Goal: Task Accomplishment & Management: Manage account settings

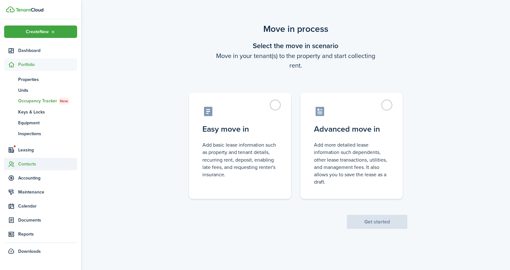
click at [27, 165] on span "Contacts" at bounding box center [47, 163] width 59 height 7
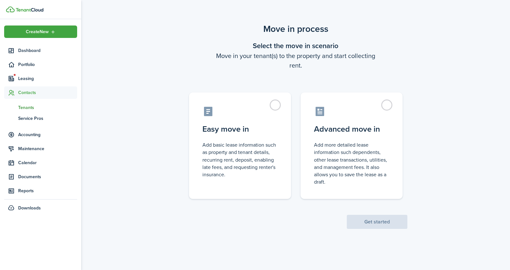
click at [29, 110] on span "Tenants" at bounding box center [47, 107] width 59 height 7
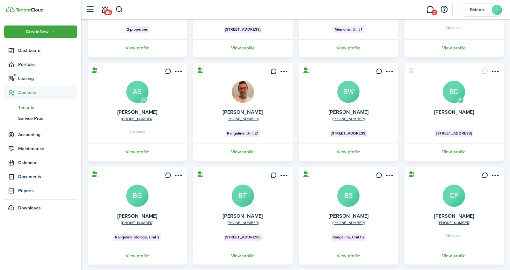
scroll to position [146, 0]
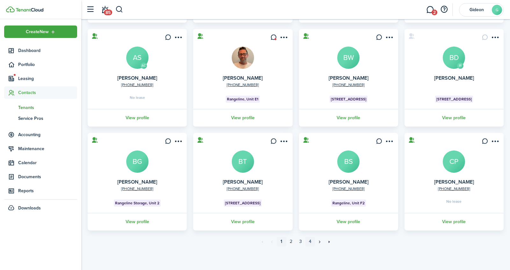
click at [310, 241] on link "4" at bounding box center [310, 242] width 10 height 10
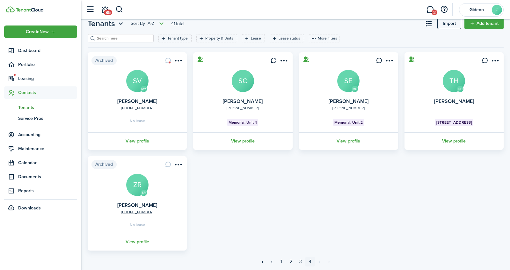
scroll to position [21, 0]
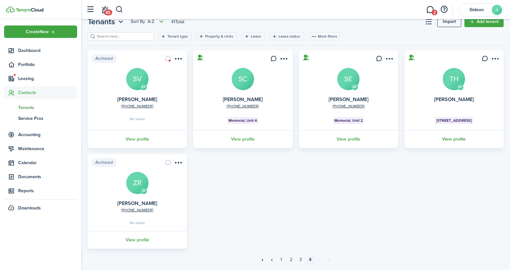
click at [459, 138] on link "View profile" at bounding box center [453, 139] width 101 height 18
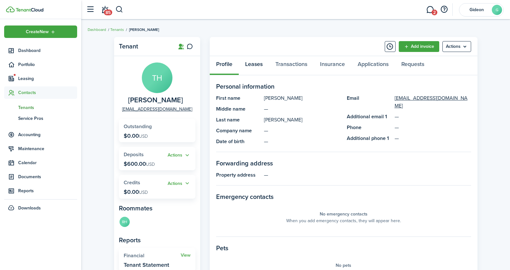
click at [257, 61] on link "Leases" at bounding box center [254, 65] width 30 height 19
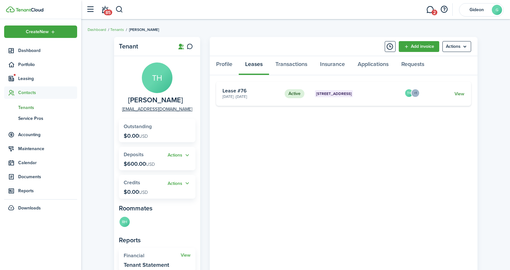
click at [459, 94] on link "View" at bounding box center [459, 93] width 10 height 7
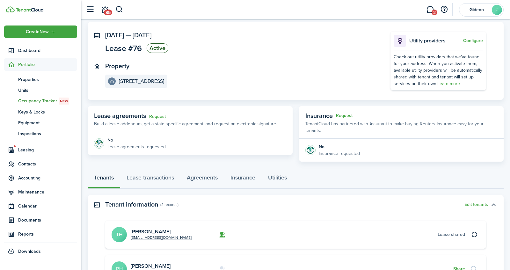
scroll to position [31, 0]
click at [158, 114] on link "Request" at bounding box center [157, 115] width 17 height 5
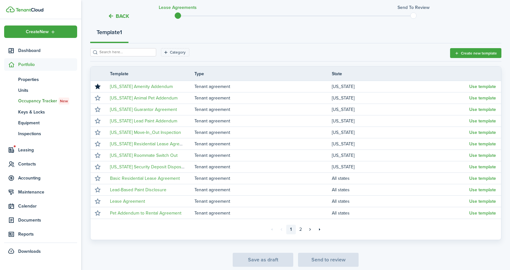
scroll to position [76, 0]
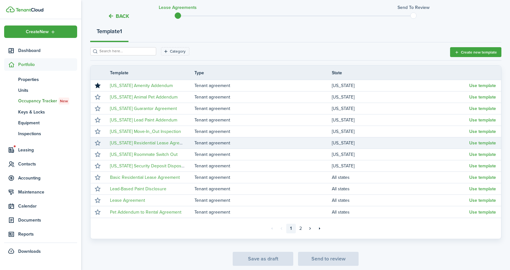
click at [189, 140] on td "[US_STATE] Residential Lease Agreement" at bounding box center [149, 143] width 89 height 9
click at [231, 140] on td "Tenant agreement" at bounding box center [262, 143] width 137 height 9
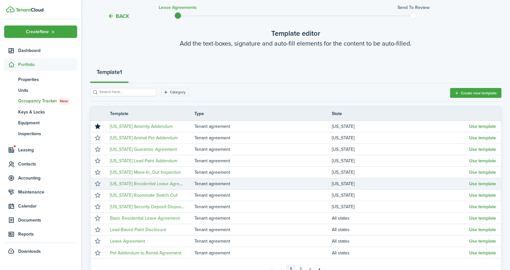
scroll to position [0, 0]
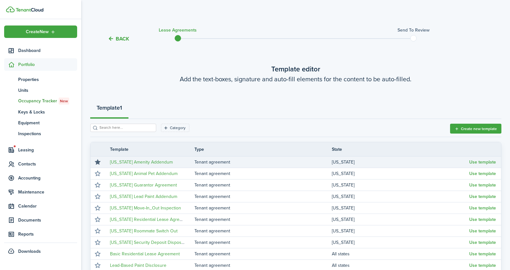
click at [96, 161] on button "button" at bounding box center [97, 162] width 9 height 9
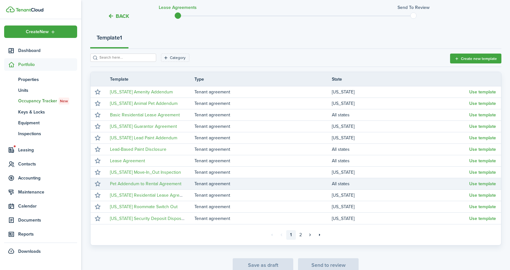
scroll to position [72, 0]
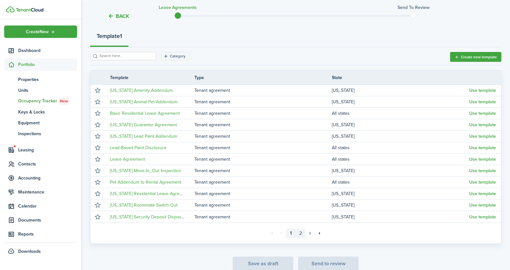
click at [299, 234] on link "2" at bounding box center [301, 233] width 10 height 10
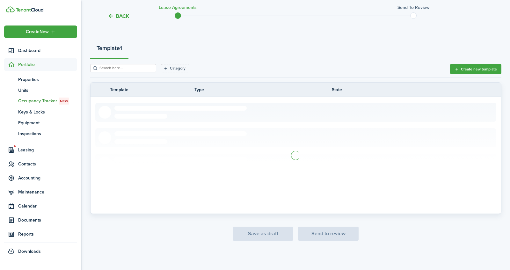
scroll to position [44, 0]
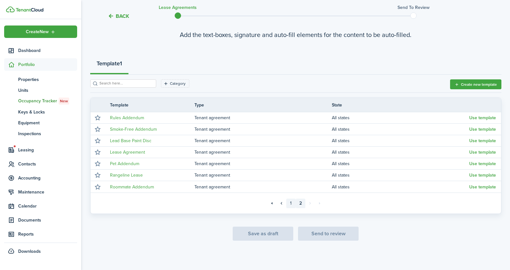
click at [289, 200] on link "1" at bounding box center [291, 203] width 10 height 10
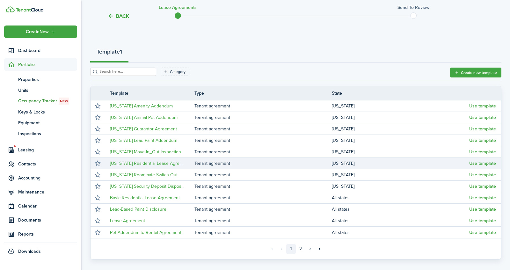
scroll to position [57, 0]
click at [473, 160] on button "Use template" at bounding box center [482, 162] width 27 height 5
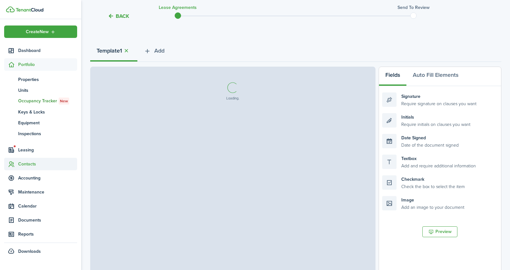
select select "fit"
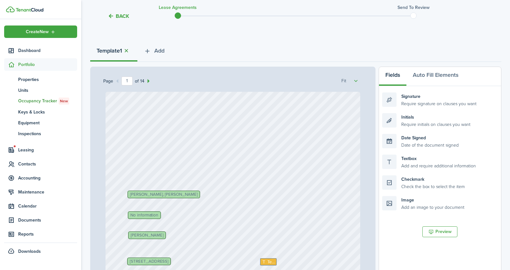
click at [127, 50] on button "button" at bounding box center [126, 50] width 9 height 7
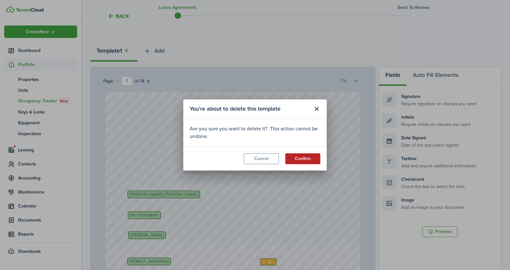
click at [310, 153] on button "Confirm" at bounding box center [302, 158] width 35 height 11
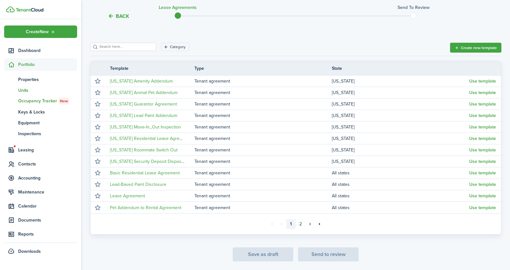
click at [23, 87] on span "Units" at bounding box center [47, 90] width 59 height 7
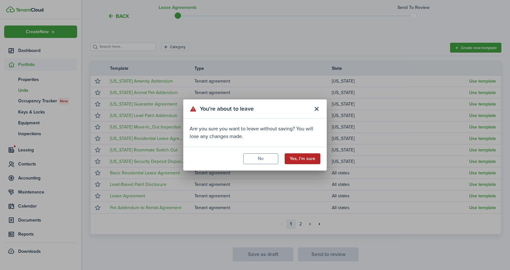
click at [307, 160] on button "Yes, I'm sure" at bounding box center [302, 158] width 36 height 11
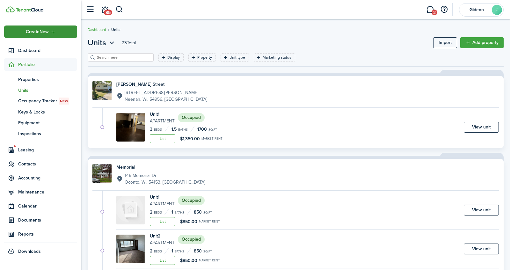
click at [54, 34] on div "Create New" at bounding box center [40, 31] width 73 height 12
click at [31, 166] on span "Contacts" at bounding box center [47, 163] width 59 height 7
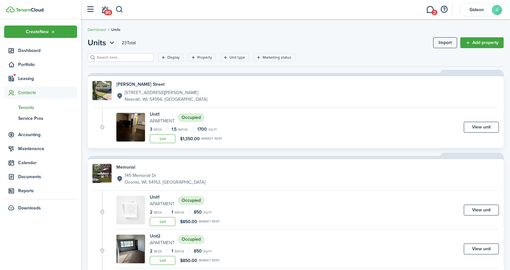
click at [33, 106] on span "Tenants" at bounding box center [47, 107] width 59 height 7
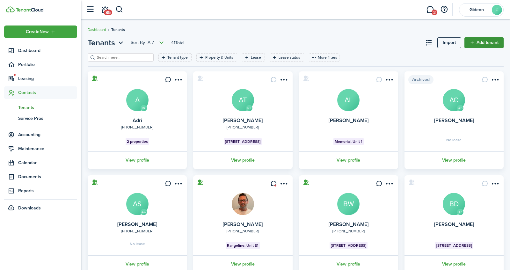
click at [489, 46] on link "Add tenant" at bounding box center [483, 42] width 39 height 11
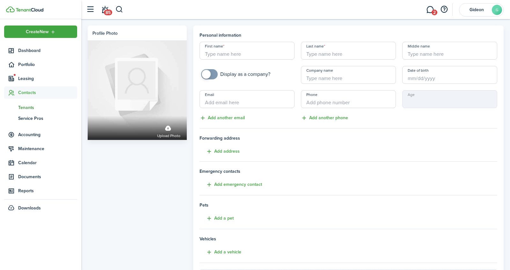
click at [239, 50] on input "First name" at bounding box center [246, 51] width 95 height 18
type input "Kyleigh"
click at [342, 49] on input "Last name" at bounding box center [348, 51] width 95 height 18
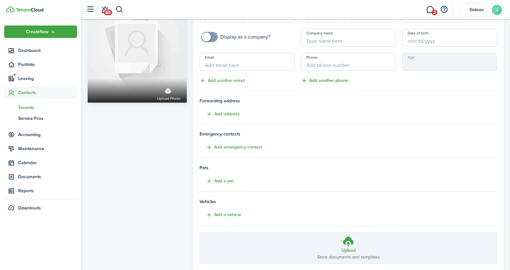
scroll to position [28, 0]
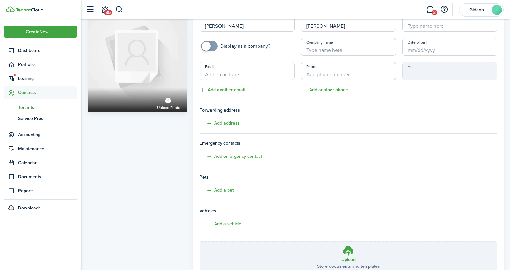
type input "Helgans"
click at [235, 80] on div "Email Add another email" at bounding box center [246, 78] width 101 height 32
click at [237, 75] on input "Email" at bounding box center [246, 71] width 95 height 18
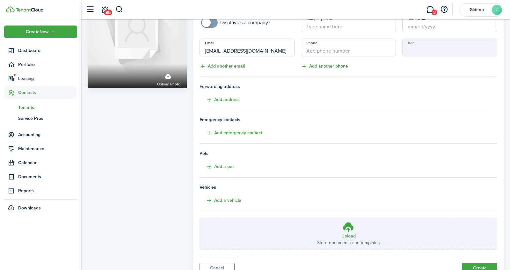
scroll to position [78, 0]
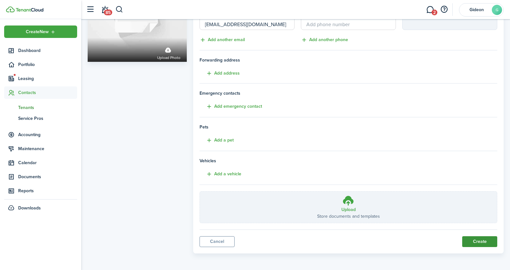
type input "lightbottr@gmail.com"
click at [468, 244] on button "Create" at bounding box center [479, 241] width 35 height 11
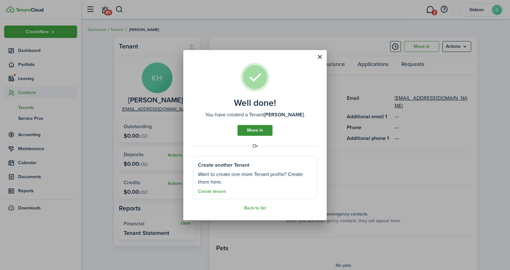
click at [264, 131] on link "Move in" at bounding box center [254, 130] width 35 height 11
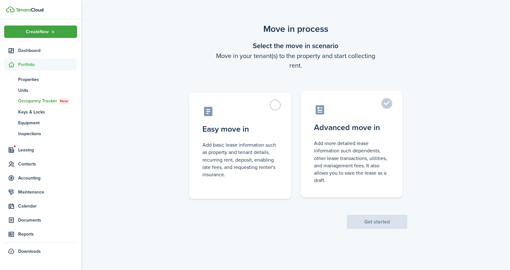
click at [339, 110] on control-radio-card-icon at bounding box center [351, 109] width 75 height 11
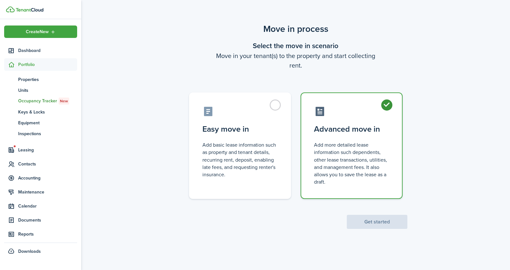
radio input "true"
click at [392, 225] on button "Get started" at bounding box center [376, 222] width 61 height 14
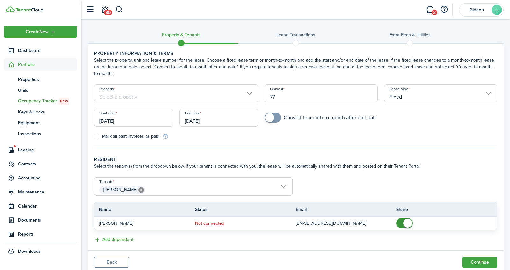
click at [179, 95] on input "Property" at bounding box center [176, 93] width 164 height 18
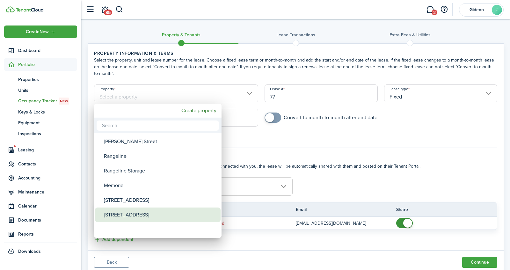
click at [121, 215] on div "[STREET_ADDRESS]" at bounding box center [160, 214] width 113 height 15
type input "[STREET_ADDRESS]"
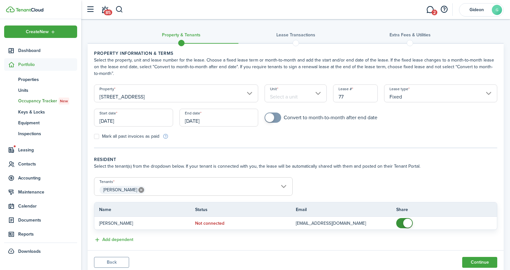
click at [305, 93] on input "Unit" at bounding box center [295, 93] width 62 height 18
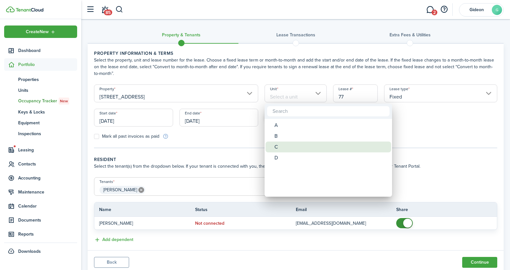
click at [283, 147] on div "C" at bounding box center [330, 146] width 113 height 11
type input "C"
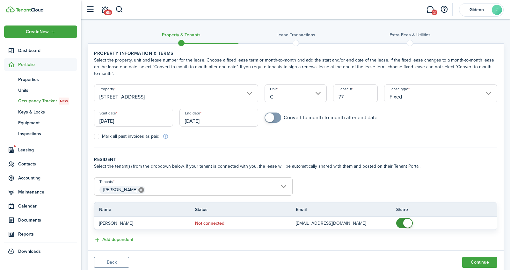
click at [351, 96] on input "77" at bounding box center [355, 93] width 45 height 18
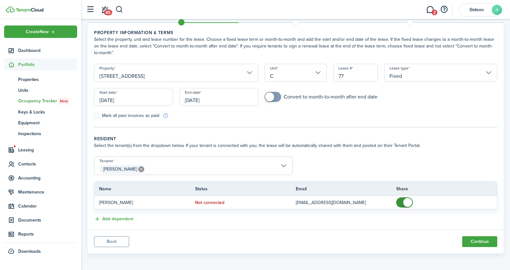
click at [119, 241] on button "Back" at bounding box center [111, 241] width 35 height 11
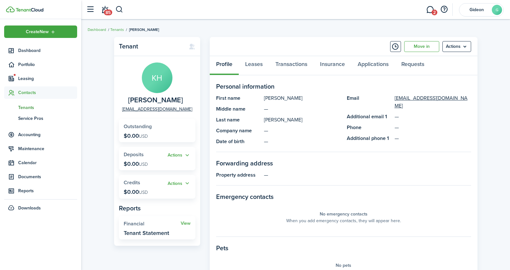
click at [25, 105] on span "Tenants" at bounding box center [47, 107] width 59 height 7
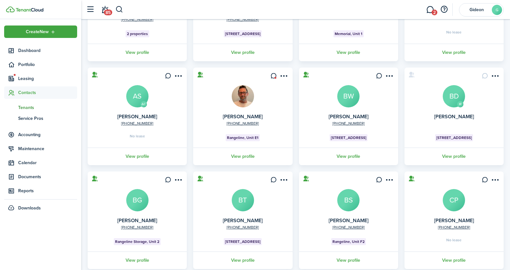
scroll to position [146, 0]
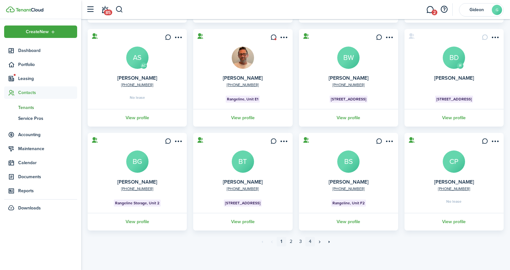
click at [310, 242] on link "4" at bounding box center [310, 242] width 10 height 10
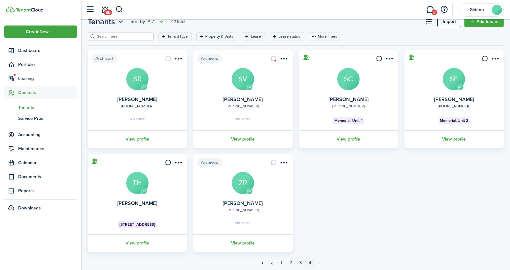
scroll to position [24, 0]
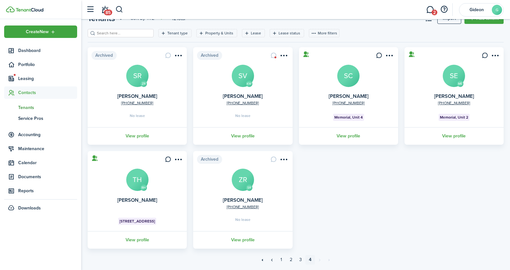
click at [127, 238] on link "View profile" at bounding box center [137, 240] width 101 height 18
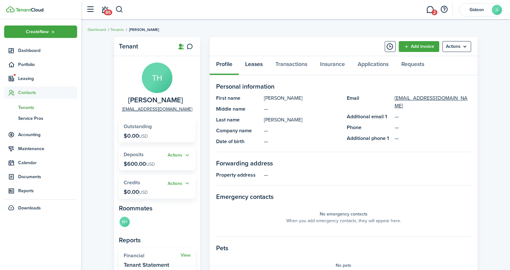
click at [255, 68] on link "Leases" at bounding box center [254, 65] width 30 height 19
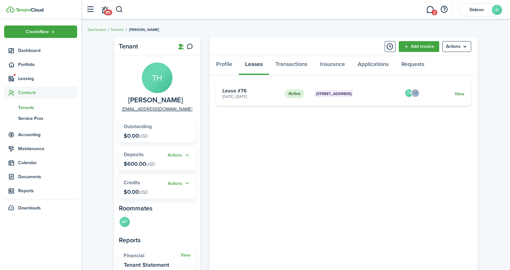
click at [457, 91] on link "View" at bounding box center [459, 93] width 10 height 7
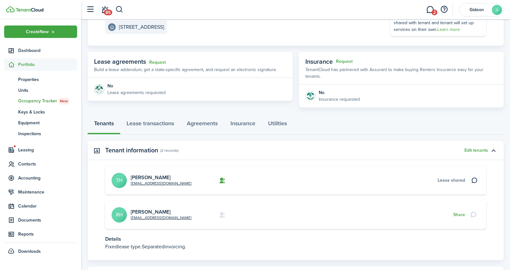
scroll to position [85, 0]
click at [482, 147] on button "Edit tenants" at bounding box center [476, 149] width 24 height 5
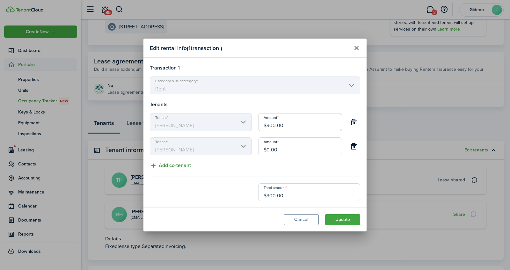
click at [182, 164] on button "Add co-tenant" at bounding box center [170, 165] width 41 height 8
type input "$300.00"
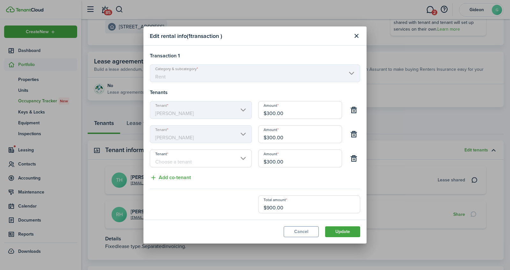
click at [188, 155] on input "Tenant" at bounding box center [201, 158] width 102 height 18
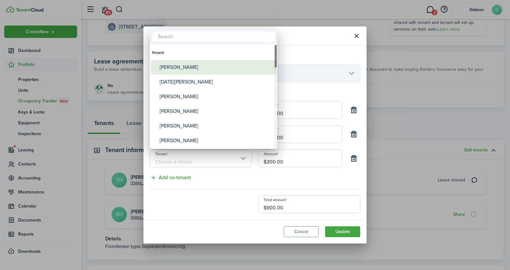
click at [190, 71] on div "[PERSON_NAME]" at bounding box center [216, 67] width 113 height 15
type input "[PERSON_NAME]"
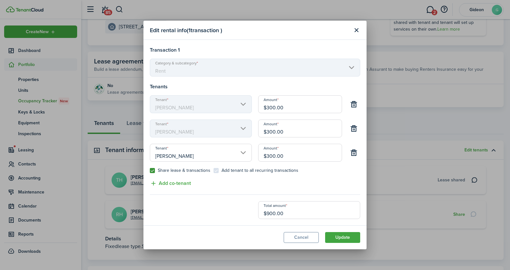
click at [287, 153] on input "$300.00" at bounding box center [300, 153] width 84 height 18
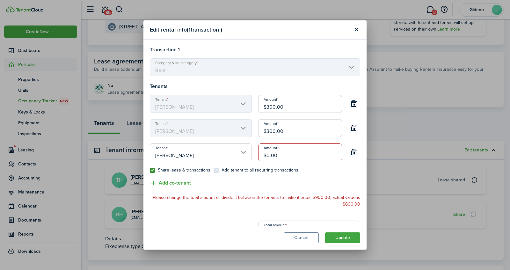
type input "$0.00"
click at [294, 129] on input "$300.00" at bounding box center [300, 128] width 84 height 18
type input "$0.00"
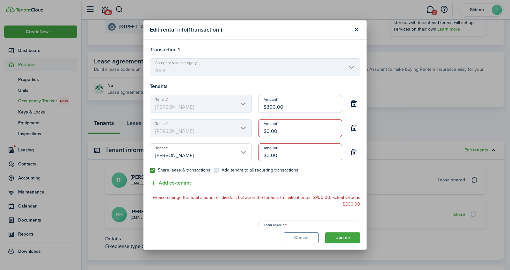
click at [296, 107] on input "$300.00" at bounding box center [300, 104] width 84 height 18
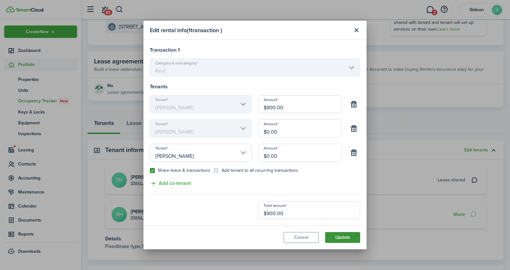
type input "$900.00"
click at [353, 236] on button "Update" at bounding box center [342, 237] width 35 height 11
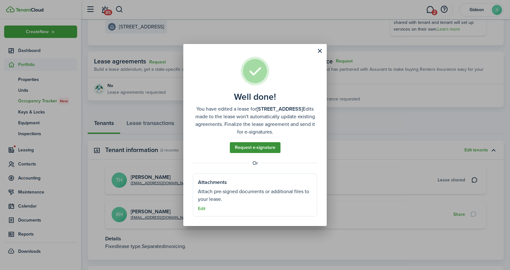
click at [267, 144] on link "Request e-signature" at bounding box center [255, 147] width 51 height 11
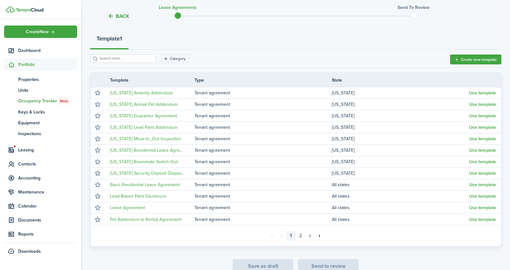
scroll to position [69, 0]
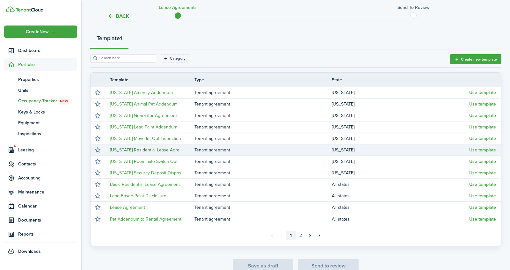
click at [167, 150] on link "[US_STATE] Residential Lease Agreement" at bounding box center [151, 149] width 82 height 7
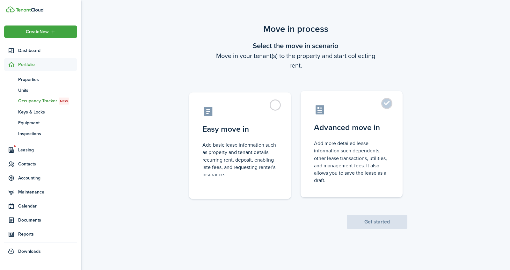
click at [350, 113] on control-radio-card-icon at bounding box center [351, 109] width 75 height 11
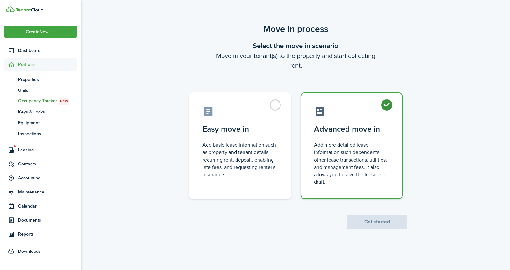
radio input "true"
click at [380, 225] on button "Get started" at bounding box center [376, 222] width 61 height 14
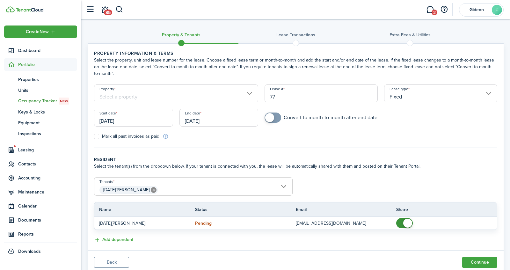
click at [209, 94] on input "Property" at bounding box center [176, 93] width 164 height 18
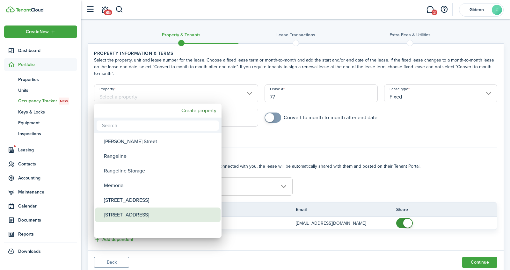
click at [130, 214] on div "[STREET_ADDRESS]" at bounding box center [160, 214] width 113 height 15
type input "[STREET_ADDRESS]"
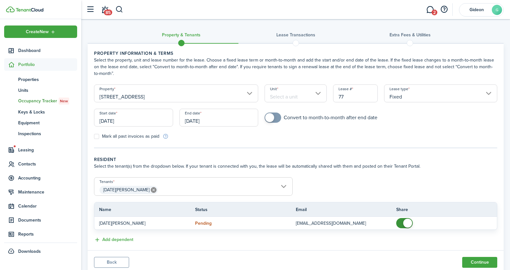
click at [297, 96] on input "Unit" at bounding box center [295, 93] width 62 height 18
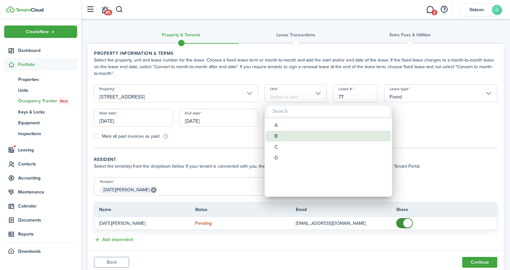
click at [278, 137] on div "B" at bounding box center [330, 136] width 113 height 11
type input "B"
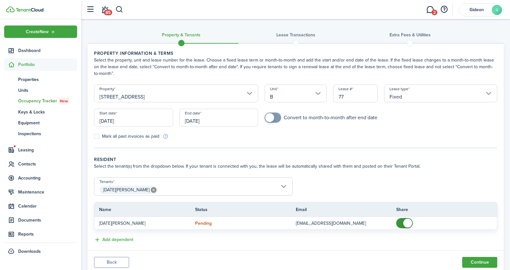
click at [218, 119] on input "[DATE]" at bounding box center [218, 118] width 79 height 18
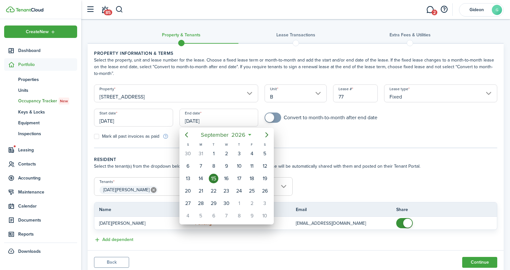
click at [147, 124] on div at bounding box center [254, 135] width 611 height 372
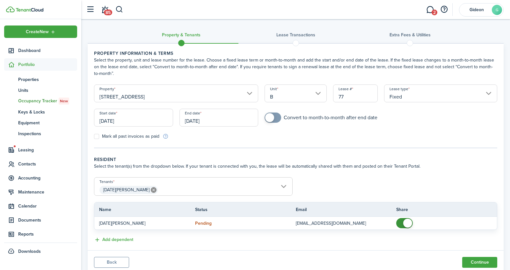
click at [150, 118] on input "[DATE]" at bounding box center [133, 118] width 79 height 18
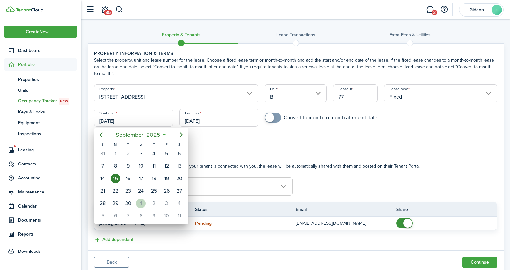
click at [142, 199] on div "1" at bounding box center [141, 203] width 10 height 10
type input "[DATE]"
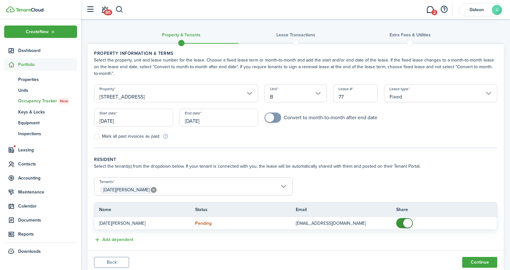
click at [214, 119] on input "[DATE]" at bounding box center [218, 118] width 79 height 18
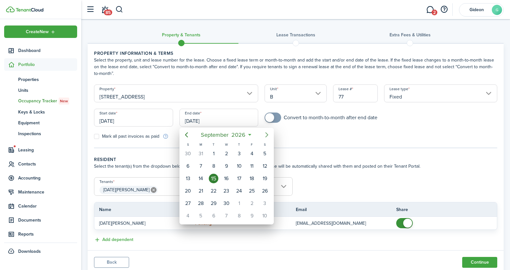
click at [266, 134] on icon "Next page" at bounding box center [267, 135] width 8 height 8
click at [244, 135] on mbsc-button "[DATE]" at bounding box center [222, 134] width 45 height 11
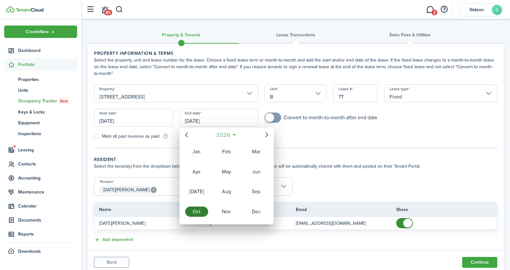
click at [219, 131] on span "2026" at bounding box center [223, 134] width 17 height 11
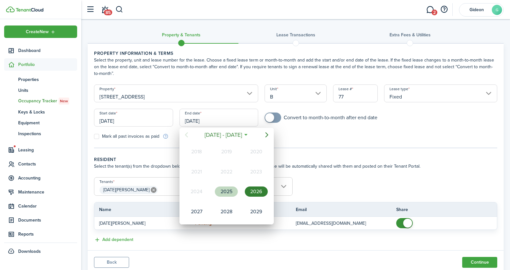
click at [222, 190] on div "2025" at bounding box center [226, 191] width 23 height 10
click at [194, 206] on div "Oct" at bounding box center [196, 211] width 23 height 10
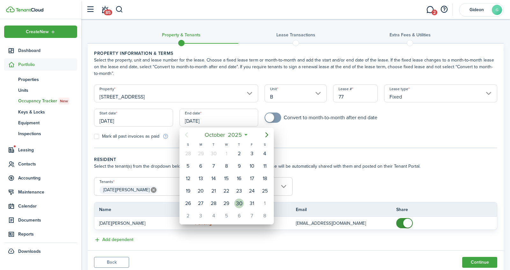
click at [243, 201] on div "30" at bounding box center [239, 203] width 10 height 10
type input "[DATE]"
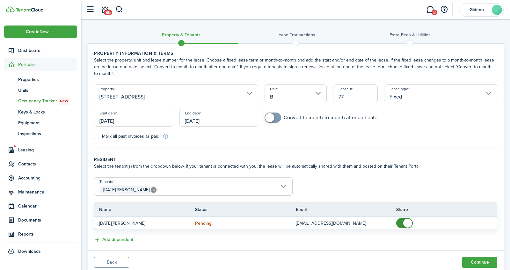
checkbox input "true"
click at [272, 119] on span at bounding box center [269, 117] width 9 height 9
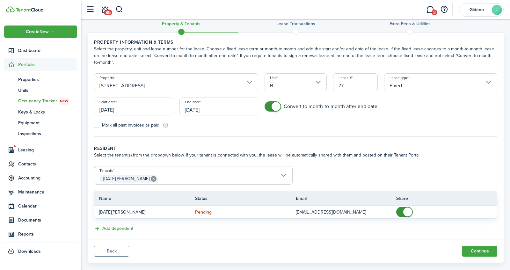
scroll to position [21, 0]
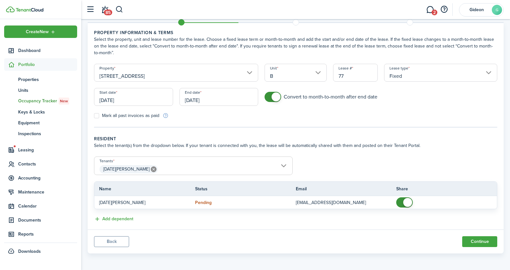
click at [273, 166] on span "[DATE][PERSON_NAME]" at bounding box center [193, 169] width 198 height 11
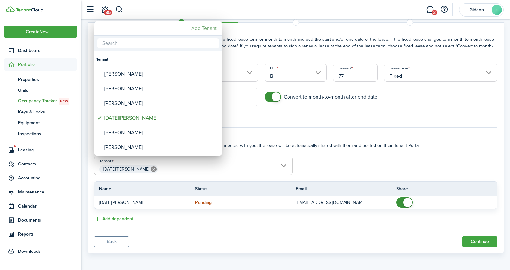
click at [204, 29] on mbsc-button "Add Tenant" at bounding box center [204, 28] width 31 height 11
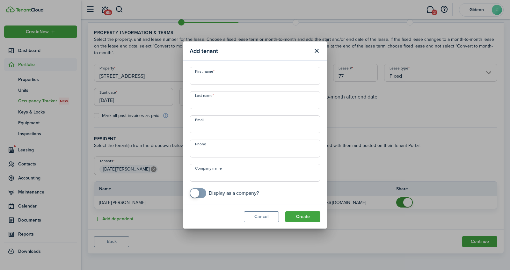
click at [208, 77] on input "First name" at bounding box center [254, 76] width 131 height 18
type input "[PERSON_NAME]"
click at [202, 103] on input "Last name" at bounding box center [254, 100] width 131 height 18
type input "[PERSON_NAME]"
click at [196, 129] on input "Email" at bounding box center [254, 124] width 131 height 18
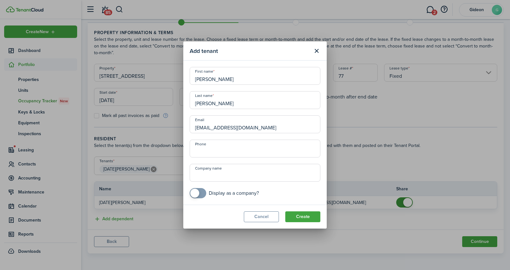
type input "[EMAIL_ADDRESS][DOMAIN_NAME]"
click at [196, 152] on input "+1" at bounding box center [254, 148] width 131 height 18
type input "+9"
type input "[PHONE_NUMBER]"
click at [307, 216] on button "Create" at bounding box center [302, 216] width 35 height 11
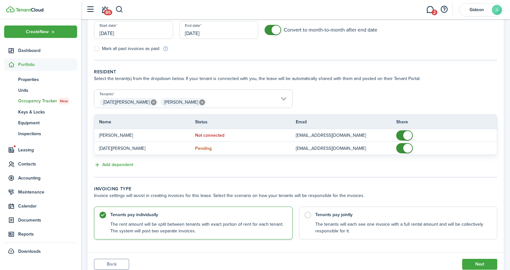
scroll to position [110, 0]
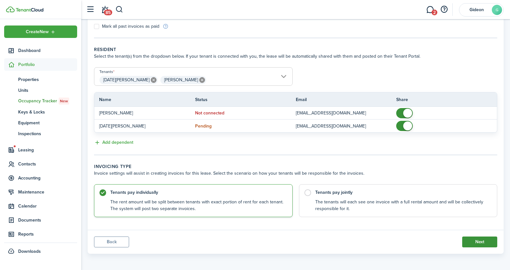
click at [474, 242] on button "Next" at bounding box center [479, 241] width 35 height 11
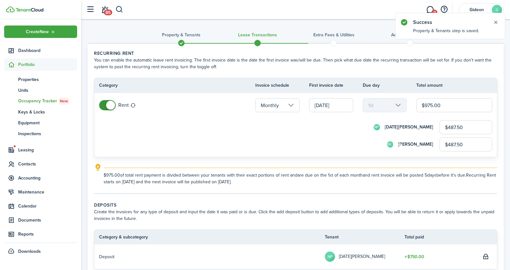
click at [444, 106] on input "$975.00" at bounding box center [454, 105] width 76 height 14
type input "$9"
type input "$4.50"
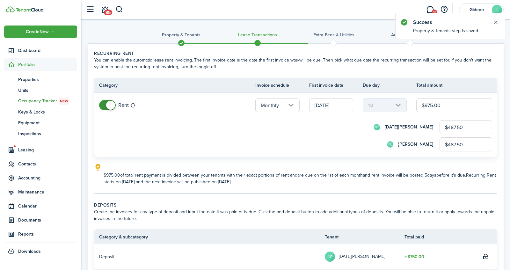
type input "$4.50"
type input "$90"
type input "$45.00"
type input "$900"
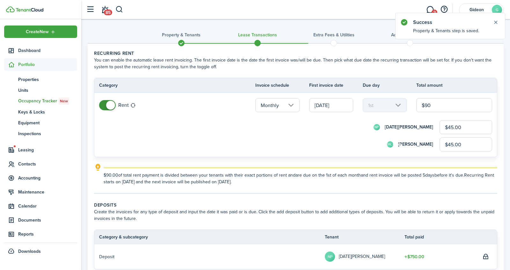
type input "$450.00"
type input "$9,000"
type input "$4,500.00"
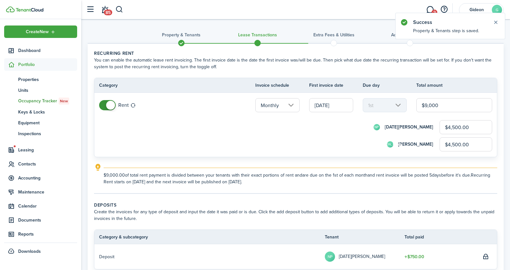
type input "$900"
type input "$450.00"
type input "$900.00"
click at [468, 145] on input "$450.00" at bounding box center [465, 144] width 53 height 14
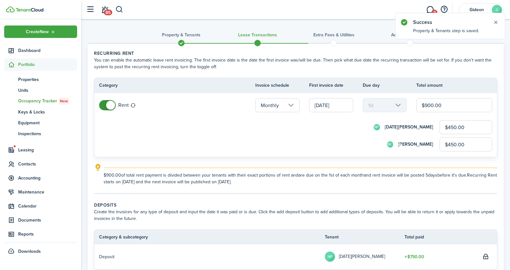
click at [468, 145] on input "$450.00" at bounding box center [465, 144] width 53 height 14
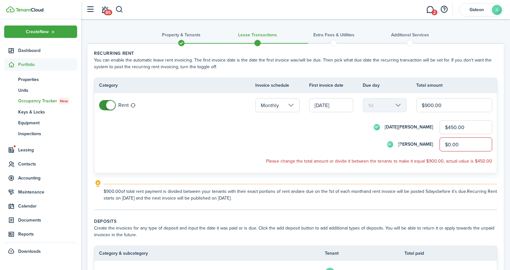
type input "$0.00"
click at [467, 122] on input "$450.00" at bounding box center [465, 127] width 53 height 14
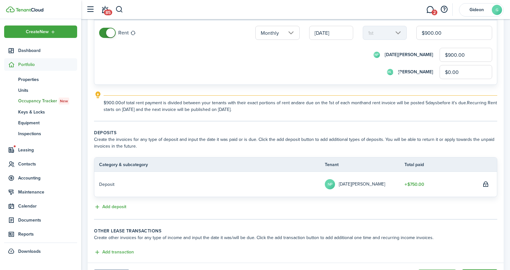
scroll to position [105, 0]
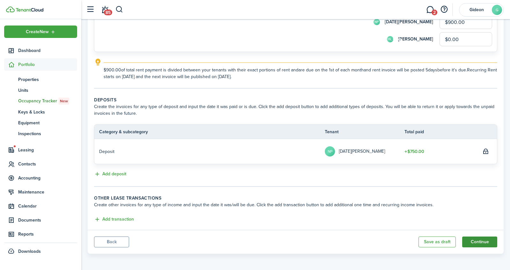
type input "$900.00"
click at [475, 240] on button "Continue" at bounding box center [479, 241] width 35 height 11
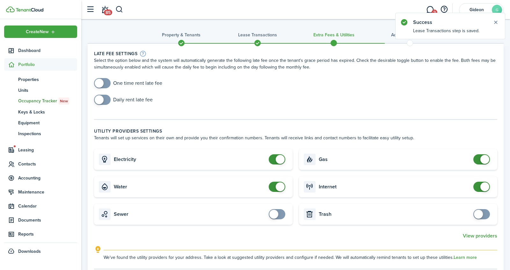
checkbox input "true"
click at [102, 83] on span at bounding box center [99, 83] width 9 height 9
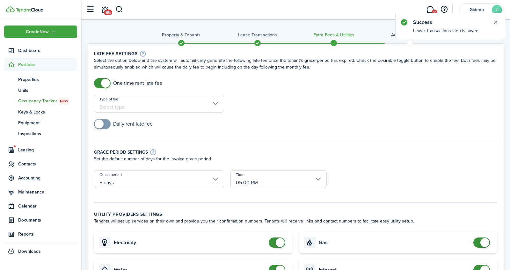
click at [130, 102] on input "Type of fee" at bounding box center [159, 104] width 130 height 18
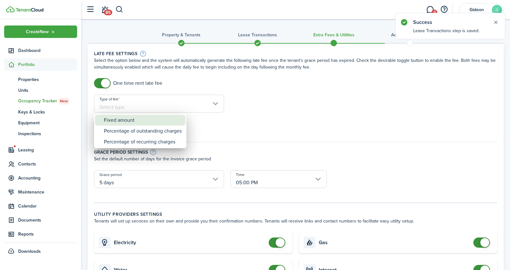
click at [127, 121] on div "Fixed amount" at bounding box center [143, 120] width 78 height 11
type input "Fixed amount"
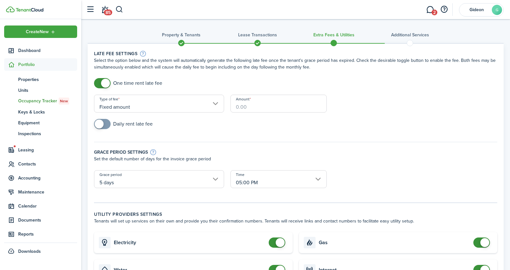
click at [255, 108] on input "Amount" at bounding box center [278, 104] width 96 height 18
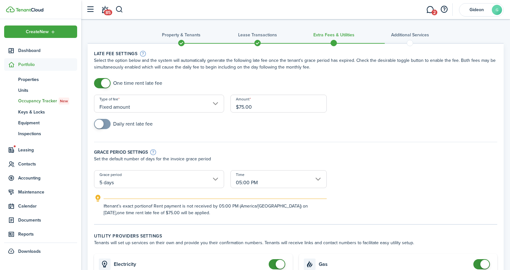
click at [250, 177] on input "05:00 PM" at bounding box center [278, 179] width 96 height 18
type input "$75.00"
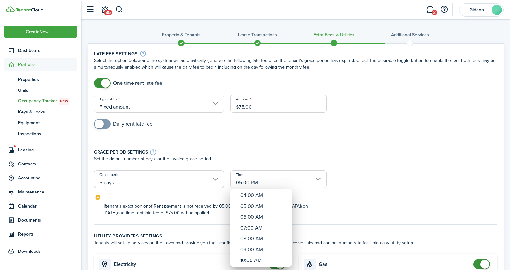
click at [294, 131] on div at bounding box center [254, 135] width 611 height 372
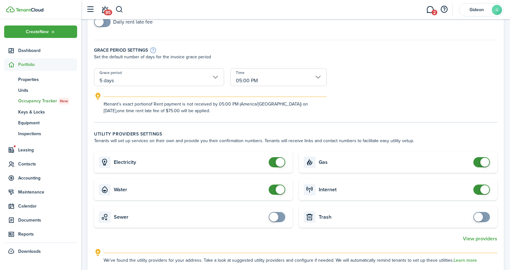
scroll to position [137, 0]
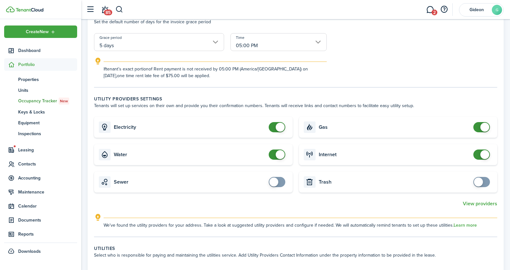
checkbox input "false"
click at [281, 126] on span at bounding box center [279, 127] width 9 height 9
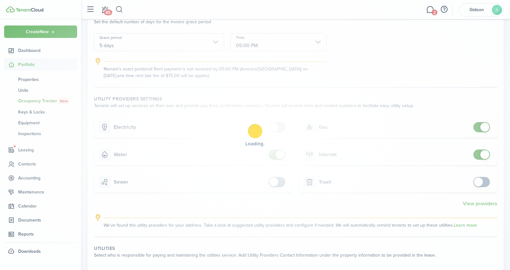
checkbox input "false"
click at [280, 154] on span at bounding box center [279, 154] width 9 height 9
click at [480, 128] on div "Loading" at bounding box center [255, 135] width 510 height 270
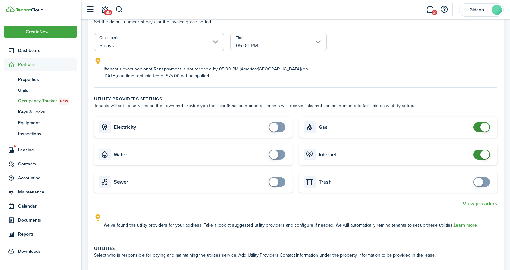
checkbox input "false"
click at [480, 128] on span at bounding box center [484, 127] width 9 height 9
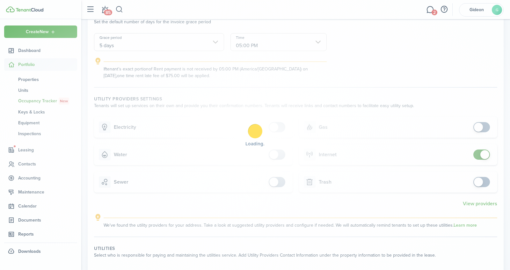
click at [483, 154] on div "Loading" at bounding box center [255, 135] width 510 height 270
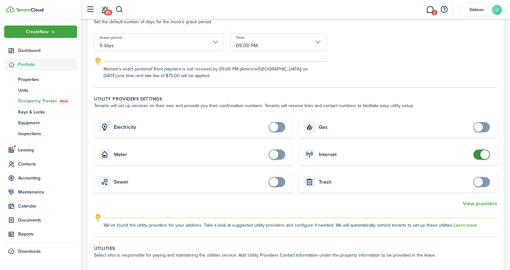
checkbox input "false"
click at [482, 154] on span at bounding box center [484, 154] width 9 height 9
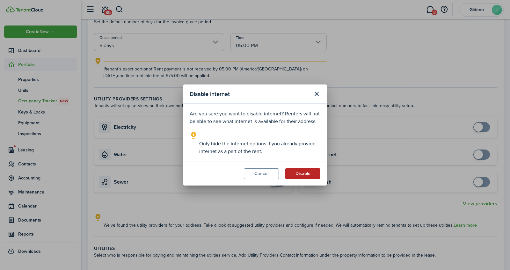
click at [300, 171] on button "Disable" at bounding box center [302, 173] width 35 height 11
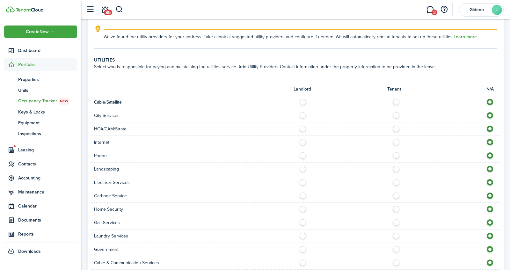
scroll to position [327, 0]
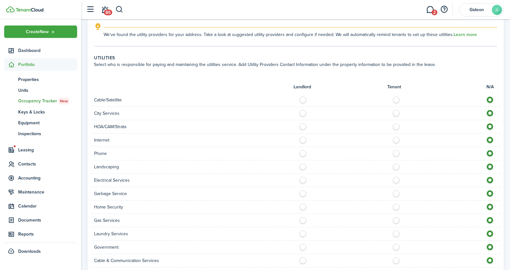
click at [302, 113] on label at bounding box center [304, 111] width 11 height 3
radio input "true"
click at [301, 179] on label at bounding box center [304, 178] width 11 height 3
radio input "true"
click at [395, 193] on label at bounding box center [397, 191] width 11 height 3
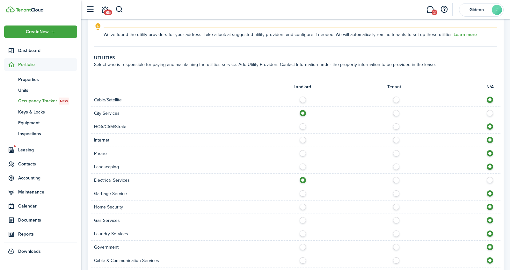
radio input "true"
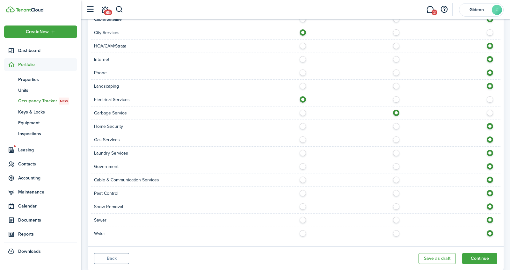
scroll to position [411, 0]
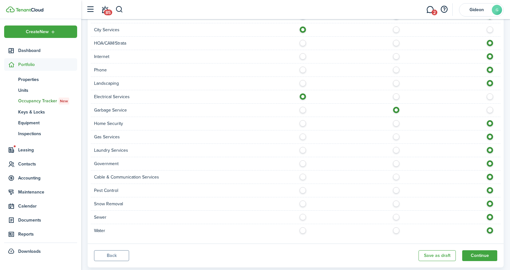
click at [301, 203] on label at bounding box center [304, 201] width 11 height 3
radio input "true"
click at [300, 214] on label at bounding box center [304, 215] width 11 height 3
radio input "true"
click at [302, 228] on label at bounding box center [304, 228] width 11 height 3
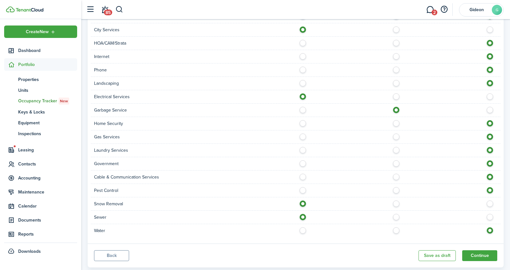
radio input "true"
click at [301, 139] on div "Gas Services" at bounding box center [295, 136] width 409 height 13
click at [303, 133] on label at bounding box center [304, 134] width 11 height 3
radio input "true"
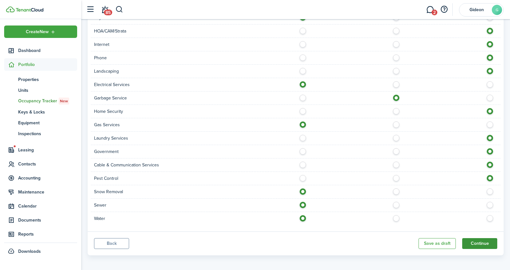
click at [489, 239] on button "Continue" at bounding box center [479, 243] width 35 height 11
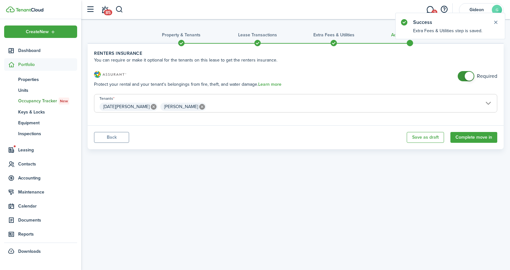
checkbox input "false"
click at [464, 77] on span at bounding box center [465, 76] width 6 height 10
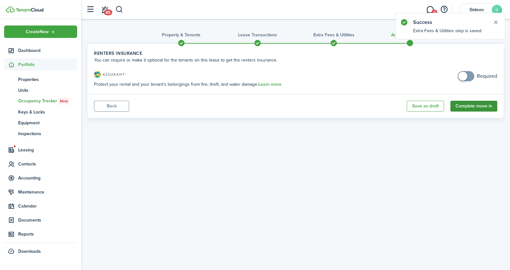
click at [475, 109] on button "Complete move in" at bounding box center [473, 106] width 47 height 11
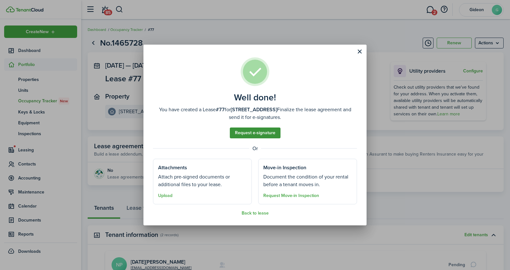
click at [253, 131] on link "Request e-signature" at bounding box center [255, 132] width 51 height 11
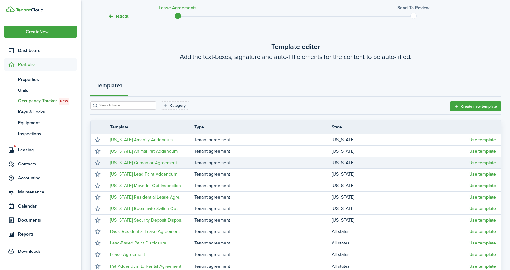
scroll to position [23, 0]
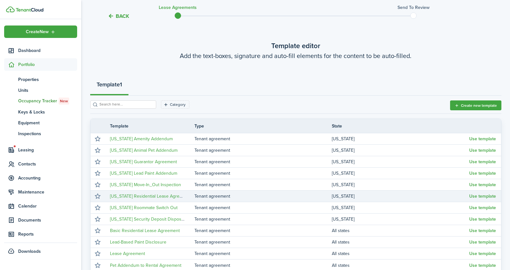
click at [168, 198] on td "[US_STATE] Residential Lease Agreement" at bounding box center [149, 196] width 89 height 9
click at [96, 196] on button "button" at bounding box center [97, 196] width 9 height 9
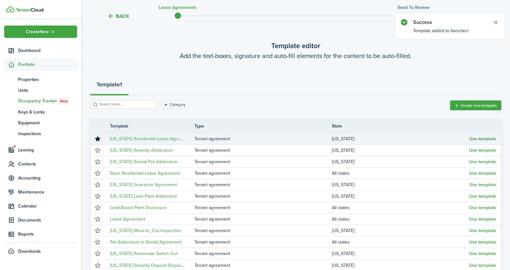
click at [477, 136] on button "Use template" at bounding box center [482, 138] width 27 height 5
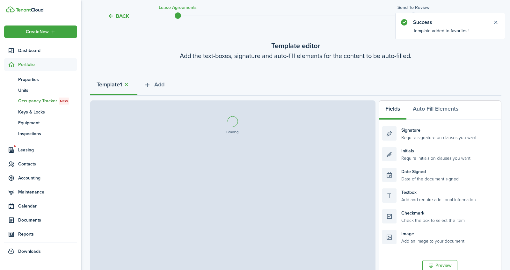
select select "fit"
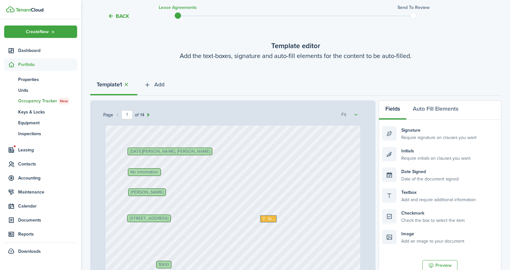
scroll to position [81, 0]
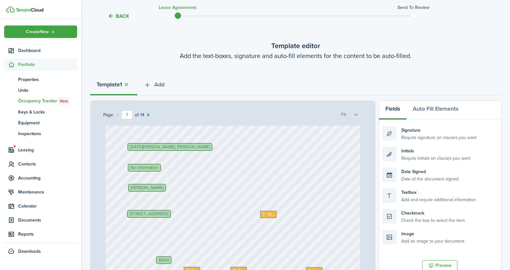
click at [168, 212] on span "[STREET_ADDRESS]" at bounding box center [149, 214] width 39 height 4
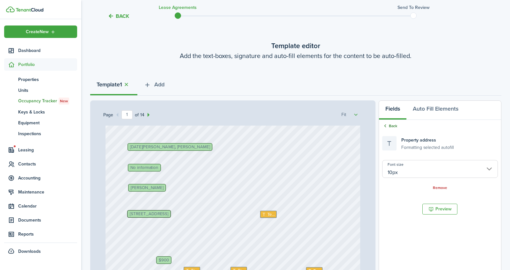
click at [395, 126] on link "Back" at bounding box center [389, 126] width 15 height 6
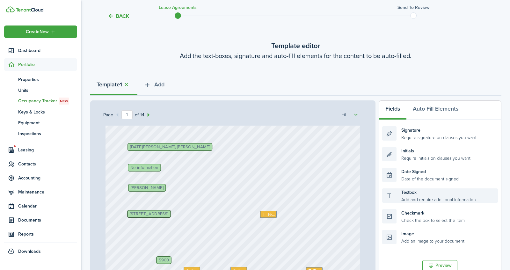
click at [425, 196] on div "Textbox Add and require additional information" at bounding box center [439, 195] width 115 height 14
drag, startPoint x: 407, startPoint y: 196, endPoint x: 262, endPoint y: 217, distance: 146.4
click at [262, 217] on div "Page 1 of 14 50% 75% 100% 150% 200% Fit $900 No information No information Text…" at bounding box center [295, 232] width 411 height 264
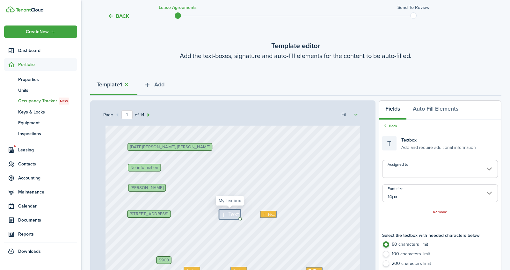
click at [232, 215] on span "Text" at bounding box center [233, 214] width 11 height 9
type textarea "APT B"
click at [270, 214] on span "Text" at bounding box center [271, 214] width 8 height 6
type input "Me"
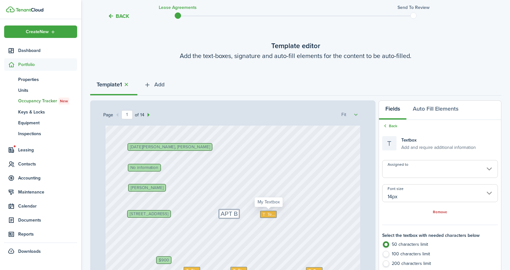
type input "10px"
click at [270, 214] on span "Text" at bounding box center [271, 214] width 8 height 6
click at [0, 0] on textarea at bounding box center [0, 0] width 0 height 0
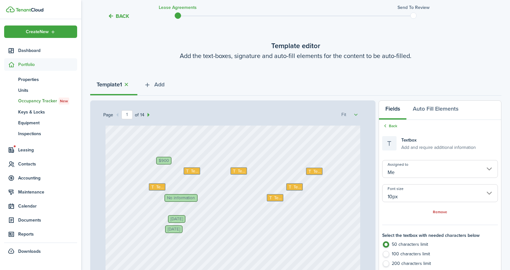
scroll to position [182, 0]
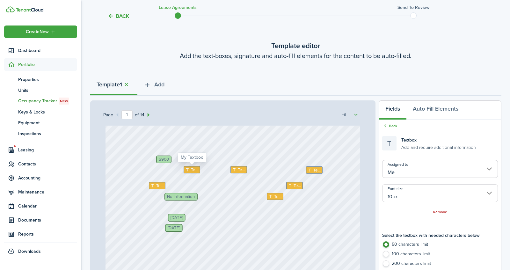
type textarea "Manitowoc"
click at [191, 170] on span "Text" at bounding box center [195, 170] width 8 height 6
type textarea "o"
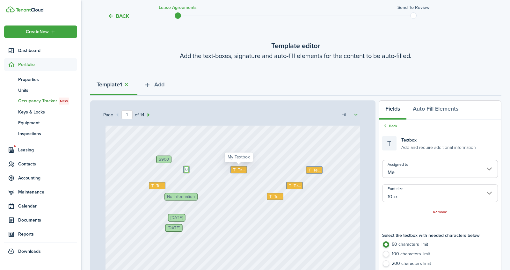
type textarea "0"
click at [240, 168] on span "Text" at bounding box center [241, 169] width 8 height 6
type textarea "0"
click at [313, 169] on span "Text" at bounding box center [317, 170] width 8 height 6
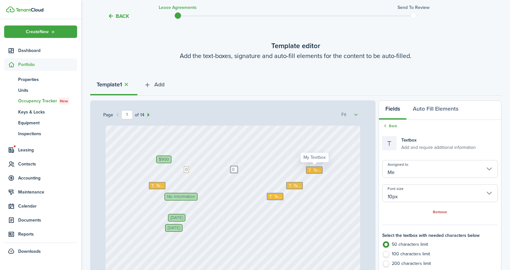
click at [313, 169] on span "Text" at bounding box center [317, 170] width 8 height 6
type textarea "0"
click at [295, 184] on span "Text" at bounding box center [297, 185] width 8 height 6
type textarea "5th"
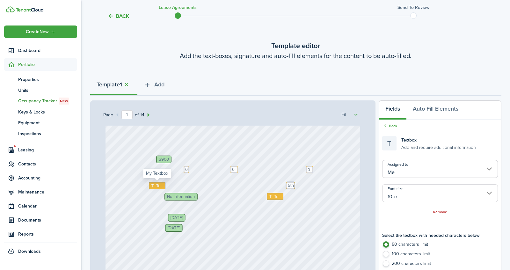
click at [154, 185] on icon at bounding box center [152, 185] width 5 height 4
type textarea "75.00"
click at [277, 196] on span "Text" at bounding box center [278, 196] width 8 height 6
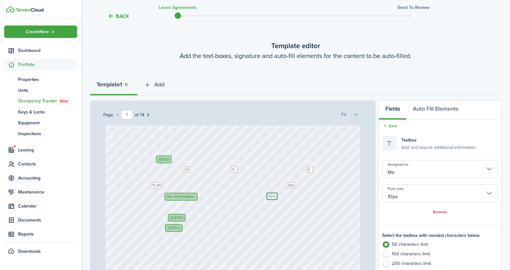
type textarea "N/A"
click at [180, 196] on span "No information" at bounding box center [181, 196] width 28 height 4
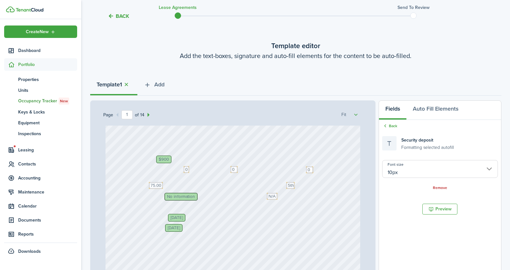
click at [180, 196] on span "No information" at bounding box center [181, 196] width 28 height 4
click at [440, 188] on link "Remove" at bounding box center [439, 188] width 14 height 4
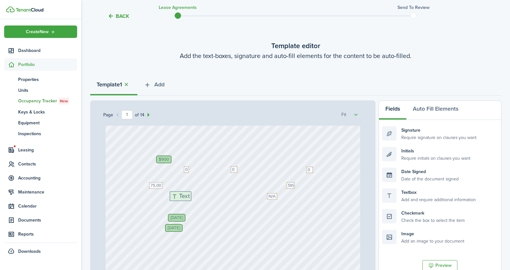
drag, startPoint x: 417, startPoint y: 199, endPoint x: 205, endPoint y: 202, distance: 212.1
click at [205, 202] on div "Page 1 of 14 50% 75% 100% 150% 200% Fit $900 No information Text 75.00 [DATE] […" at bounding box center [295, 232] width 411 height 264
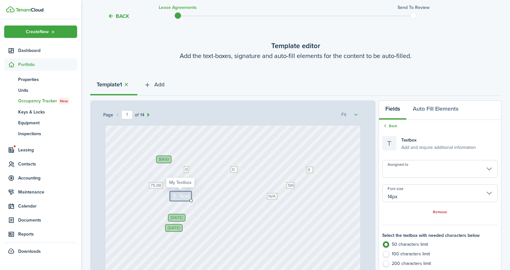
click at [178, 195] on icon at bounding box center [175, 196] width 8 height 6
type textarea "750.00"
click at [224, 226] on div "$900 No information Text 75.00 [DATE] [STREET_ADDRESS] Text 0 [PERSON_NAME] Tex…" at bounding box center [232, 112] width 255 height 336
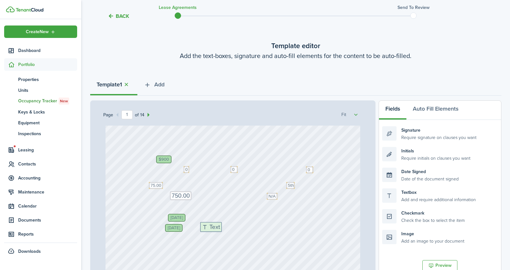
drag, startPoint x: 408, startPoint y: 192, endPoint x: 226, endPoint y: 225, distance: 184.9
click at [226, 225] on div "Page 1 of 14 50% 75% 100% 150% 200% Fit $900 No information Text 75.00 [DATE] […" at bounding box center [295, 232] width 411 height 264
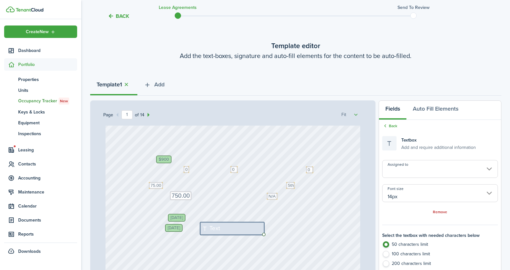
drag, startPoint x: 221, startPoint y: 224, endPoint x: 256, endPoint y: 219, distance: 35.3
click at [256, 220] on div "$900 No information Text 75.00 [DATE] [STREET_ADDRESS] Text 0 [PERSON_NAME] Tex…" at bounding box center [232, 112] width 255 height 336
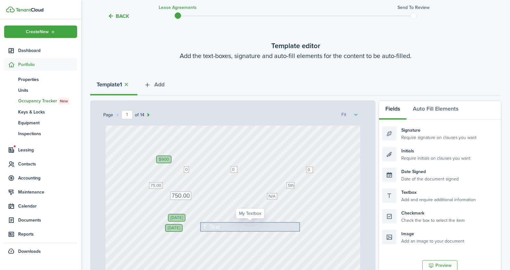
drag, startPoint x: 235, startPoint y: 233, endPoint x: 235, endPoint y: 222, distance: 11.2
click at [235, 222] on div "Text" at bounding box center [249, 226] width 99 height 9
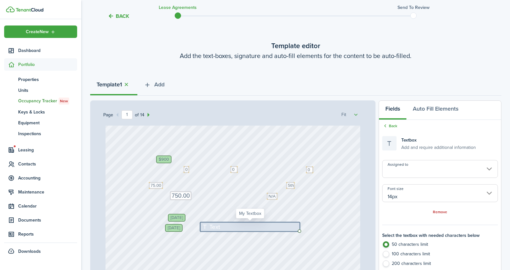
click at [222, 224] on div "Text" at bounding box center [249, 226] width 99 height 9
type textarea "Continues as M2M after this time"
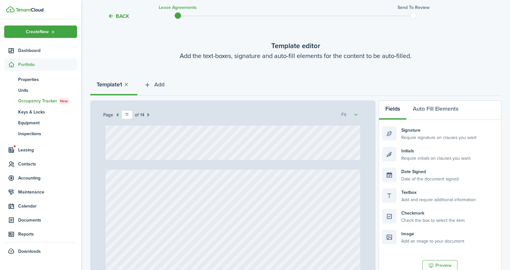
type input "12"
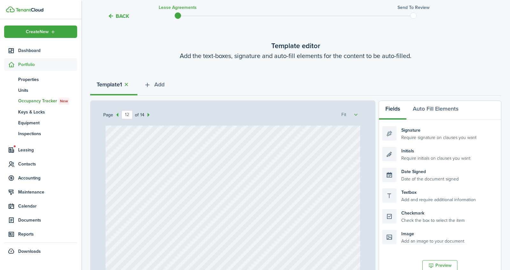
scroll to position [3965, 0]
type textarea "Continues as M2M after this time"
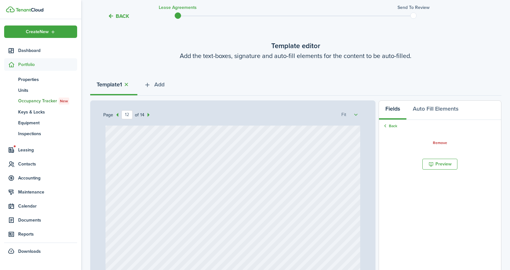
drag, startPoint x: 401, startPoint y: 192, endPoint x: 309, endPoint y: 183, distance: 92.5
click at [309, 182] on div "Page 12 of 14 50% 75% 100% 150% 200% Fit $900 No information Text 75.00 [DATE] …" at bounding box center [295, 232] width 411 height 264
click at [390, 126] on link "Back" at bounding box center [389, 126] width 15 height 6
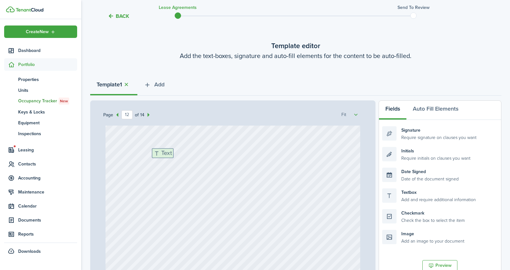
drag, startPoint x: 406, startPoint y: 196, endPoint x: 176, endPoint y: 156, distance: 233.8
click at [176, 156] on div "Page 12 of 14 50% 75% 100% 150% 200% Fit $900 No information Text 75.00 [DATE] …" at bounding box center [295, 232] width 411 height 264
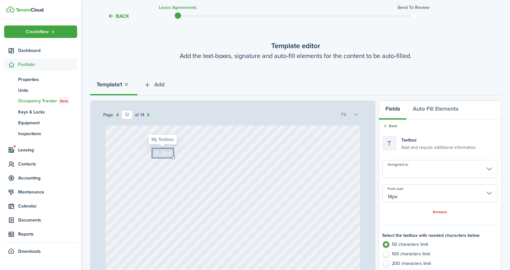
click at [394, 126] on link "Back" at bounding box center [389, 126] width 15 height 6
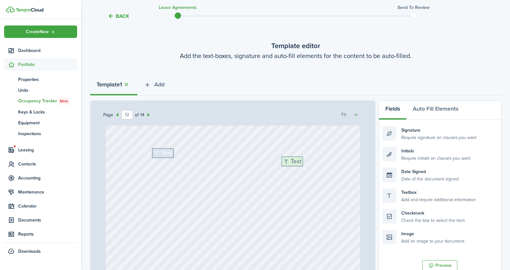
drag, startPoint x: 410, startPoint y: 196, endPoint x: 309, endPoint y: 164, distance: 105.3
click at [309, 164] on div "Page 12 of 14 50% 75% 100% 150% 200% Fit $900 No information Text 75.00 [DATE] …" at bounding box center [295, 232] width 411 height 264
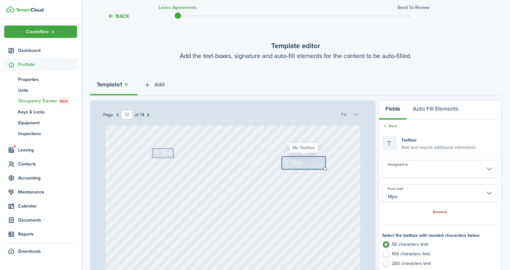
drag, startPoint x: 302, startPoint y: 157, endPoint x: 313, endPoint y: 157, distance: 11.8
click at [313, 157] on div "Text" at bounding box center [304, 162] width 44 height 12
click at [391, 142] on div "Textbox Add and require additional information" at bounding box center [429, 143] width 94 height 14
click at [391, 126] on link "Back" at bounding box center [389, 126] width 15 height 6
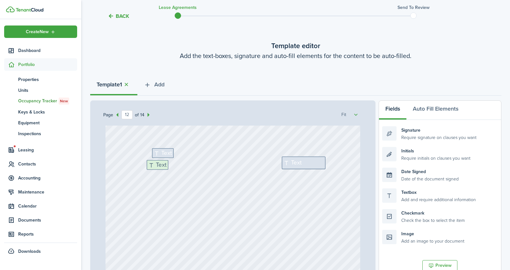
drag, startPoint x: 402, startPoint y: 199, endPoint x: 167, endPoint y: 170, distance: 237.1
click at [167, 170] on div "Page 12 of 14 50% 75% 100% 150% 200% Fit $900 No information Text 75.00 [DATE] …" at bounding box center [295, 232] width 411 height 264
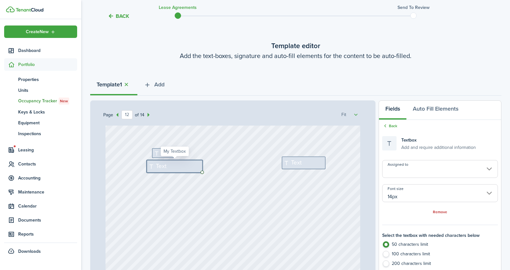
drag, startPoint x: 165, startPoint y: 161, endPoint x: 189, endPoint y: 160, distance: 24.9
click at [189, 160] on div "Text" at bounding box center [174, 166] width 56 height 12
drag, startPoint x: 179, startPoint y: 169, endPoint x: 179, endPoint y: 156, distance: 13.7
click at [179, 156] on div "Text Text Text" at bounding box center [232, 127] width 255 height 336
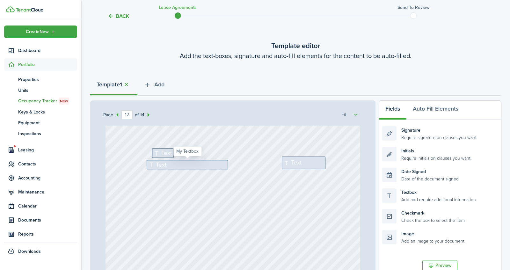
click at [203, 166] on div "Text" at bounding box center [186, 164] width 81 height 9
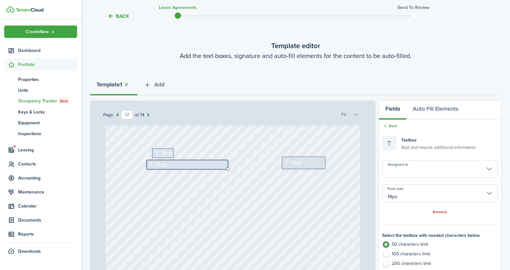
click at [386, 165] on input "Assigned to" at bounding box center [439, 169] width 115 height 18
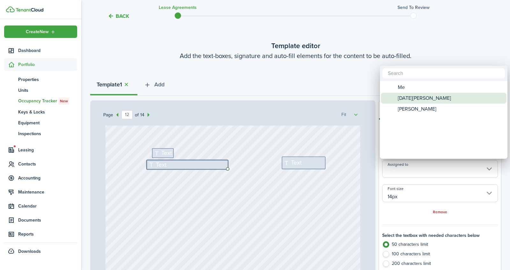
click at [409, 101] on span "[DATE][PERSON_NAME]" at bounding box center [423, 98] width 53 height 11
type input "[DATE][PERSON_NAME]"
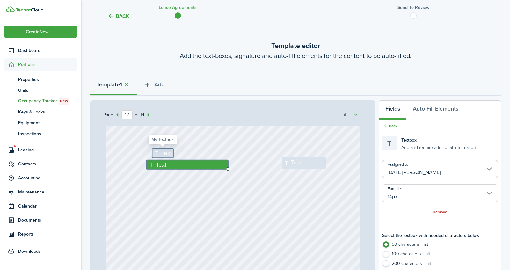
click at [160, 150] on icon at bounding box center [157, 153] width 8 height 6
drag, startPoint x: 172, startPoint y: 148, endPoint x: 202, endPoint y: 142, distance: 31.2
click at [202, 142] on div "Text Text Text" at bounding box center [232, 127] width 255 height 336
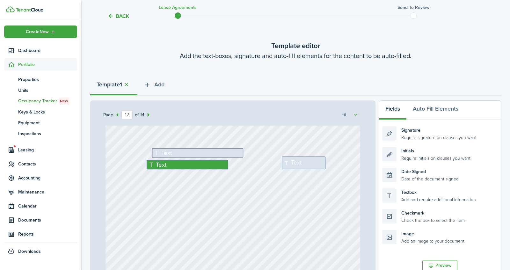
drag, startPoint x: 184, startPoint y: 157, endPoint x: 185, endPoint y: 136, distance: 21.4
click at [185, 136] on div "Text Text Text" at bounding box center [232, 127] width 255 height 336
click at [406, 195] on div "Textbox Add and require additional information" at bounding box center [439, 195] width 115 height 14
click at [238, 150] on div "Text" at bounding box center [197, 152] width 91 height 9
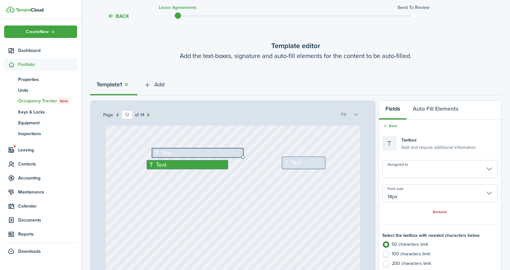
click at [409, 161] on input "Assigned to" at bounding box center [439, 169] width 115 height 18
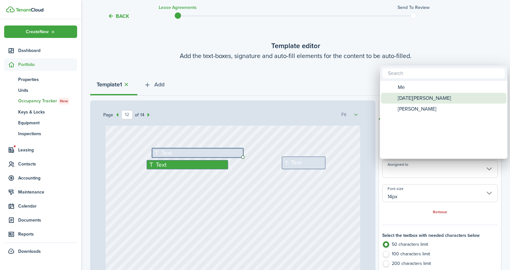
click at [418, 100] on span "[DATE][PERSON_NAME]" at bounding box center [423, 98] width 53 height 11
type input "[DATE][PERSON_NAME]"
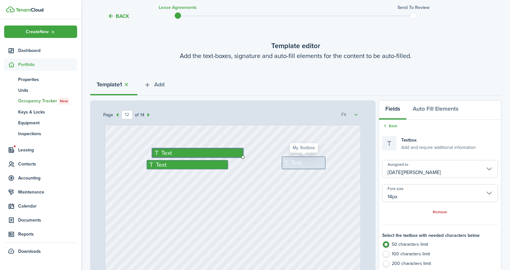
click at [305, 163] on div "Text" at bounding box center [304, 162] width 44 height 12
click at [406, 166] on input "Assigned to" at bounding box center [439, 169] width 115 height 18
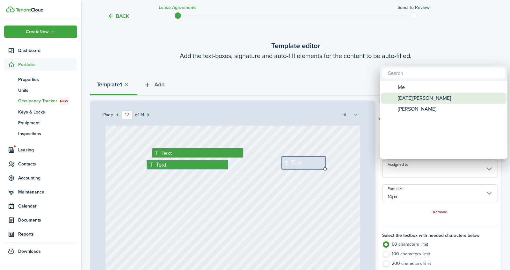
click at [411, 95] on span "[DATE][PERSON_NAME]" at bounding box center [423, 98] width 53 height 11
type input "[DATE][PERSON_NAME]"
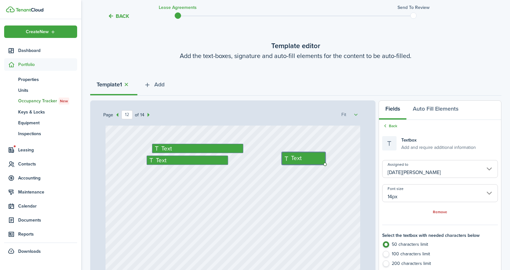
scroll to position [3967, 0]
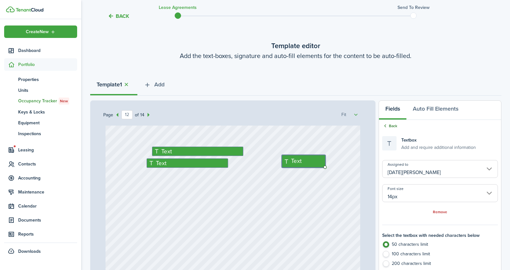
click at [386, 125] on icon at bounding box center [385, 126] width 6 height 6
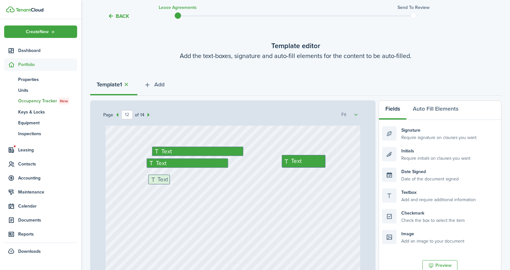
drag, startPoint x: 423, startPoint y: 193, endPoint x: 189, endPoint y: 179, distance: 234.2
click at [189, 179] on div "Page 12 of 14 50% 75% 100% 150% 200% Fit $900 No information Text 75.00 [DATE] …" at bounding box center [295, 232] width 411 height 264
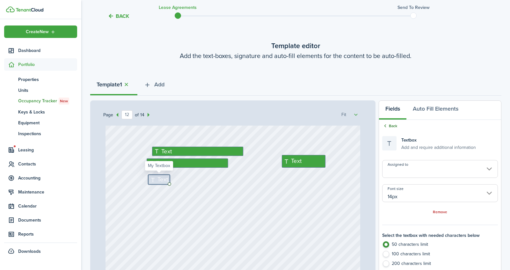
click at [393, 127] on link "Back" at bounding box center [389, 126] width 15 height 6
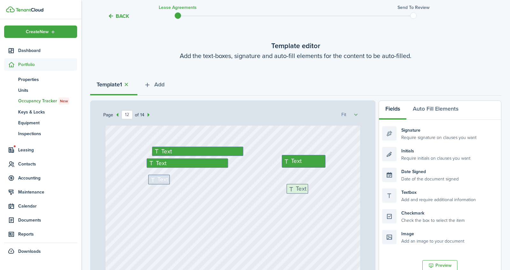
drag, startPoint x: 407, startPoint y: 193, endPoint x: 310, endPoint y: 188, distance: 96.9
click at [310, 188] on div "Page 12 of 14 50% 75% 100% 150% 200% Fit $900 No information Text 75.00 [DATE] …" at bounding box center [295, 232] width 411 height 264
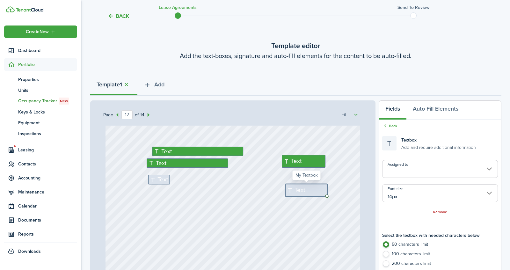
drag, startPoint x: 305, startPoint y: 184, endPoint x: 317, endPoint y: 184, distance: 12.1
click at [317, 184] on div "Text" at bounding box center [306, 190] width 42 height 12
drag, startPoint x: 308, startPoint y: 193, endPoint x: 308, endPoint y: 179, distance: 14.0
click at [308, 179] on div "Text Text Text Text Text" at bounding box center [232, 125] width 255 height 336
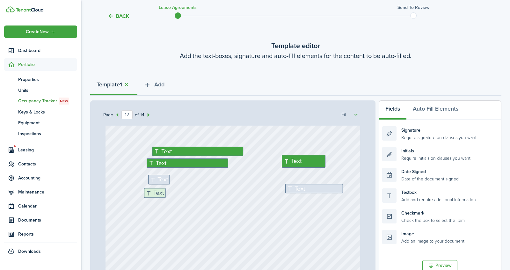
drag, startPoint x: 399, startPoint y: 196, endPoint x: 160, endPoint y: 196, distance: 238.5
click at [160, 196] on div "Page 12 of 14 50% 75% 100% 150% 200% Fit $900 No information Text 75.00 [DATE] …" at bounding box center [295, 232] width 411 height 264
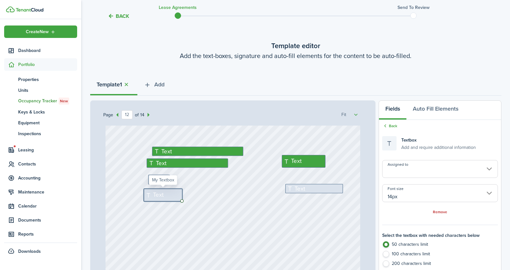
drag, startPoint x: 164, startPoint y: 192, endPoint x: 172, endPoint y: 191, distance: 8.0
click at [172, 192] on div "Text" at bounding box center [163, 195] width 39 height 12
drag, startPoint x: 164, startPoint y: 200, endPoint x: 173, endPoint y: 179, distance: 23.1
click at [173, 179] on div "Text Text Text Text Text Text" at bounding box center [232, 125] width 255 height 336
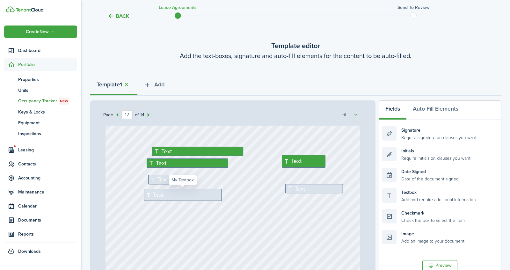
drag, startPoint x: 195, startPoint y: 191, endPoint x: 202, endPoint y: 190, distance: 7.3
click at [202, 190] on div "Text" at bounding box center [183, 195] width 78 height 12
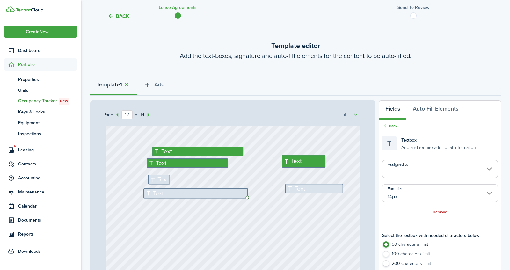
drag, startPoint x: 187, startPoint y: 199, endPoint x: 188, endPoint y: 186, distance: 13.4
click at [188, 186] on div "Text Text Text Text Text Text" at bounding box center [232, 125] width 255 height 336
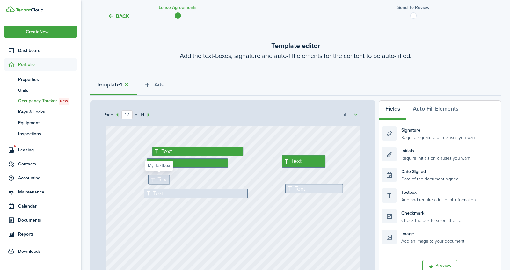
click at [158, 179] on span "Text" at bounding box center [163, 179] width 11 height 9
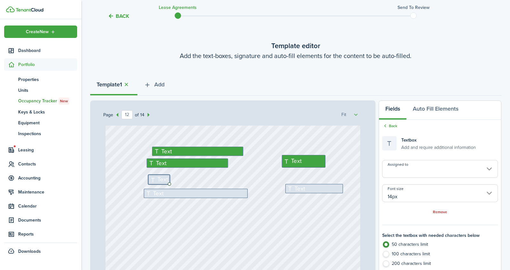
click at [169, 175] on div "Text Text Text Text Text Text" at bounding box center [232, 125] width 255 height 336
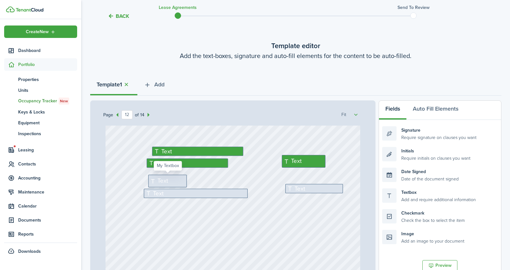
drag, startPoint x: 168, startPoint y: 176, endPoint x: 178, endPoint y: 174, distance: 10.7
click at [178, 175] on div "Text" at bounding box center [167, 181] width 39 height 12
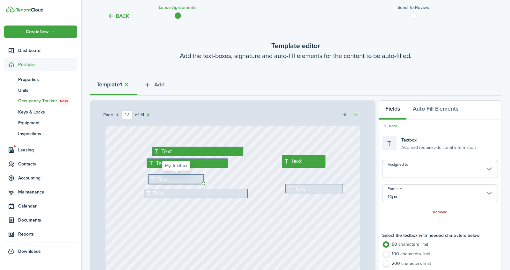
drag, startPoint x: 169, startPoint y: 184, endPoint x: 169, endPoint y: 175, distance: 9.2
click at [169, 175] on div "Text" at bounding box center [175, 179] width 55 height 9
click at [397, 161] on input "Assigned to" at bounding box center [439, 169] width 115 height 18
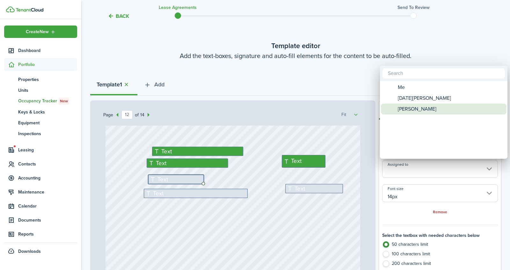
click at [421, 105] on span "[PERSON_NAME]" at bounding box center [416, 108] width 39 height 11
type input "[PERSON_NAME]"
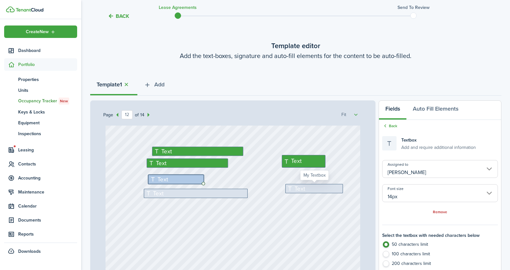
click at [311, 187] on div "Text" at bounding box center [314, 188] width 58 height 9
click at [405, 172] on input "Assigned to" at bounding box center [439, 169] width 115 height 18
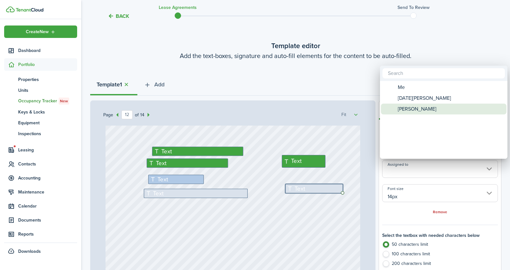
click at [416, 109] on span "[PERSON_NAME]" at bounding box center [416, 108] width 39 height 11
type input "[PERSON_NAME]"
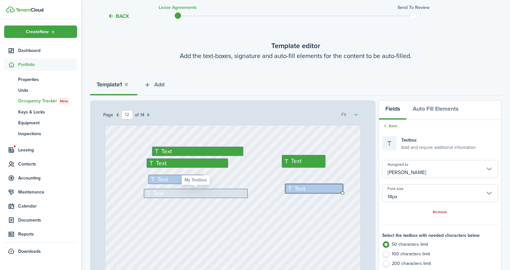
click at [237, 192] on div "Text" at bounding box center [196, 193] width 104 height 9
click at [388, 162] on input "Assigned to" at bounding box center [439, 169] width 115 height 18
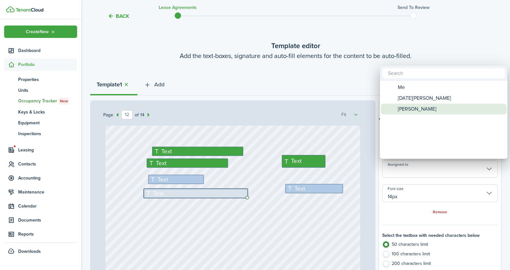
click at [401, 103] on span "[PERSON_NAME]" at bounding box center [416, 108] width 39 height 11
type input "[PERSON_NAME]"
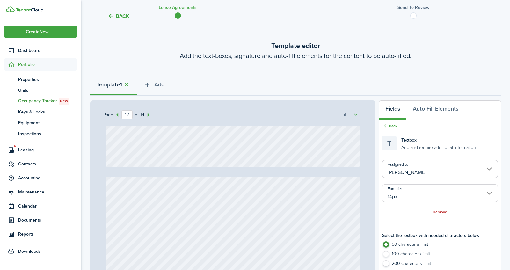
type input "13"
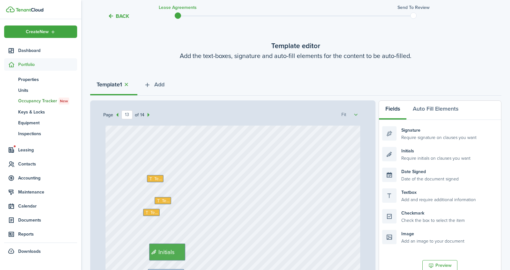
scroll to position [4191, 0]
click at [147, 175] on div "Text" at bounding box center [155, 176] width 17 height 7
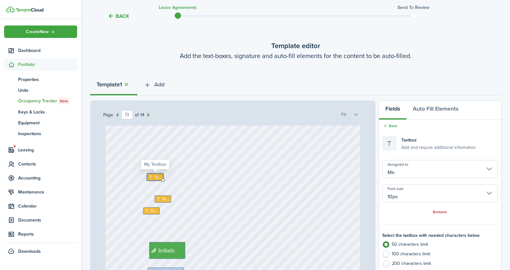
click at [150, 175] on icon at bounding box center [150, 177] width 5 height 4
type textarea "[PERSON_NAME] Via Tenantcloud, venmo or cash"
click at [162, 199] on span "Text" at bounding box center [166, 199] width 8 height 6
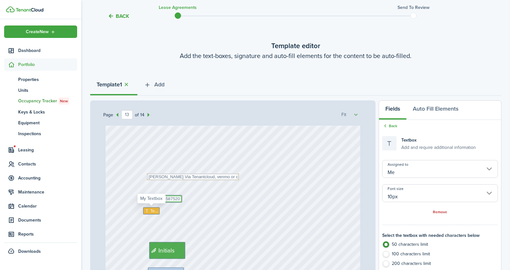
type textarea "9208587520"
click at [149, 211] on icon at bounding box center [147, 211] width 5 height 4
click at [175, 209] on textarea "[PERSON_NAME] on Tenantcloud or ghbarkerproperties" at bounding box center [194, 210] width 102 height 7
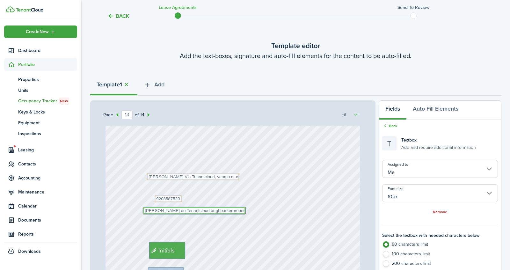
click at [205, 210] on textarea "[PERSON_NAME] on Tenantcloud or ghbarkerproperties" at bounding box center [194, 210] width 102 height 7
click at [242, 208] on textarea "[PERSON_NAME] on Tenantcloud/ghbarkerproperties" at bounding box center [194, 210] width 102 height 7
click at [398, 193] on input "10px" at bounding box center [439, 193] width 115 height 18
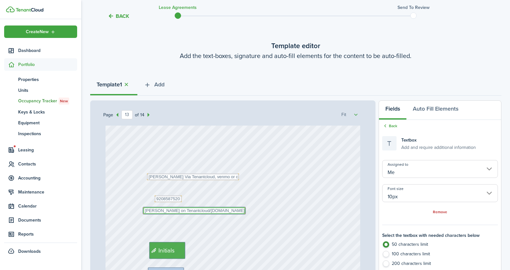
type textarea "[PERSON_NAME] on Tenantcloud/[DOMAIN_NAME]"
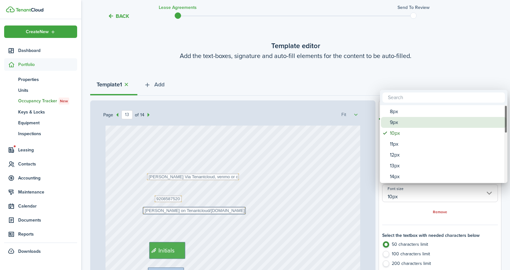
click at [407, 123] on div "9px" at bounding box center [445, 122] width 113 height 11
type input "9px"
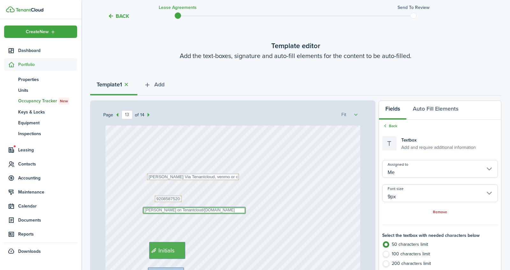
click at [239, 211] on textarea "[PERSON_NAME] on Tenantcloud/[DOMAIN_NAME]" at bounding box center [194, 210] width 102 height 6
click at [158, 209] on textarea "[PERSON_NAME] on Tenantcloud/[DOMAIN_NAME]" at bounding box center [194, 210] width 102 height 6
click at [234, 209] on textarea "GideonBarker on Tenantcloud/[DOMAIN_NAME]" at bounding box center [194, 210] width 102 height 6
type textarea "GideonBarker on Tenantcloud/[DOMAIN_NAME]"
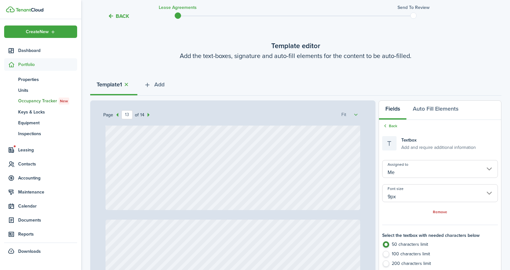
type input "14"
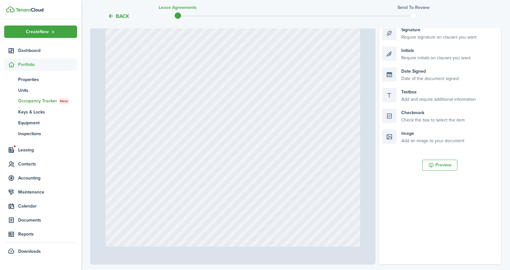
scroll to position [175, 0]
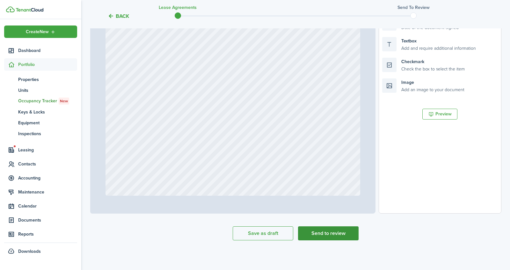
type textarea "GideonBarker on Tenantcloud/[DOMAIN_NAME]"
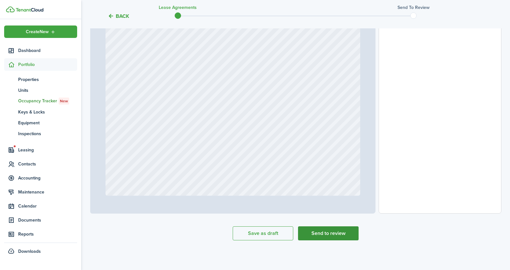
click at [322, 233] on button "Send to review" at bounding box center [328, 233] width 61 height 14
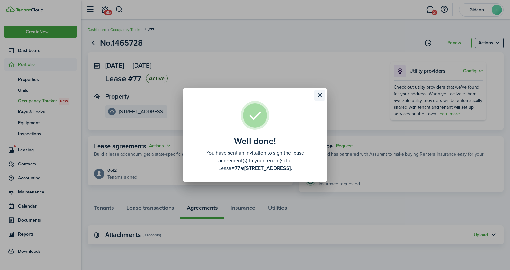
click at [317, 93] on button "Close modal" at bounding box center [319, 95] width 11 height 11
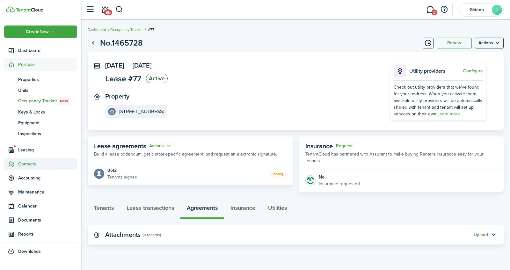
click at [30, 162] on span "Contacts" at bounding box center [47, 163] width 59 height 7
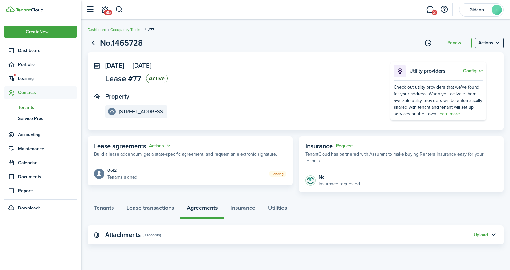
click at [32, 105] on span "Tenants" at bounding box center [47, 107] width 59 height 7
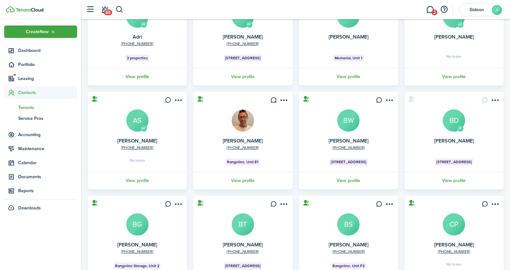
scroll to position [84, 0]
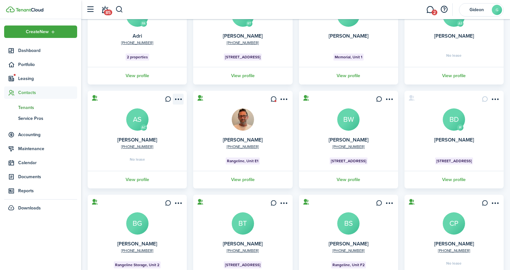
click at [178, 94] on menu-btn-icon "Open menu" at bounding box center [178, 99] width 11 height 11
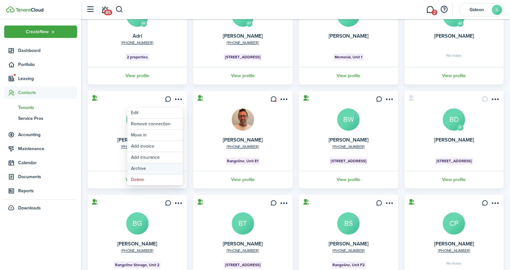
click at [149, 166] on button "Archive" at bounding box center [155, 168] width 56 height 11
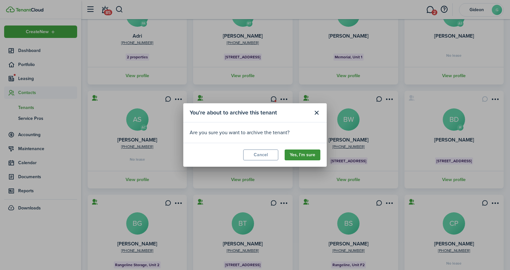
click at [308, 153] on button "Yes, I'm sure" at bounding box center [302, 154] width 36 height 11
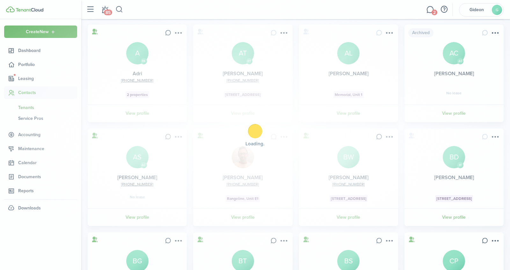
scroll to position [0, 0]
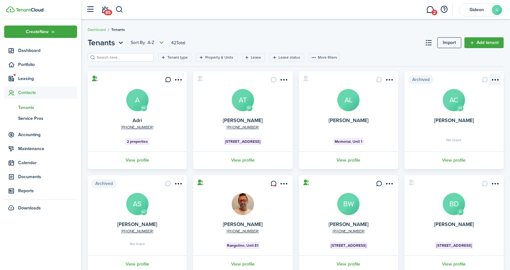
click at [499, 81] on menu-btn-icon "Open menu" at bounding box center [494, 79] width 11 height 11
click at [464, 74] on card "Archived AS [PERSON_NAME] AC No lease View profile" at bounding box center [453, 119] width 99 height 97
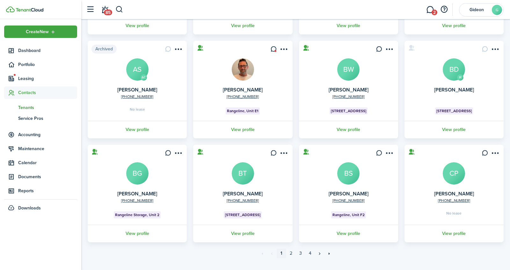
scroll to position [146, 0]
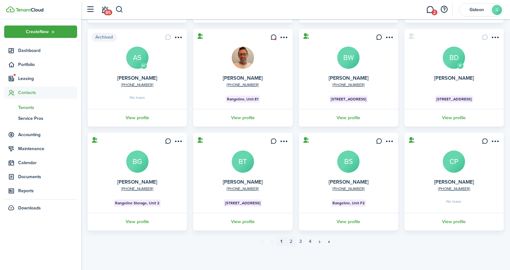
click at [292, 240] on link "2" at bounding box center [291, 242] width 10 height 10
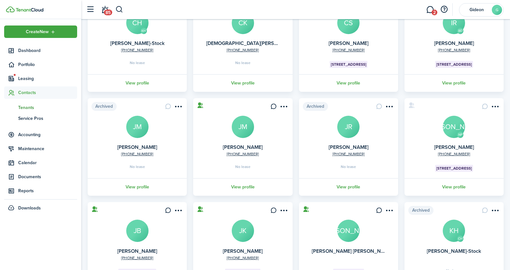
scroll to position [77, 0]
click at [289, 105] on menu-btn-icon "Open menu" at bounding box center [283, 106] width 11 height 11
click at [220, 168] on card "[PHONE_NUMBER] [PERSON_NAME] JM No lease View profile" at bounding box center [242, 146] width 99 height 97
click at [287, 109] on menu-btn-icon "Open menu" at bounding box center [283, 106] width 11 height 11
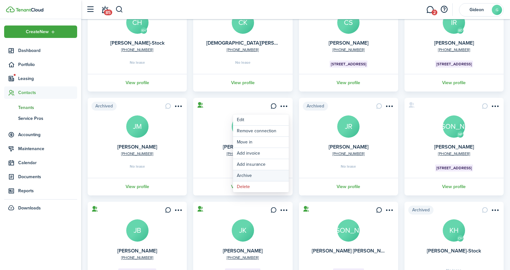
click at [262, 175] on button "Archive" at bounding box center [261, 175] width 56 height 11
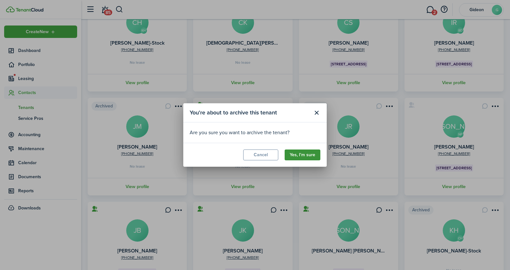
click at [297, 153] on button "Yes, I'm sure" at bounding box center [302, 154] width 36 height 11
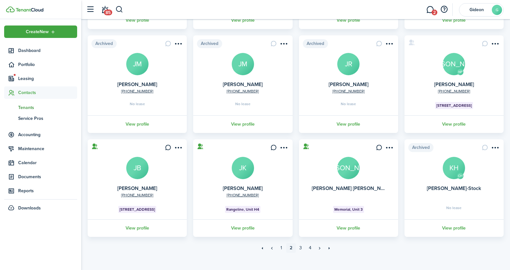
scroll to position [141, 0]
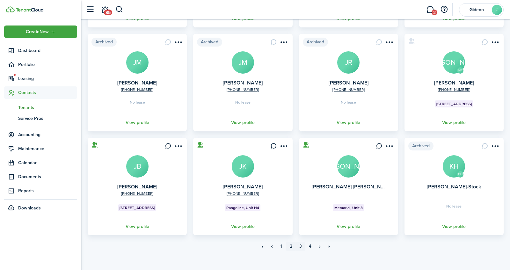
click at [302, 245] on link "3" at bounding box center [301, 246] width 10 height 10
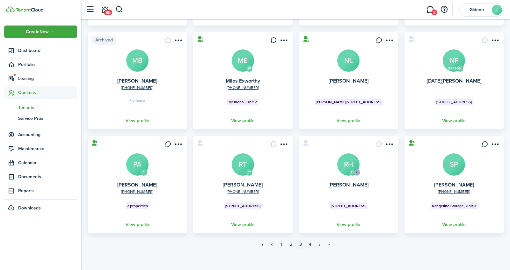
scroll to position [146, 0]
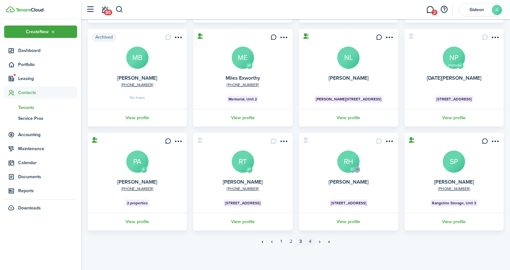
click at [310, 241] on link "4" at bounding box center [310, 242] width 10 height 10
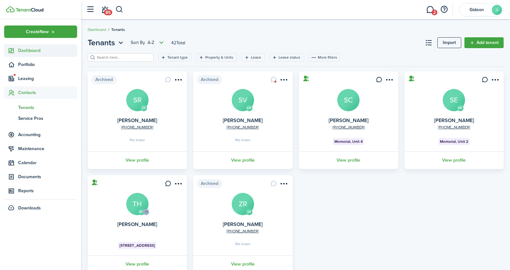
click at [29, 53] on span "Dashboard" at bounding box center [47, 50] width 59 height 7
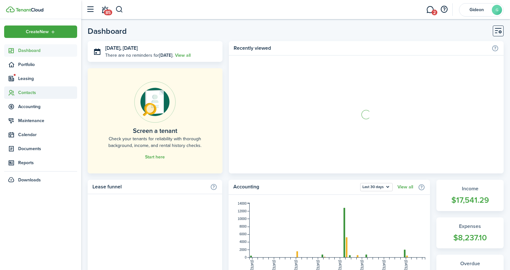
click at [35, 92] on span "Contacts" at bounding box center [47, 92] width 59 height 7
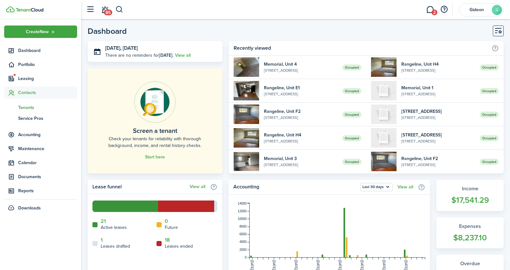
click at [25, 107] on span "Tenants" at bounding box center [47, 107] width 59 height 7
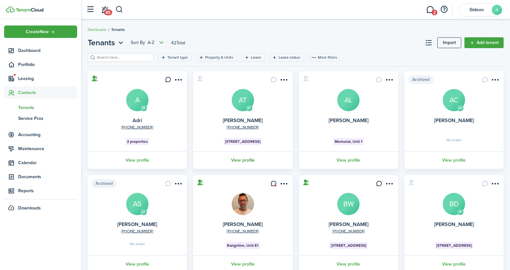
click at [253, 160] on link "View profile" at bounding box center [242, 160] width 101 height 18
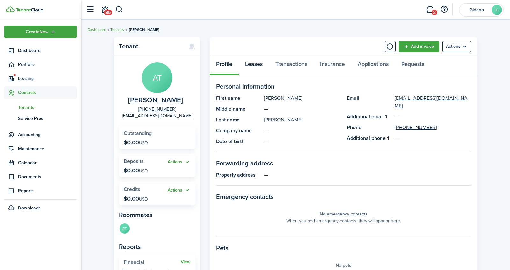
click at [254, 63] on link "Leases" at bounding box center [254, 65] width 30 height 19
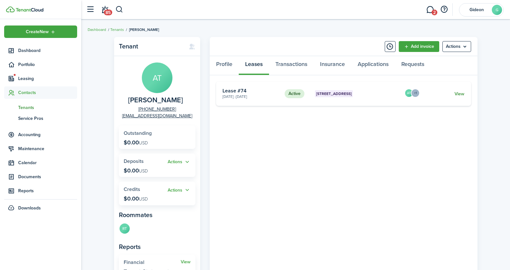
click at [464, 93] on link "View" at bounding box center [459, 93] width 10 height 7
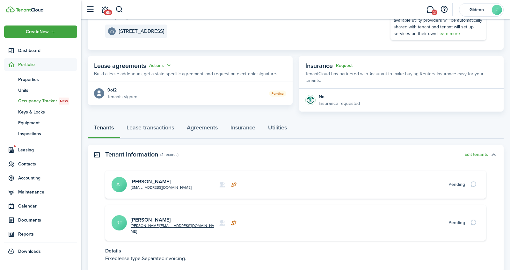
scroll to position [110, 0]
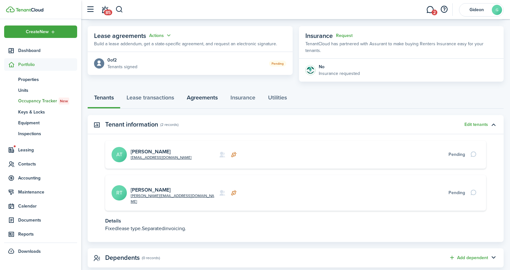
click at [200, 89] on link "Agreements" at bounding box center [202, 98] width 44 height 19
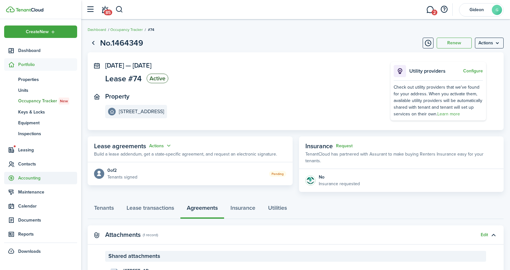
click at [28, 178] on span "Accounting" at bounding box center [47, 178] width 59 height 7
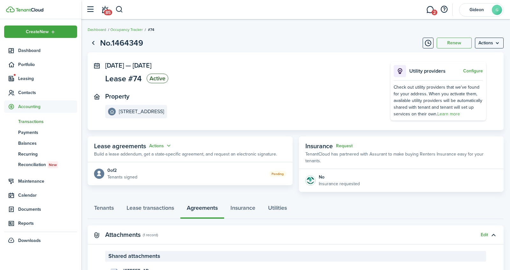
click at [35, 121] on span "Transactions" at bounding box center [47, 121] width 59 height 7
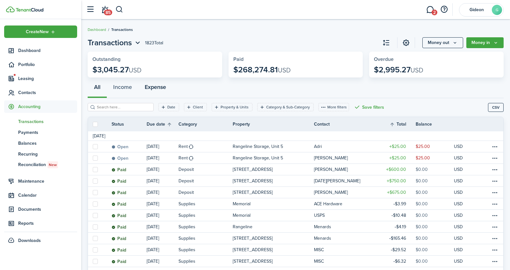
click at [156, 83] on button "Expense" at bounding box center [155, 88] width 34 height 19
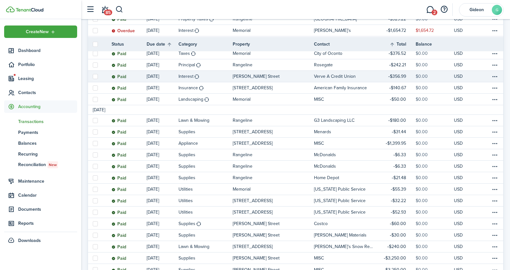
scroll to position [487, 0]
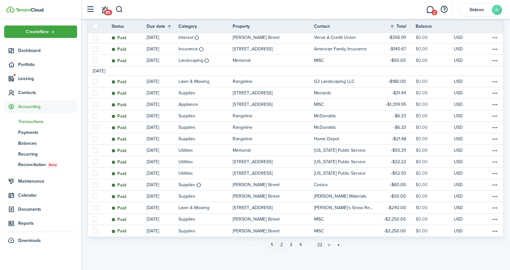
click at [282, 244] on link "2" at bounding box center [281, 245] width 10 height 10
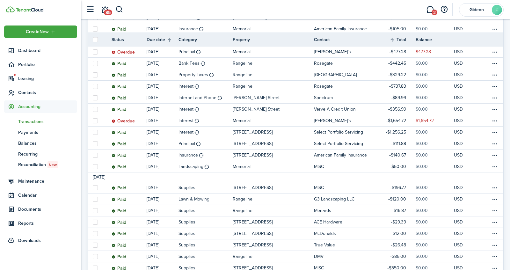
scroll to position [306, 0]
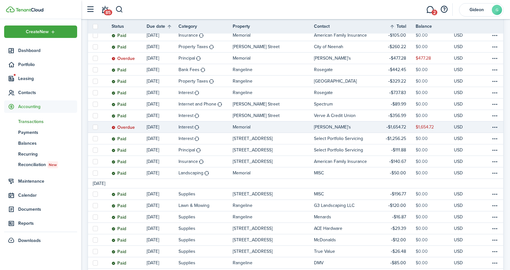
click at [94, 129] on label at bounding box center [95, 127] width 5 height 5
click at [93, 127] on input "checkbox" at bounding box center [92, 127] width 0 height 0
checkbox input "true"
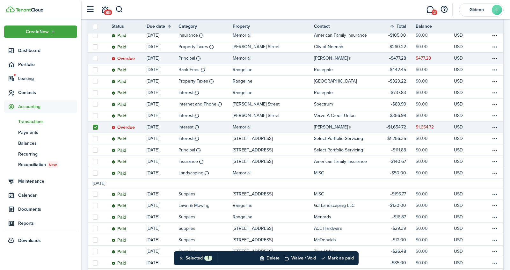
click at [95, 60] on label at bounding box center [95, 58] width 5 height 5
click at [93, 58] on input "checkbox" at bounding box center [92, 58] width 0 height 0
checkbox input "true"
click at [336, 259] on button "Mark as paid" at bounding box center [336, 258] width 33 height 14
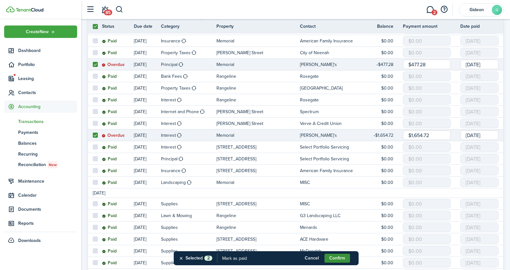
click at [334, 258] on button "Confirm" at bounding box center [336, 257] width 25 height 9
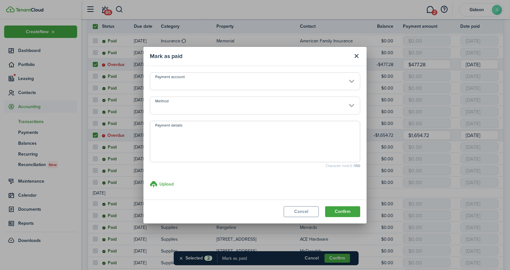
click at [250, 77] on input "Payment account" at bounding box center [255, 81] width 210 height 18
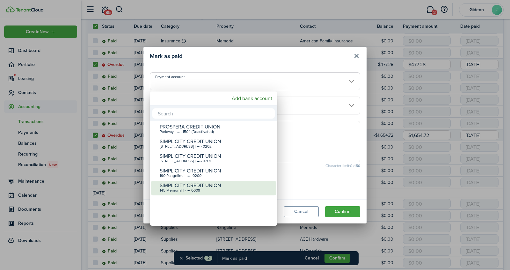
click at [179, 188] on div "145 Memorial | •••• 0009" at bounding box center [216, 190] width 113 height 4
type input "•••• •••• •••• 0009"
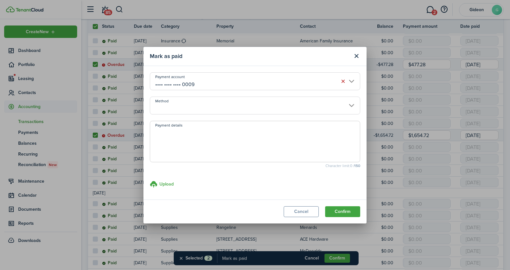
click at [256, 99] on input "Method" at bounding box center [255, 105] width 210 height 18
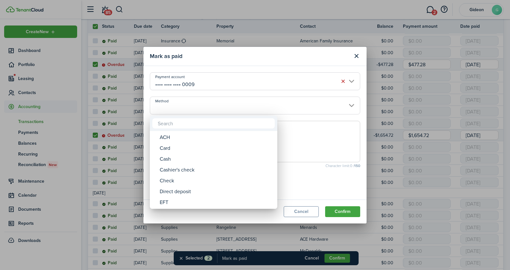
click at [353, 213] on div at bounding box center [254, 135] width 611 height 372
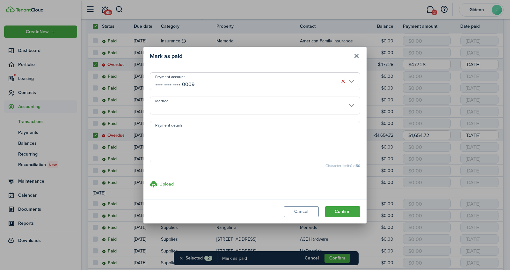
click at [353, 213] on button "Confirm" at bounding box center [342, 211] width 35 height 11
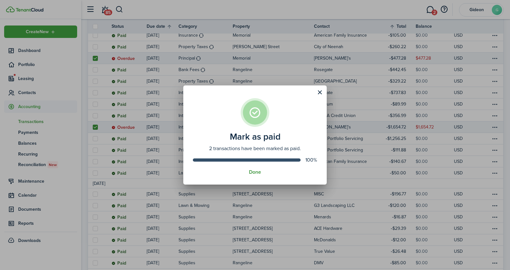
click at [260, 174] on button "Done" at bounding box center [255, 172] width 12 height 6
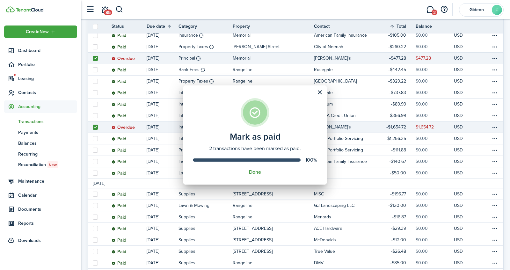
scroll to position [0, 0]
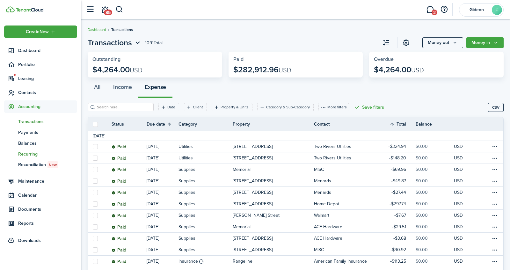
click at [23, 153] on span "Recurring" at bounding box center [47, 154] width 59 height 7
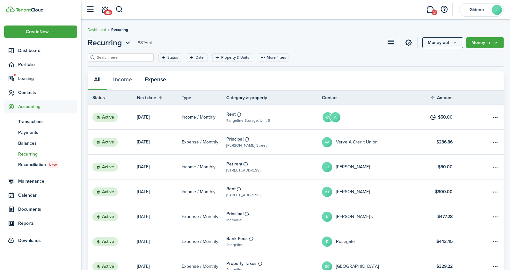
click at [159, 82] on button "Expense" at bounding box center [155, 80] width 34 height 19
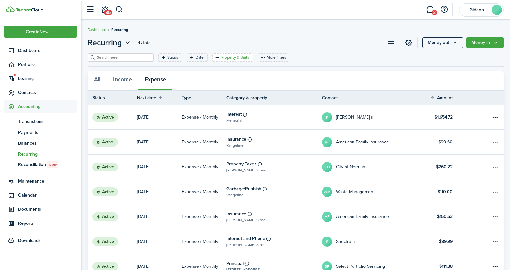
click at [221, 58] on filter-tag-label "Property & Units" at bounding box center [235, 57] width 28 height 6
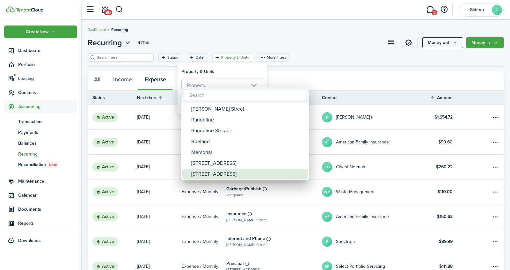
click at [204, 170] on div "[STREET_ADDRESS]" at bounding box center [247, 173] width 113 height 11
type input "[STREET_ADDRESS]"
click at [273, 72] on div at bounding box center [254, 135] width 611 height 372
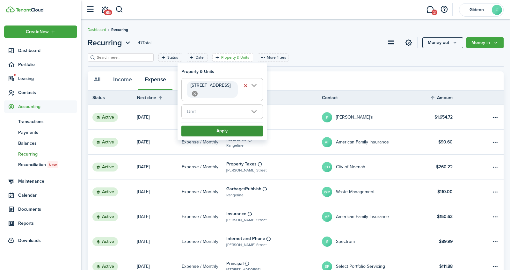
click at [220, 125] on button "Apply" at bounding box center [222, 130] width 82 height 11
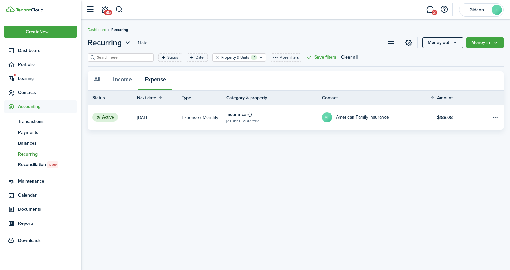
click at [214, 58] on button "Clear filter" at bounding box center [216, 57] width 5 height 5
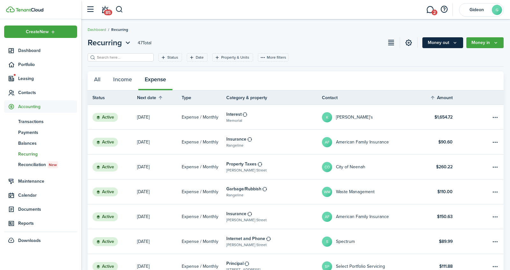
click at [438, 40] on button "Money out" at bounding box center [442, 42] width 41 height 11
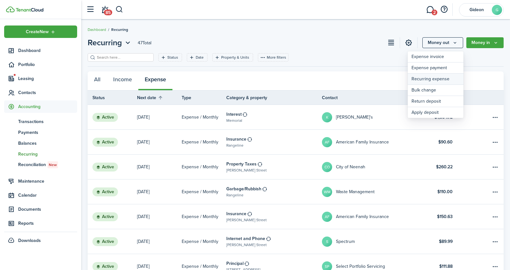
click at [422, 79] on link "Recurring expense" at bounding box center [435, 79] width 56 height 11
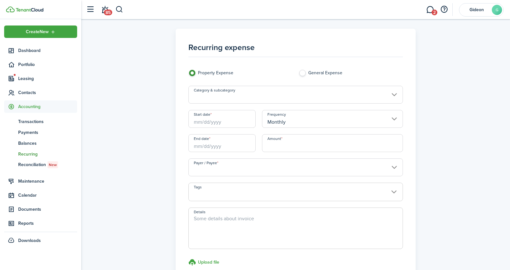
click at [251, 91] on input "Category & subcategory" at bounding box center [295, 95] width 214 height 18
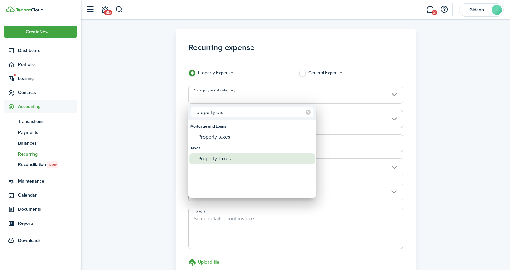
type input "property tax"
click at [225, 160] on div "Property Taxes" at bounding box center [254, 158] width 113 height 11
type input "Taxes / Property Taxes"
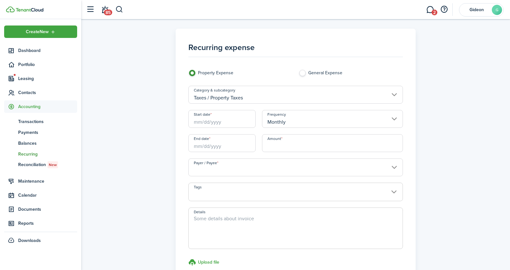
click at [240, 118] on input "Start date" at bounding box center [221, 119] width 67 height 18
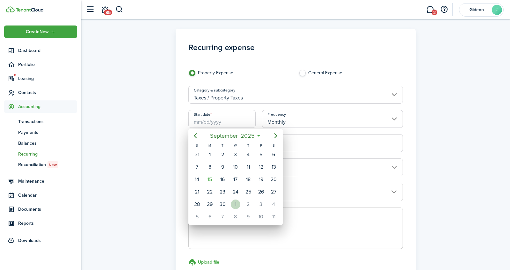
click at [235, 200] on div "1" at bounding box center [236, 204] width 10 height 10
type input "[DATE]"
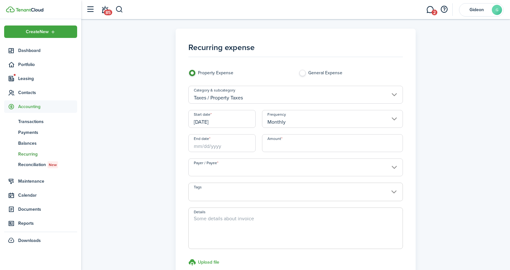
click at [237, 144] on input "End date" at bounding box center [221, 143] width 67 height 18
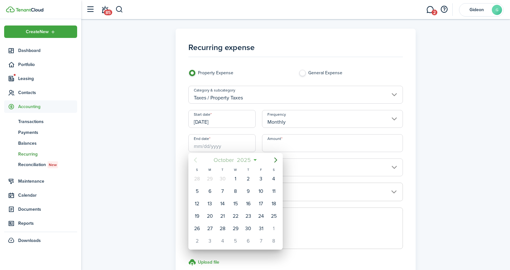
click at [249, 157] on span "2025" at bounding box center [243, 159] width 17 height 11
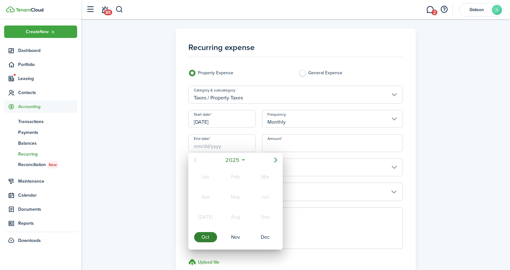
click at [242, 160] on mbsc-button "2025" at bounding box center [232, 159] width 22 height 11
click at [277, 160] on icon "Next page" at bounding box center [276, 160] width 8 height 8
click at [197, 162] on icon "Previous page" at bounding box center [195, 160] width 8 height 8
click at [236, 212] on div "2025" at bounding box center [235, 217] width 23 height 10
click at [261, 232] on div "Dec" at bounding box center [264, 237] width 23 height 10
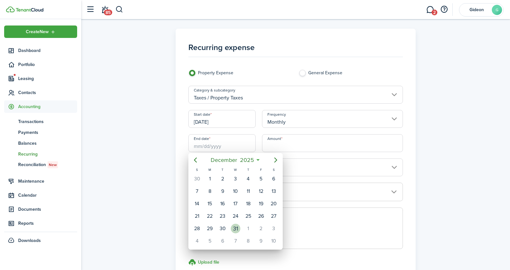
click at [232, 224] on div "31" at bounding box center [236, 229] width 10 height 10
type input "[DATE]"
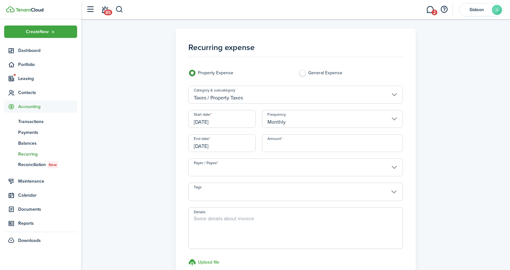
click at [276, 141] on input "Amount" at bounding box center [332, 143] width 141 height 18
click at [270, 165] on input "Payer / Payee" at bounding box center [295, 167] width 214 height 18
type input "$308.00"
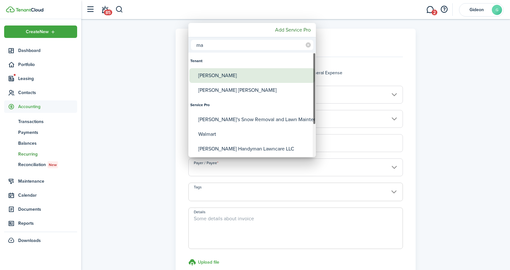
type input "m"
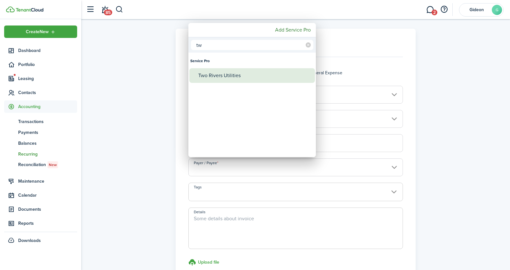
type input "t"
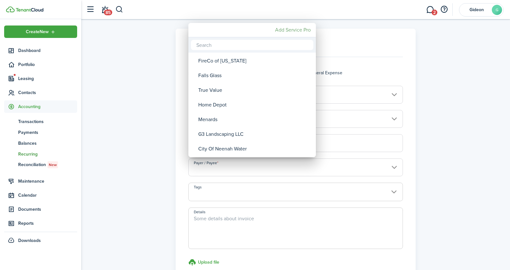
click at [291, 32] on mbsc-button "Add Service Pro" at bounding box center [292, 29] width 41 height 11
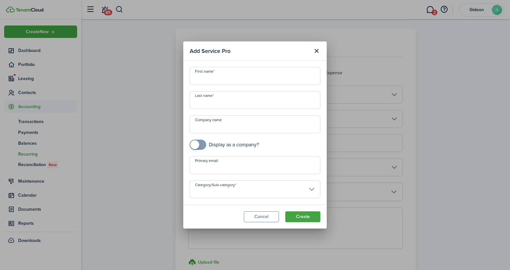
click at [226, 80] on input "First name" at bounding box center [254, 76] width 131 height 18
checkbox input "true"
click at [193, 147] on span at bounding box center [194, 144] width 9 height 9
click at [221, 130] on input "Company name" at bounding box center [254, 124] width 131 height 18
click at [288, 188] on input "Category/Sub-category" at bounding box center [254, 189] width 131 height 18
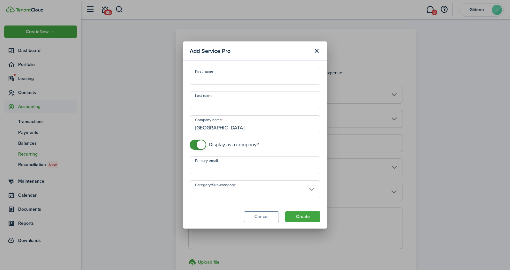
type input "[GEOGRAPHIC_DATA]"
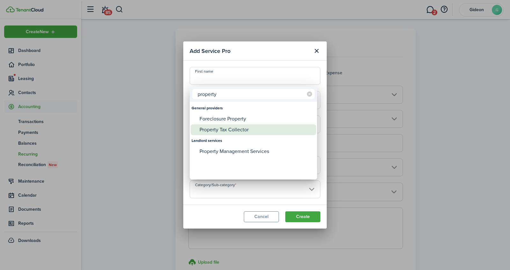
type input "property"
click at [228, 131] on div "Property Tax Collector" at bounding box center [255, 129] width 113 height 11
type input "General providers -> Property Tax Collector"
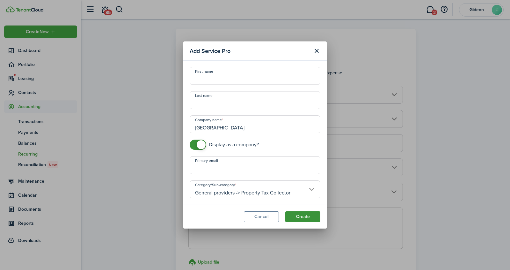
click at [304, 215] on button "Create" at bounding box center [302, 216] width 35 height 11
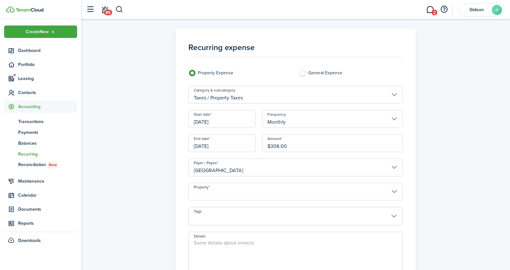
click at [251, 192] on input "Property" at bounding box center [295, 191] width 214 height 18
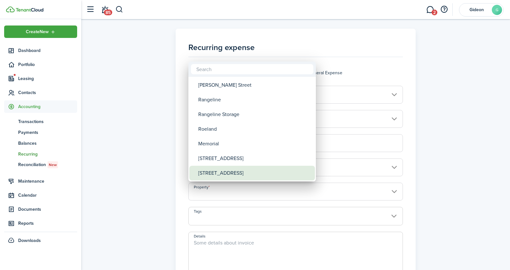
click at [249, 174] on div "[STREET_ADDRESS]" at bounding box center [254, 173] width 113 height 15
type input "[STREET_ADDRESS]"
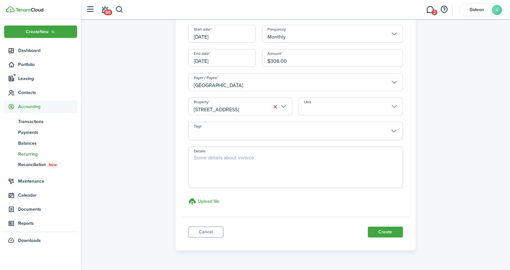
scroll to position [87, 0]
click at [376, 228] on button "Create" at bounding box center [384, 230] width 35 height 11
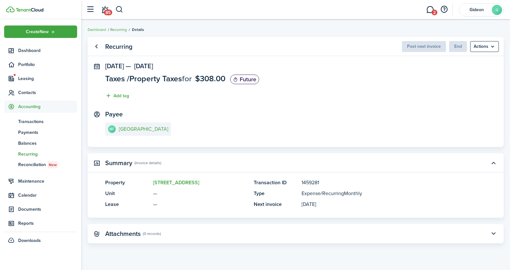
click at [116, 30] on link "Recurring" at bounding box center [118, 30] width 17 height 6
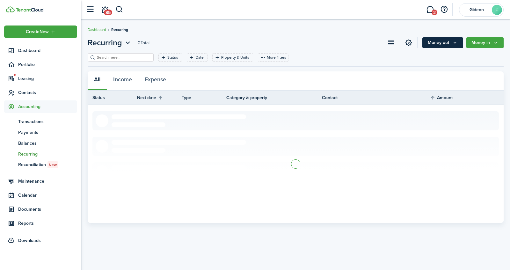
click at [457, 42] on icon "Money out" at bounding box center [454, 42] width 5 height 5
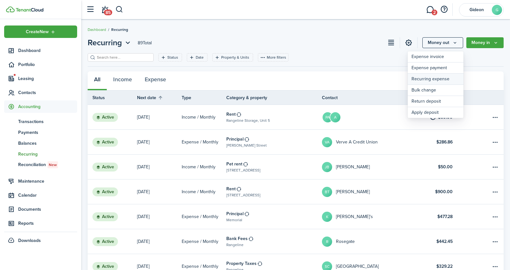
click at [435, 82] on link "Recurring expense" at bounding box center [435, 79] width 56 height 11
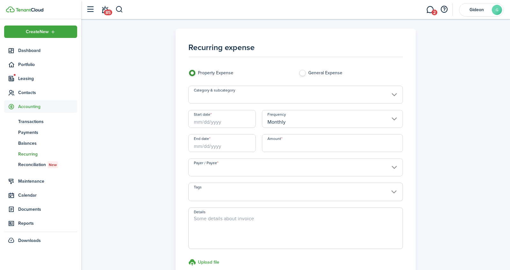
click at [336, 92] on input "Category & subcategory" at bounding box center [295, 95] width 214 height 18
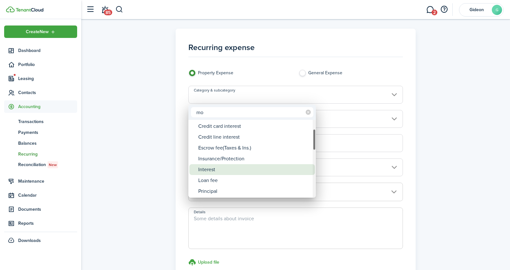
type input "mo"
click at [236, 167] on div "Interest" at bounding box center [254, 169] width 113 height 11
type input "Mortgage and Loans / Interest"
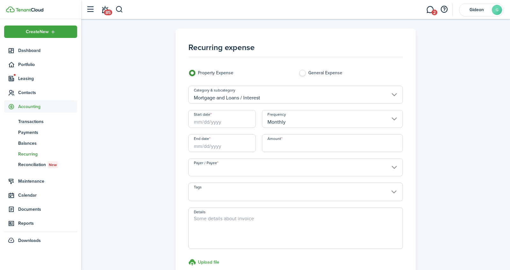
click at [240, 120] on input "Start date" at bounding box center [221, 119] width 67 height 18
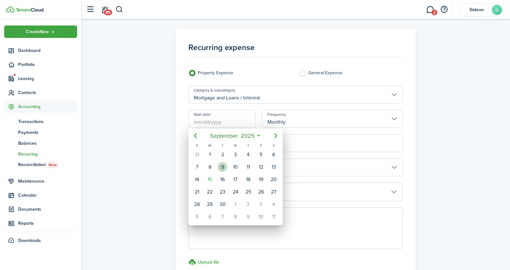
click at [222, 165] on div "9" at bounding box center [223, 167] width 10 height 10
type input "[DATE]"
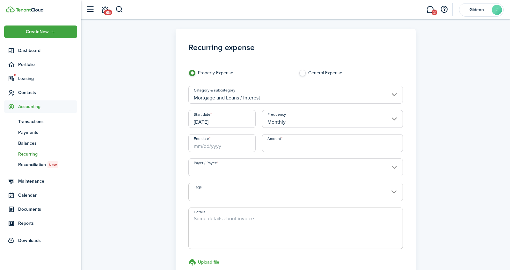
click at [230, 144] on input "End date" at bounding box center [221, 143] width 67 height 18
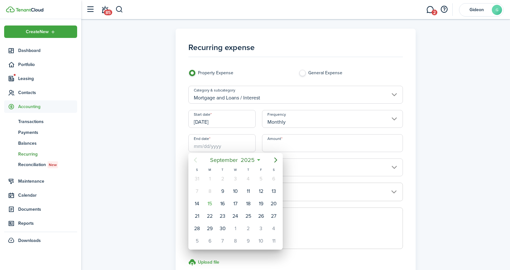
click at [258, 162] on icon at bounding box center [258, 160] width 7 height 6
click at [258, 159] on icon at bounding box center [258, 160] width 7 height 6
click at [258, 160] on icon at bounding box center [258, 160] width 7 height 6
click at [275, 160] on icon "Next page" at bounding box center [276, 160] width 8 height 8
click at [255, 160] on icon at bounding box center [255, 160] width 7 height 6
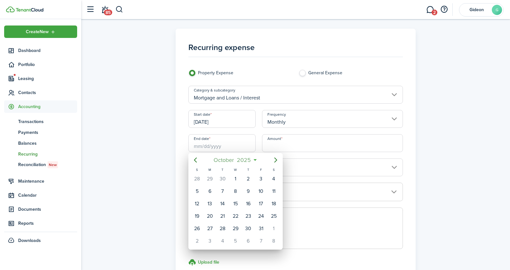
click at [245, 160] on span "2025" at bounding box center [243, 159] width 17 height 11
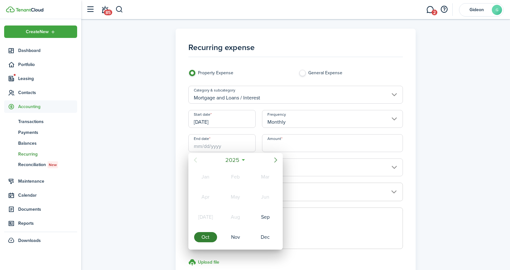
click at [275, 161] on icon "Next page" at bounding box center [275, 160] width 3 height 5
click at [240, 160] on mbsc-button "2026" at bounding box center [232, 159] width 22 height 11
click at [275, 157] on icon "Next page" at bounding box center [276, 160] width 8 height 8
click at [231, 217] on div "2037" at bounding box center [235, 217] width 23 height 10
click at [262, 215] on div "Sep" at bounding box center [264, 217] width 23 height 10
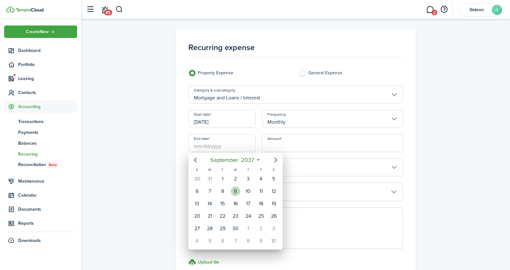
click at [235, 188] on div "9" at bounding box center [236, 191] width 10 height 10
type input "[DATE]"
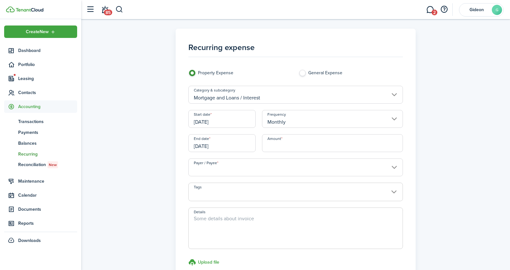
click at [284, 142] on input "Amount" at bounding box center [332, 143] width 141 height 18
click at [231, 169] on input "Payer / Payee" at bounding box center [295, 167] width 214 height 18
type input "$112.23"
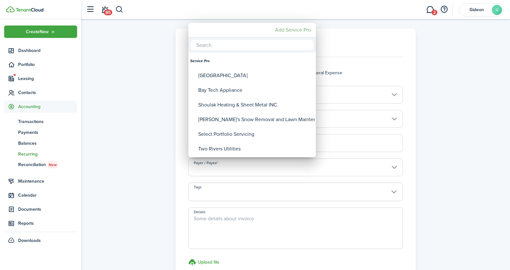
click at [293, 32] on mbsc-button "Add Service Pro" at bounding box center [292, 29] width 41 height 11
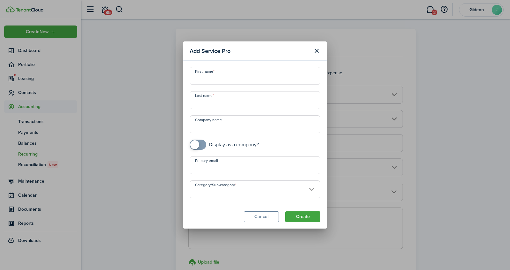
checkbox input "true"
click at [197, 145] on span at bounding box center [194, 144] width 9 height 9
click at [215, 165] on input "Primary email" at bounding box center [254, 165] width 131 height 18
click at [222, 129] on input "Company name" at bounding box center [254, 124] width 131 height 18
click at [241, 193] on input "Category/Sub-category" at bounding box center [254, 189] width 131 height 18
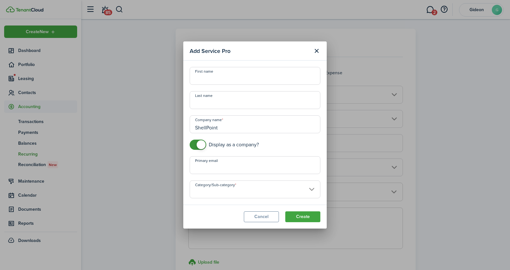
type input "ShellPoint"
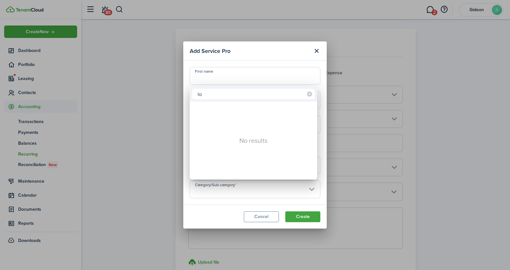
type input "l"
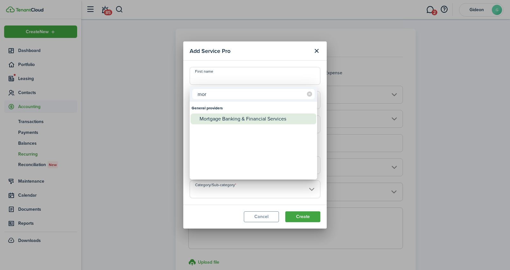
type input "mor"
click at [227, 117] on div "Mortgage Banking & Financial Services" at bounding box center [255, 118] width 113 height 11
type input "General providers -> Mortgage Banking & Financial Services"
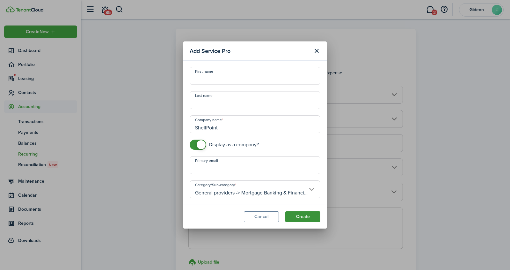
click at [297, 218] on button "Create" at bounding box center [302, 216] width 35 height 11
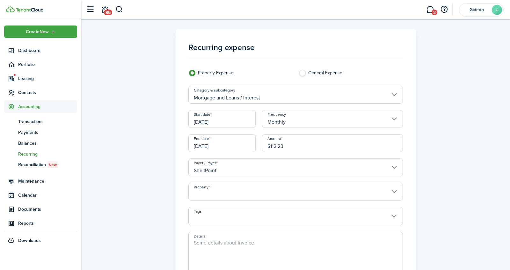
click at [239, 184] on input "Property" at bounding box center [295, 191] width 214 height 18
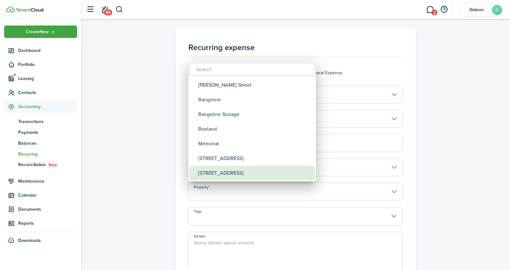
click at [231, 168] on div "[STREET_ADDRESS]" at bounding box center [254, 173] width 113 height 15
type input "[STREET_ADDRESS]"
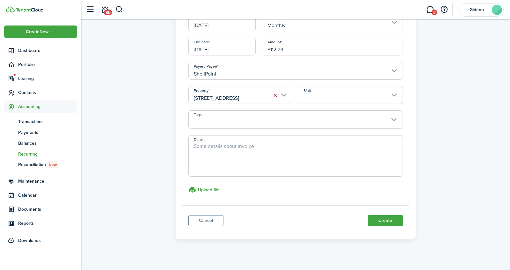
scroll to position [97, 0]
click at [390, 215] on button "Create" at bounding box center [384, 219] width 35 height 11
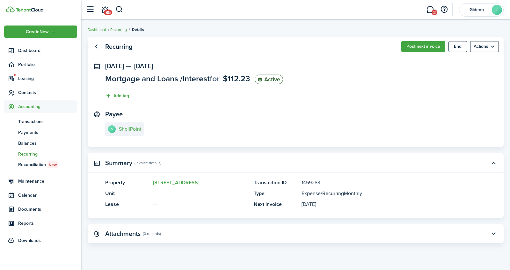
click at [121, 28] on link "Recurring" at bounding box center [118, 30] width 17 height 6
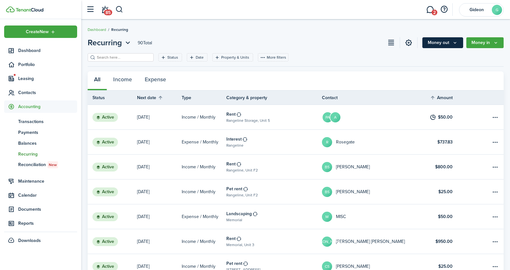
click at [448, 43] on button "Money out" at bounding box center [442, 42] width 41 height 11
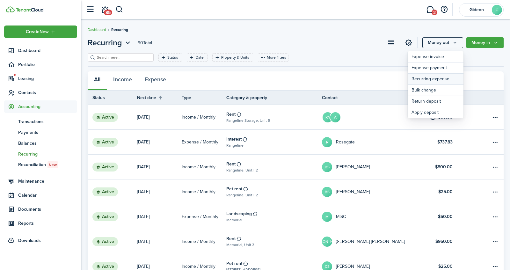
click at [429, 81] on link "Recurring expense" at bounding box center [435, 79] width 56 height 11
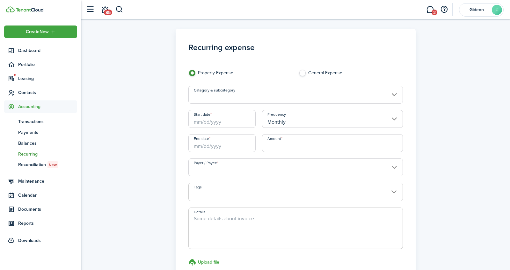
click at [350, 94] on input "Category & subcategory" at bounding box center [295, 95] width 214 height 18
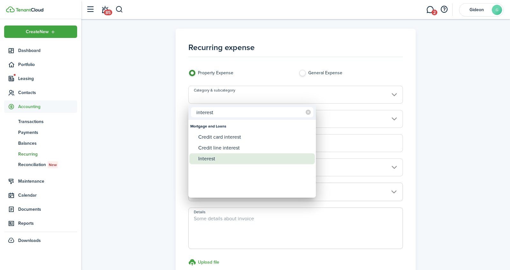
type input "interest"
click at [234, 161] on div "Interest" at bounding box center [254, 158] width 113 height 11
type input "Mortgage and Loans / Interest"
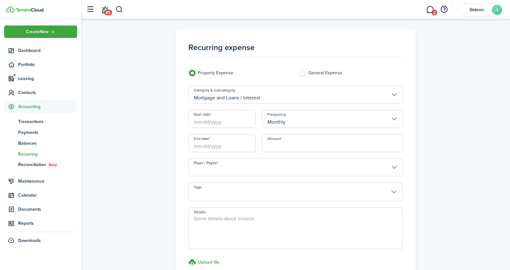
click at [233, 125] on input "Start date" at bounding box center [221, 119] width 67 height 18
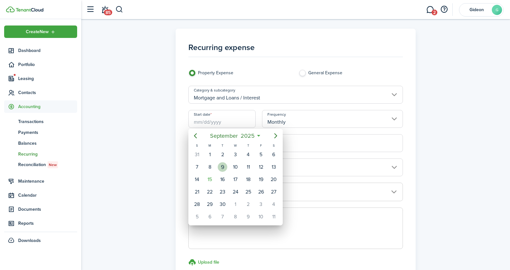
click at [222, 169] on div "9" at bounding box center [223, 167] width 10 height 10
type input "[DATE]"
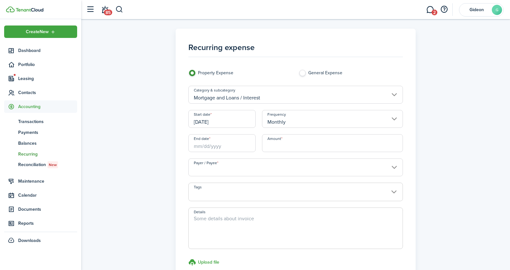
click at [223, 143] on input "End date" at bounding box center [221, 143] width 67 height 18
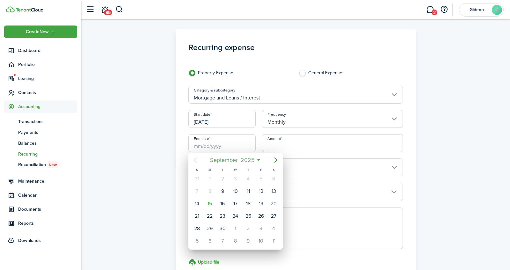
click at [252, 160] on span "2025" at bounding box center [247, 159] width 17 height 11
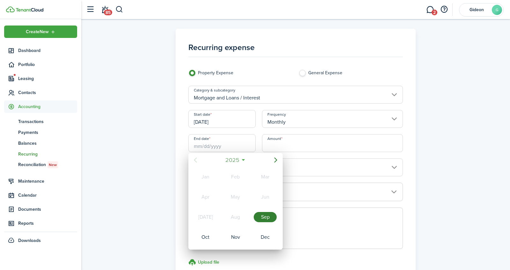
click at [240, 158] on span "2025" at bounding box center [232, 159] width 17 height 11
click at [273, 160] on icon "Next page" at bounding box center [276, 160] width 8 height 8
click at [237, 210] on div "2037" at bounding box center [235, 216] width 25 height 19
click at [260, 215] on div "Sep" at bounding box center [264, 217] width 23 height 10
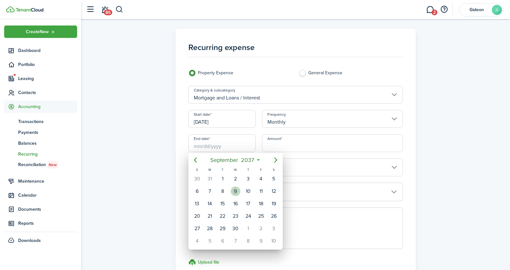
click at [235, 189] on div "9" at bounding box center [236, 191] width 10 height 10
type input "[DATE]"
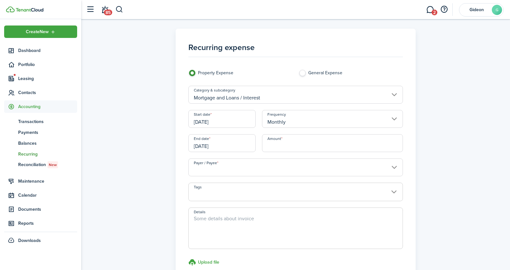
click at [284, 145] on input "Amount" at bounding box center [332, 143] width 141 height 18
click at [257, 168] on input "Payer / Payee" at bounding box center [295, 167] width 214 height 18
type input "$1,210.00"
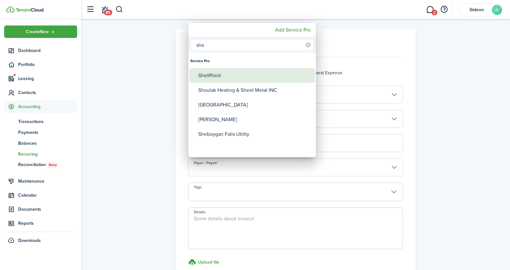
type input "she"
click at [226, 76] on div "ShellPoint" at bounding box center [254, 75] width 113 height 15
type input "ShellPoint"
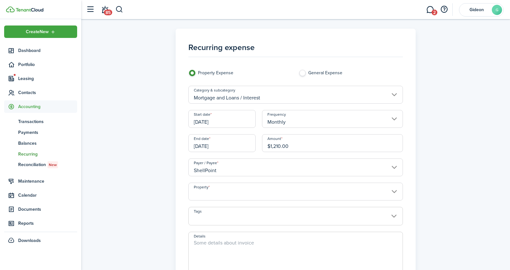
click at [246, 191] on input "Property" at bounding box center [295, 191] width 214 height 18
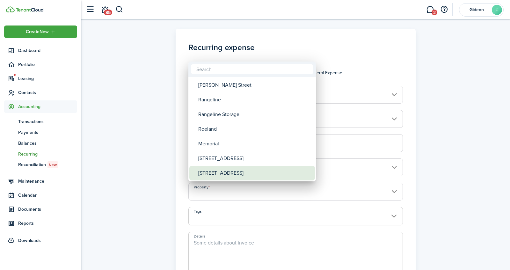
click at [247, 169] on div "[STREET_ADDRESS]" at bounding box center [254, 173] width 113 height 15
type input "[STREET_ADDRESS]"
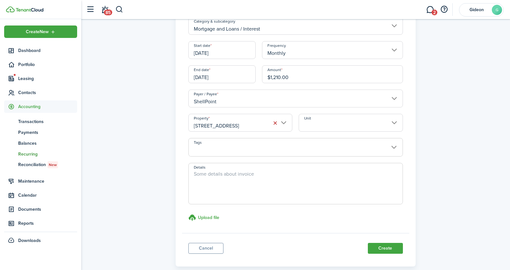
scroll to position [101, 0]
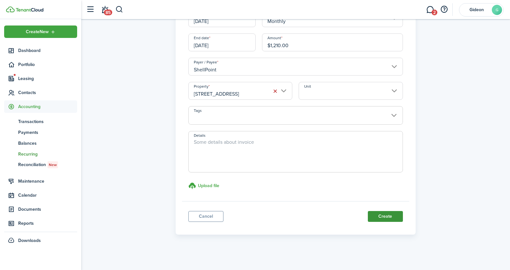
click at [389, 217] on button "Create" at bounding box center [384, 216] width 35 height 11
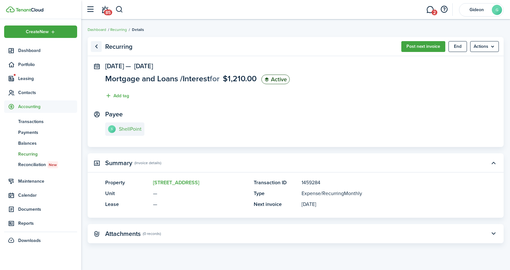
click at [98, 48] on link "Go back" at bounding box center [96, 46] width 11 height 11
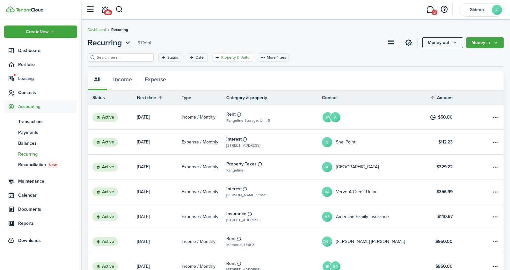
click at [224, 58] on filter-tag-label "Property & Units" at bounding box center [235, 57] width 28 height 6
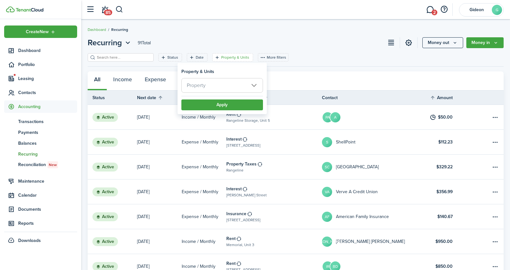
click at [206, 85] on span "Property" at bounding box center [222, 85] width 81 height 14
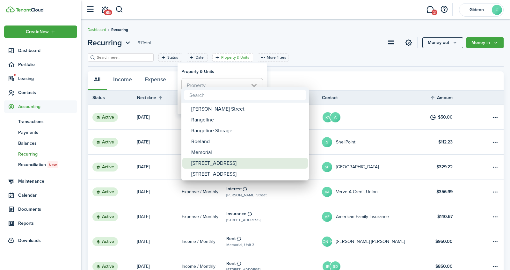
click at [218, 166] on div "[STREET_ADDRESS]" at bounding box center [247, 163] width 113 height 11
type input "[STREET_ADDRESS]"
click at [361, 53] on div at bounding box center [254, 135] width 611 height 372
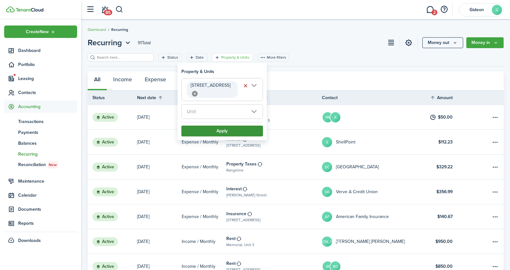
click at [224, 125] on button "Apply" at bounding box center [222, 130] width 82 height 11
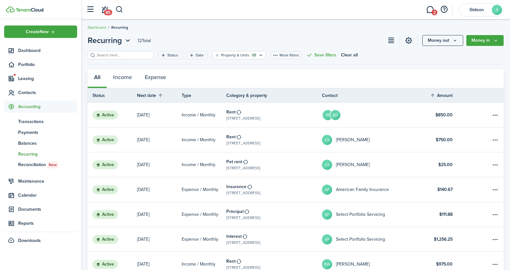
scroll to position [4, 0]
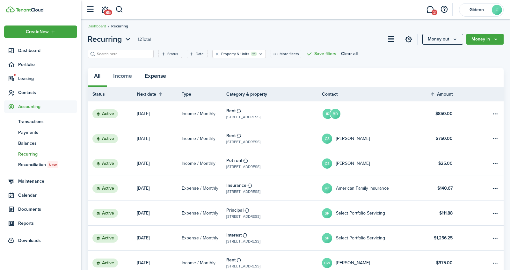
click at [149, 76] on button "Expense" at bounding box center [155, 77] width 34 height 19
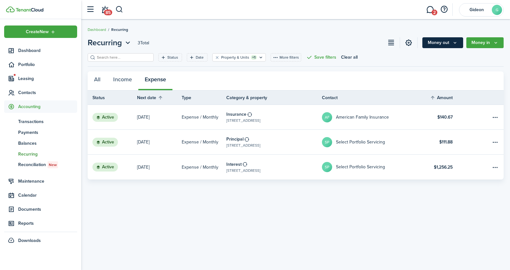
click at [434, 40] on button "Money out" at bounding box center [442, 42] width 41 height 11
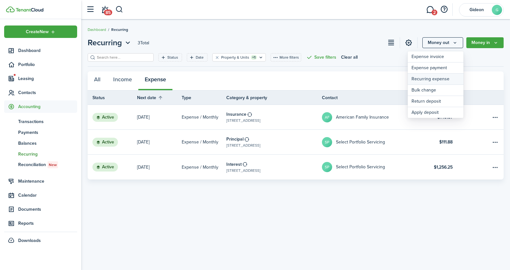
click at [415, 79] on link "Recurring expense" at bounding box center [435, 79] width 56 height 11
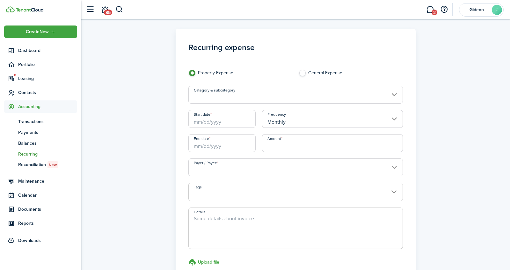
click at [242, 90] on input "Category & subcategory" at bounding box center [295, 95] width 214 height 18
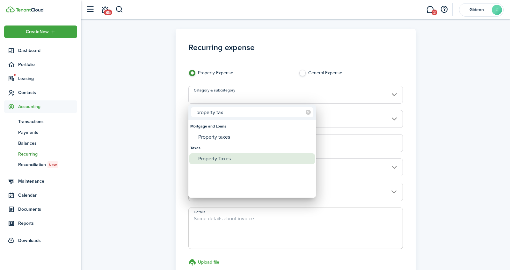
type input "property tax"
click at [215, 156] on div "Property Taxes" at bounding box center [254, 158] width 113 height 11
type input "Taxes / Property Taxes"
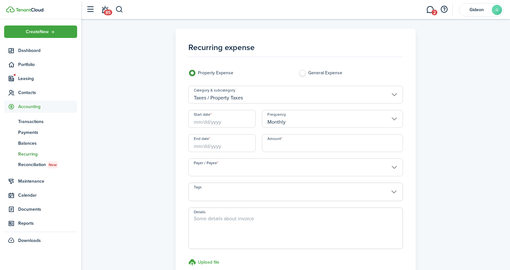
click at [224, 123] on input "Start date" at bounding box center [221, 119] width 67 height 18
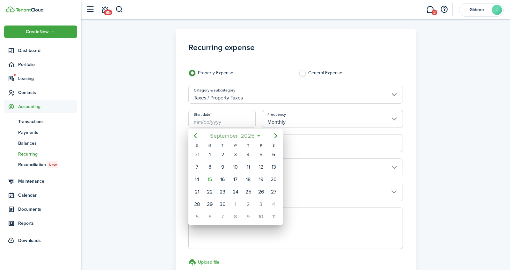
click at [223, 136] on span "September" at bounding box center [223, 135] width 31 height 11
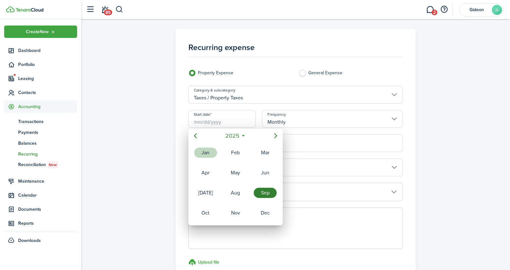
click at [211, 152] on div "Jan" at bounding box center [205, 152] width 23 height 10
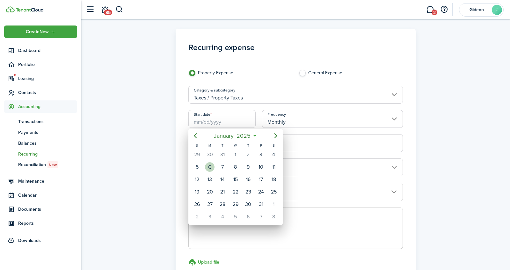
click at [214, 164] on div "6" at bounding box center [209, 167] width 13 height 12
type input "[DATE]"
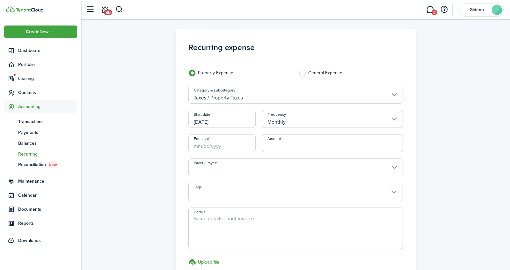
click at [223, 145] on input "End date" at bounding box center [221, 143] width 67 height 18
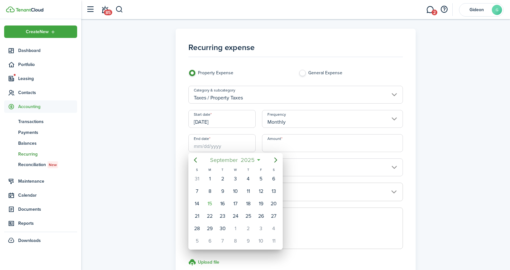
click at [246, 157] on span "2025" at bounding box center [247, 159] width 17 height 11
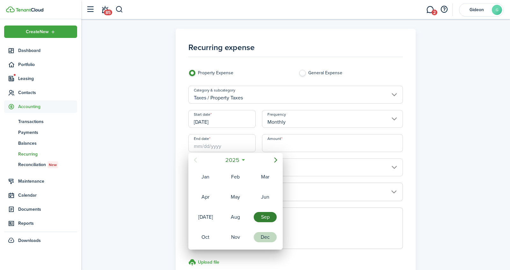
click at [266, 237] on div "Dec" at bounding box center [264, 237] width 23 height 10
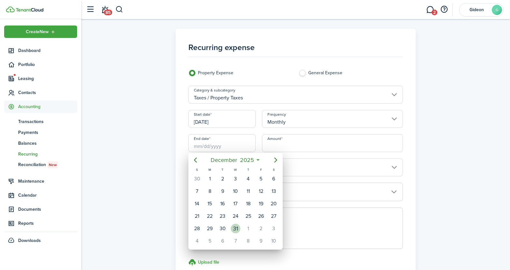
click at [237, 225] on div "31" at bounding box center [236, 229] width 10 height 10
type input "[DATE]"
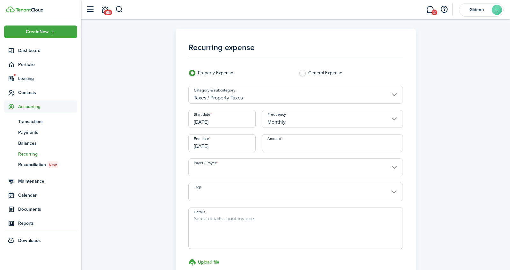
click at [273, 144] on input "Amount" at bounding box center [332, 143] width 141 height 18
click at [250, 170] on input "Payer / Payee" at bounding box center [295, 167] width 214 height 18
type input "$307.00"
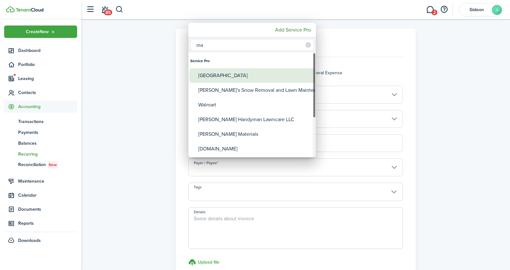
type input "ma"
click at [242, 76] on div "[GEOGRAPHIC_DATA]" at bounding box center [254, 75] width 113 height 15
type input "[GEOGRAPHIC_DATA]"
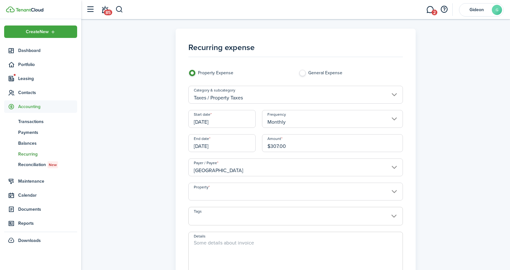
click at [216, 191] on input "Property" at bounding box center [295, 191] width 214 height 18
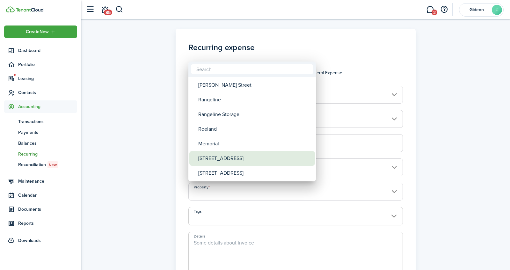
click at [220, 160] on div "[STREET_ADDRESS]" at bounding box center [254, 158] width 113 height 15
type input "[STREET_ADDRESS]"
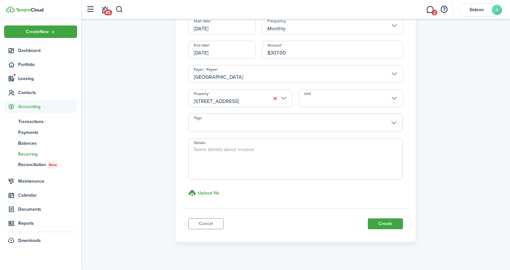
scroll to position [101, 0]
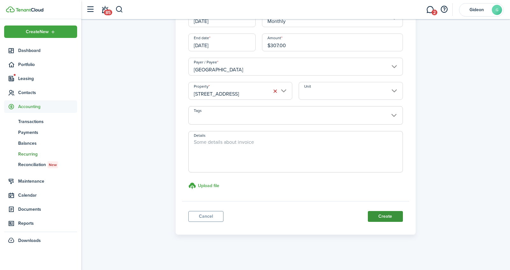
click at [383, 217] on button "Create" at bounding box center [384, 216] width 35 height 11
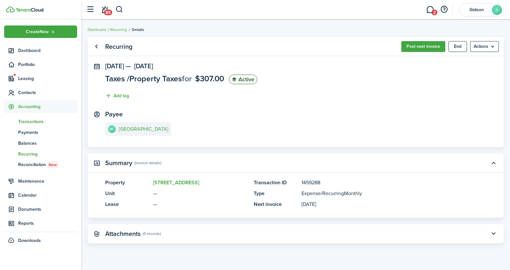
click at [39, 122] on span "Transactions" at bounding box center [47, 121] width 59 height 7
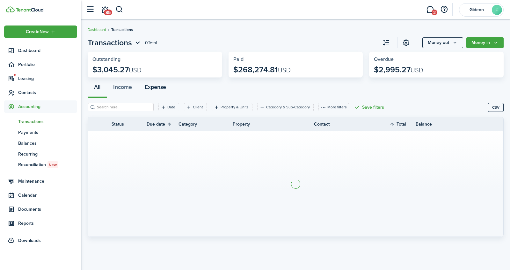
click at [163, 88] on button "Expense" at bounding box center [155, 88] width 34 height 19
click at [227, 106] on filter-tag-label "Property & Units" at bounding box center [234, 107] width 28 height 6
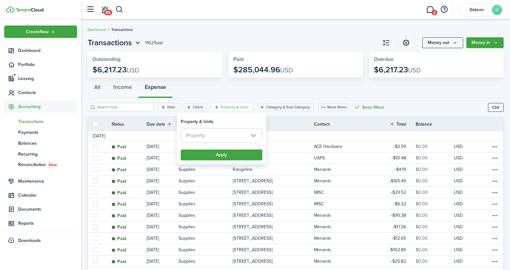
click at [219, 132] on span "Property" at bounding box center [221, 135] width 81 height 14
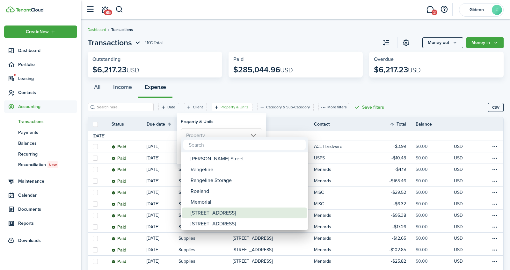
click at [204, 215] on div "[STREET_ADDRESS]" at bounding box center [246, 212] width 113 height 11
type input "[STREET_ADDRESS]"
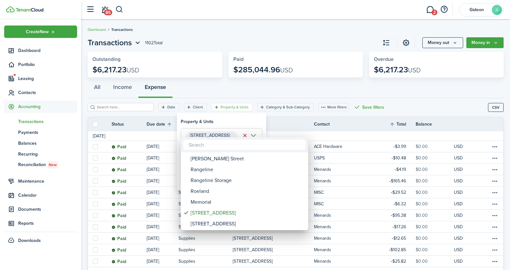
click at [252, 120] on div at bounding box center [254, 135] width 611 height 372
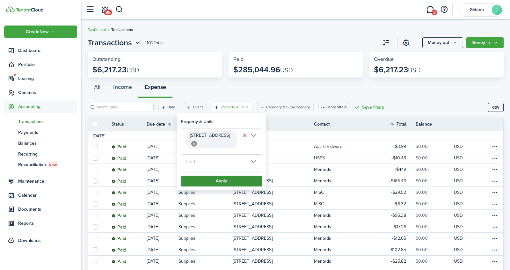
click at [222, 175] on button "Apply" at bounding box center [222, 180] width 82 height 11
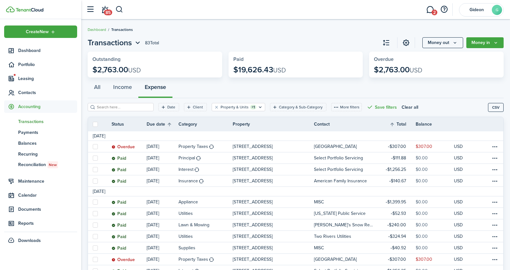
scroll to position [29, 0]
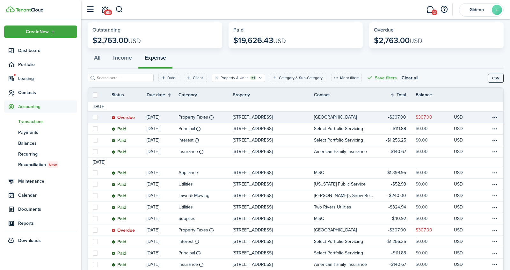
click at [96, 116] on label at bounding box center [95, 117] width 5 height 5
click at [93, 117] on input "checkbox" at bounding box center [92, 117] width 0 height 0
checkbox input "true"
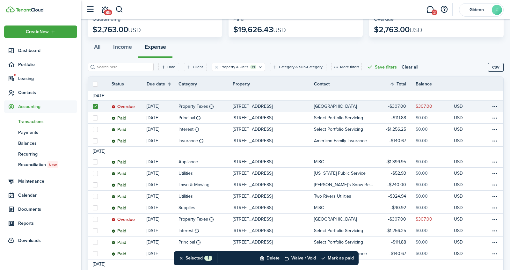
scroll to position [101, 0]
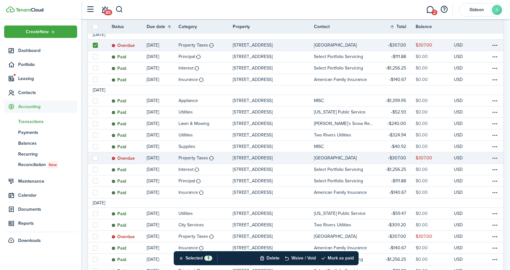
click at [96, 159] on label at bounding box center [95, 157] width 5 height 5
click at [93, 158] on input "checkbox" at bounding box center [92, 158] width 0 height 0
checkbox input "true"
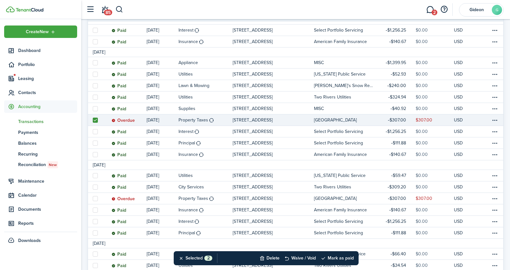
scroll to position [139, 0]
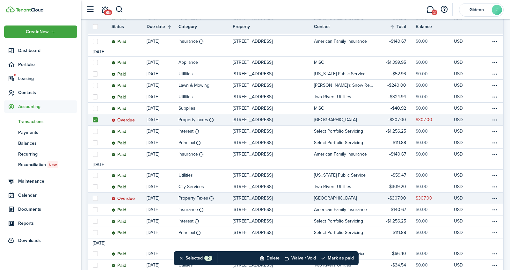
click at [96, 199] on label at bounding box center [95, 198] width 5 height 5
click at [93, 198] on input "checkbox" at bounding box center [92, 198] width 0 height 0
checkbox input "true"
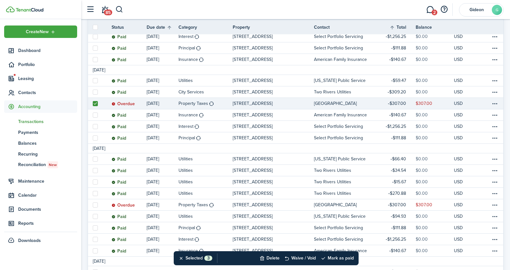
scroll to position [235, 0]
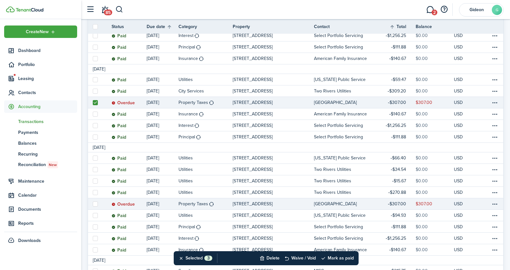
click at [95, 203] on label at bounding box center [95, 203] width 5 height 5
click at [93, 203] on input "checkbox" at bounding box center [92, 203] width 0 height 0
checkbox input "true"
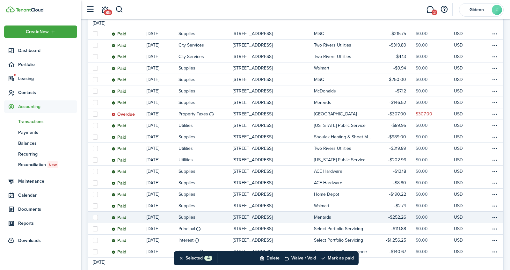
scroll to position [487, 0]
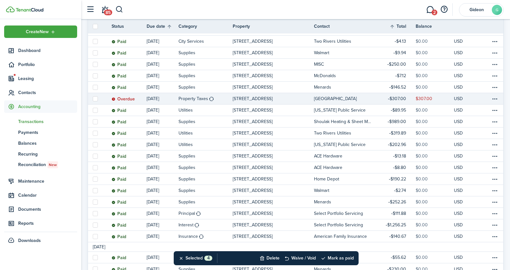
click at [96, 100] on label at bounding box center [95, 98] width 5 height 5
click at [93, 99] on input "checkbox" at bounding box center [92, 98] width 0 height 0
checkbox input "true"
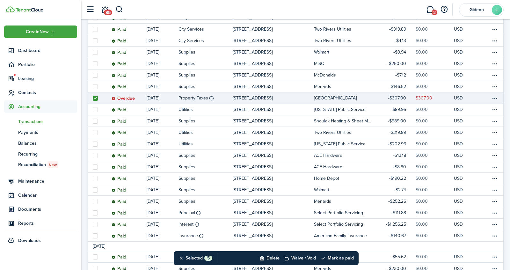
scroll to position [525, 0]
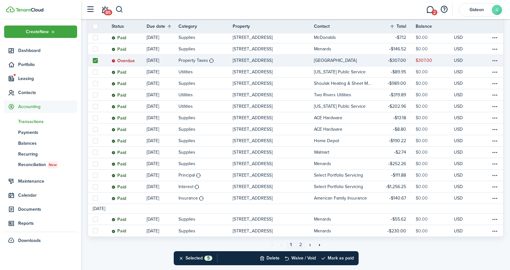
click at [303, 243] on link "2" at bounding box center [301, 245] width 10 height 10
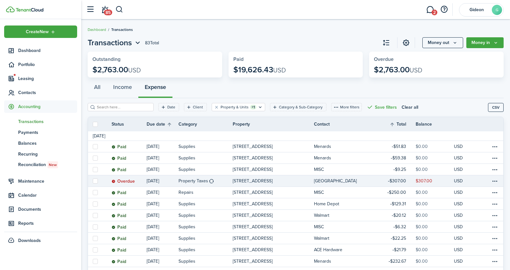
click at [97, 180] on label at bounding box center [95, 180] width 5 height 5
click at [93, 181] on input "checkbox" at bounding box center [92, 181] width 0 height 0
checkbox input "true"
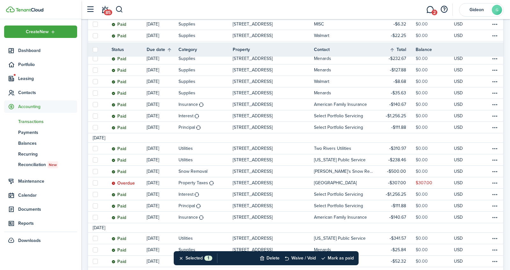
scroll to position [244, 0]
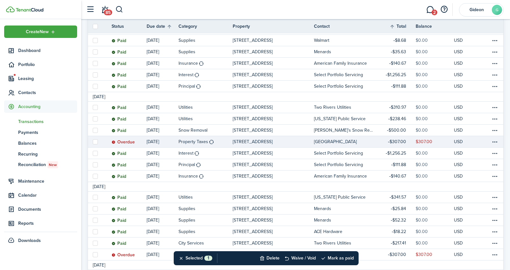
click at [95, 139] on label at bounding box center [95, 141] width 5 height 5
click at [93, 141] on input "checkbox" at bounding box center [92, 141] width 0 height 0
checkbox input "true"
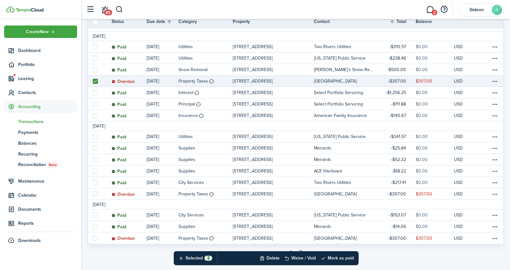
scroll to position [309, 0]
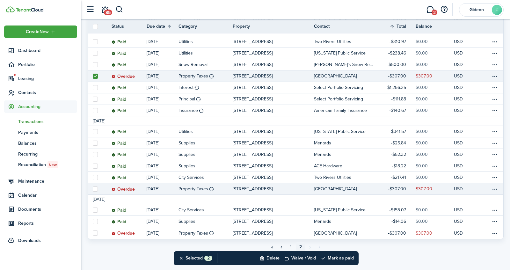
click at [96, 189] on label at bounding box center [95, 188] width 5 height 5
click at [93, 189] on input "checkbox" at bounding box center [92, 189] width 0 height 0
checkbox input "true"
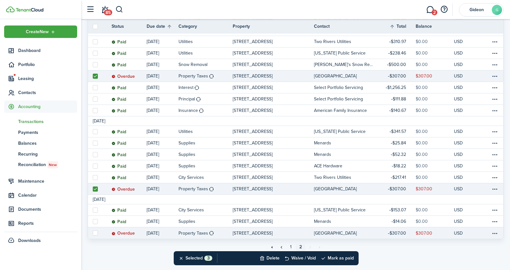
click at [97, 234] on label at bounding box center [95, 232] width 5 height 5
click at [93, 233] on input "checkbox" at bounding box center [92, 233] width 0 height 0
checkbox input "true"
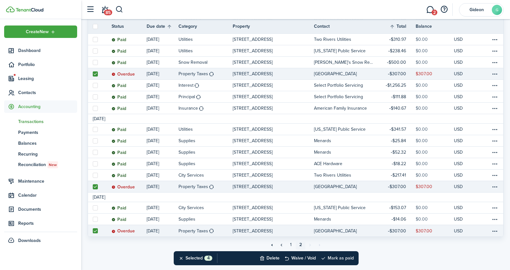
click at [335, 255] on button "Mark as paid" at bounding box center [336, 258] width 33 height 14
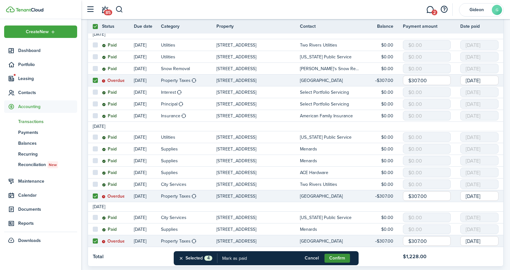
click at [329, 258] on button "Confirm" at bounding box center [336, 257] width 25 height 9
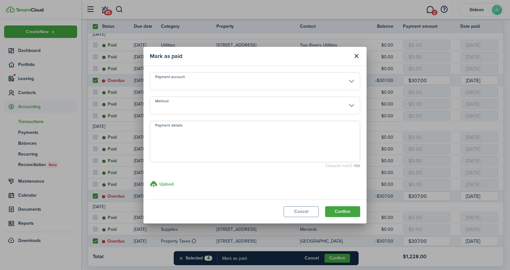
click at [259, 82] on input "Payment account" at bounding box center [255, 81] width 210 height 18
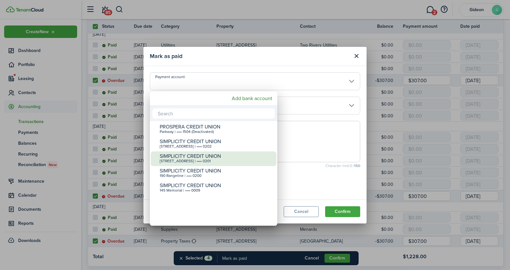
click at [190, 160] on div "[STREET_ADDRESS] | •••• 0201" at bounding box center [216, 161] width 113 height 4
type input "•••• •••• •••• 0201"
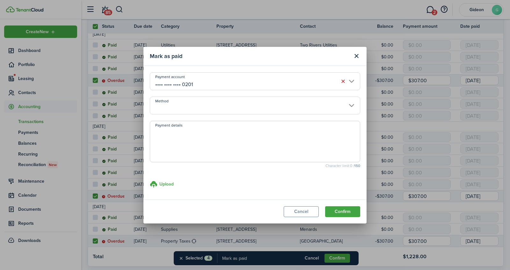
click at [219, 108] on input "Method" at bounding box center [255, 105] width 210 height 18
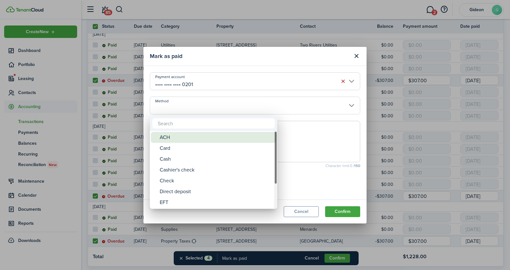
click at [186, 134] on div "ACH" at bounding box center [216, 137] width 113 height 11
type input "ACH"
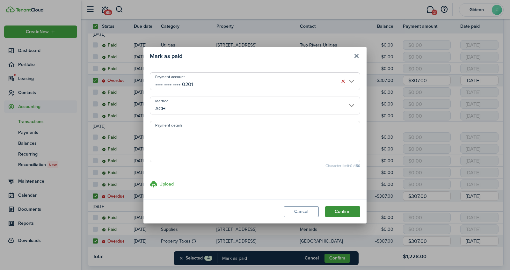
click at [341, 211] on button "Confirm" at bounding box center [342, 211] width 35 height 11
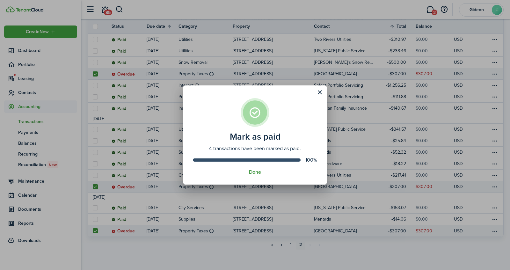
click at [257, 174] on button "Done" at bounding box center [255, 172] width 12 height 6
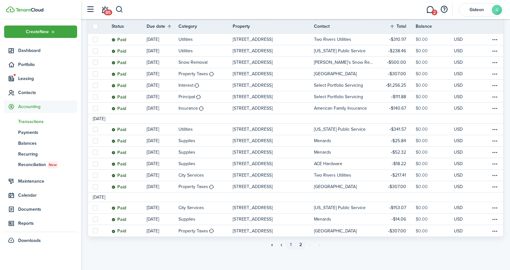
click at [290, 244] on link "1" at bounding box center [291, 245] width 10 height 10
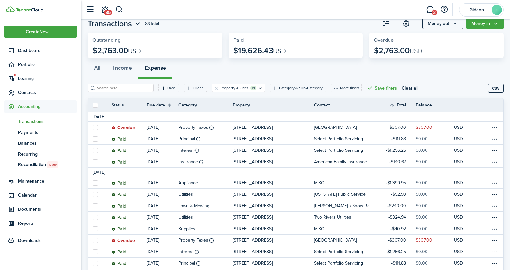
scroll to position [21, 0]
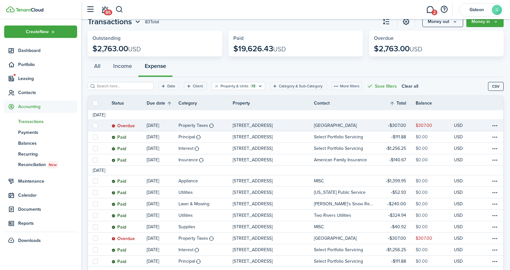
click at [94, 126] on label at bounding box center [95, 125] width 5 height 5
click at [93, 125] on input "checkbox" at bounding box center [92, 125] width 0 height 0
checkbox input "true"
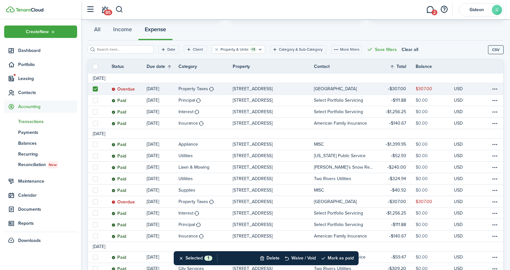
scroll to position [58, 0]
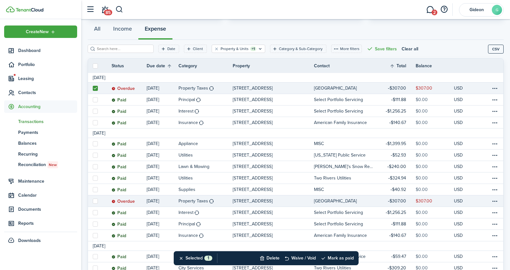
click at [95, 201] on label at bounding box center [95, 200] width 5 height 5
click at [93, 201] on input "checkbox" at bounding box center [92, 201] width 0 height 0
checkbox input "true"
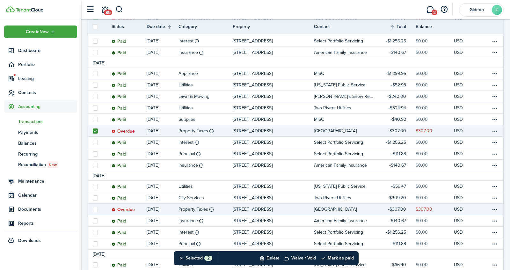
click at [94, 207] on label at bounding box center [95, 209] width 5 height 5
click at [93, 209] on input "checkbox" at bounding box center [92, 209] width 0 height 0
checkbox input "true"
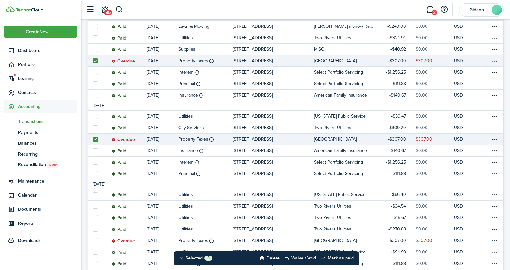
scroll to position [204, 0]
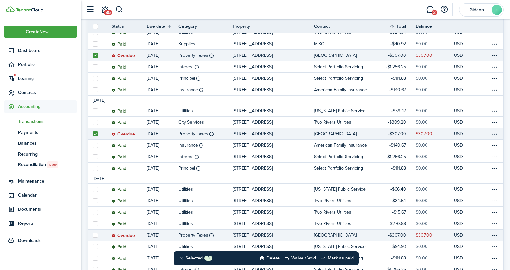
click at [96, 233] on label at bounding box center [95, 234] width 5 height 5
click at [93, 235] on input "checkbox" at bounding box center [92, 235] width 0 height 0
checkbox input "true"
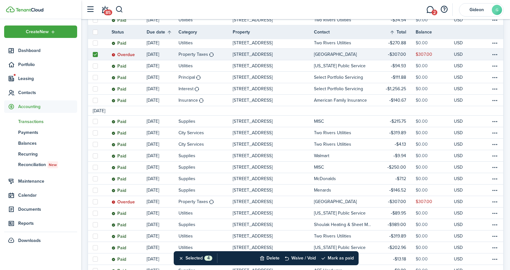
scroll to position [394, 0]
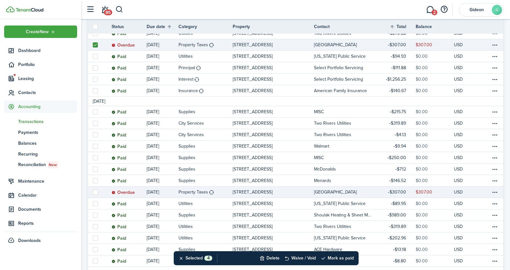
click at [96, 192] on label at bounding box center [95, 191] width 5 height 5
click at [93, 192] on input "checkbox" at bounding box center [92, 192] width 0 height 0
checkbox input "true"
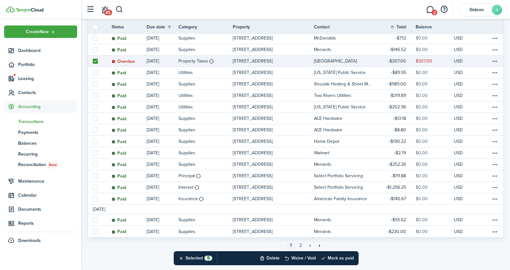
scroll to position [525, 0]
click at [334, 257] on button "Mark as paid" at bounding box center [336, 258] width 33 height 14
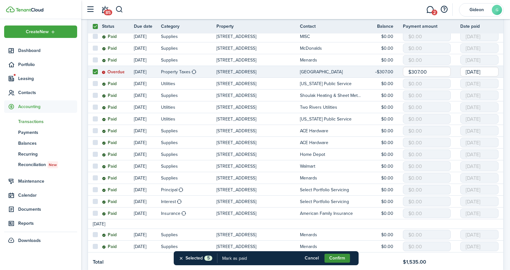
click at [337, 257] on button "Confirm" at bounding box center [336, 257] width 25 height 9
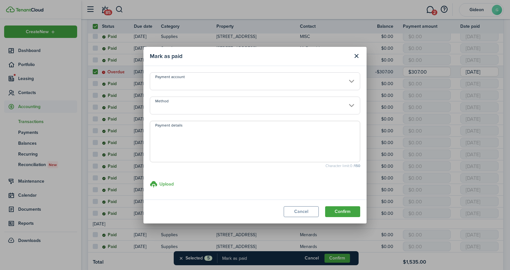
click at [302, 81] on input "Payment account" at bounding box center [255, 81] width 210 height 18
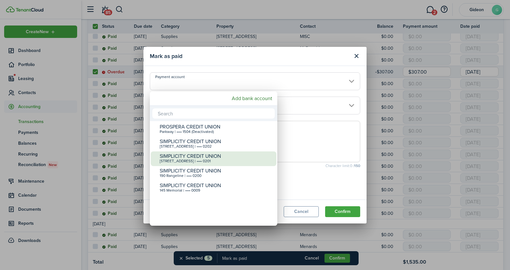
click at [198, 159] on div "[STREET_ADDRESS] | •••• 0201" at bounding box center [216, 161] width 113 height 4
type input "•••• •••• •••• 0201"
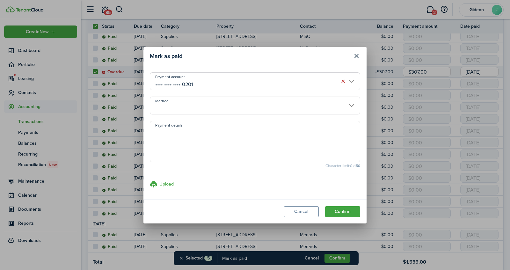
click at [215, 105] on input "Method" at bounding box center [255, 105] width 210 height 18
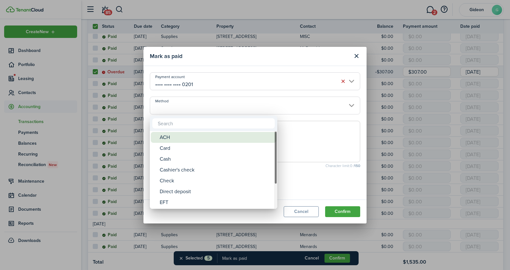
click at [193, 138] on div "ACH" at bounding box center [216, 137] width 113 height 11
type input "ACH"
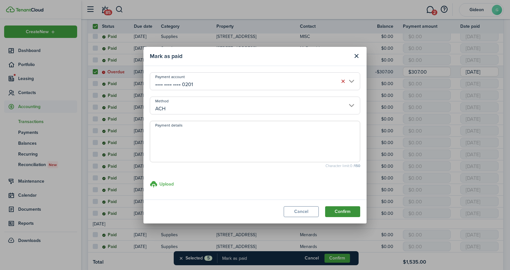
click at [349, 211] on button "Confirm" at bounding box center [342, 211] width 35 height 11
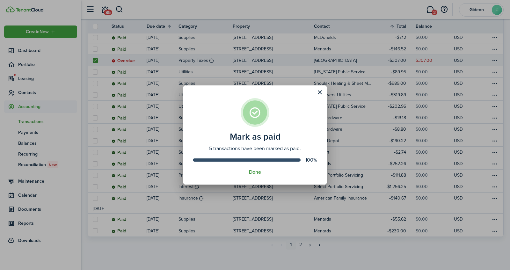
click at [258, 171] on button "Done" at bounding box center [255, 172] width 12 height 6
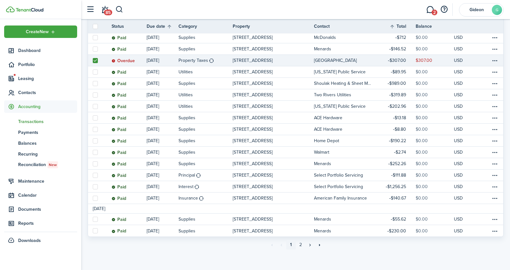
scroll to position [0, 0]
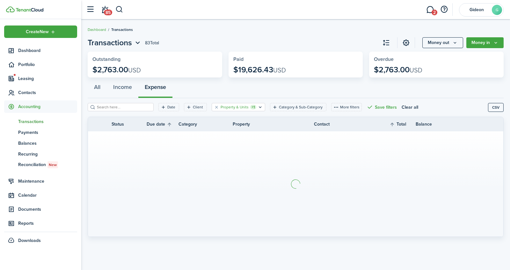
click at [229, 109] on filter-tag-label "Property & Units" at bounding box center [234, 107] width 28 height 6
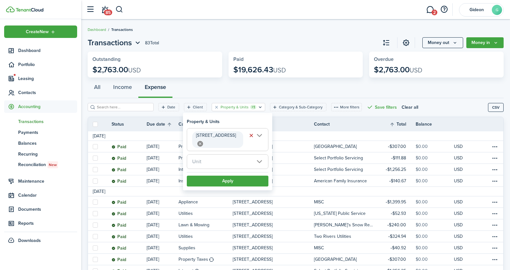
click at [203, 141] on icon at bounding box center [200, 144] width 6 height 6
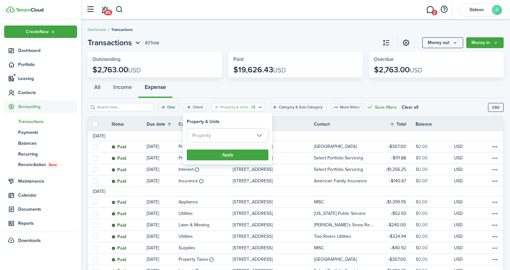
click at [256, 136] on span "Property" at bounding box center [227, 135] width 81 height 14
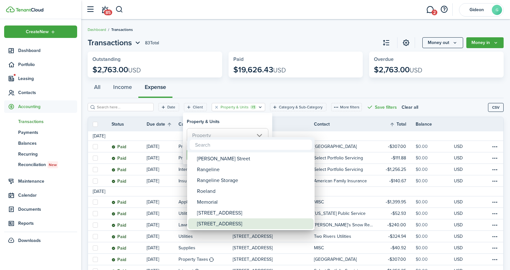
click at [213, 221] on div "[STREET_ADDRESS]" at bounding box center [253, 223] width 113 height 11
type input "[STREET_ADDRESS]"
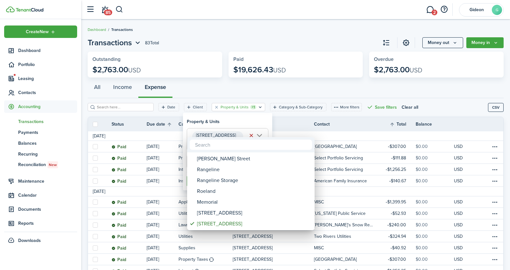
click at [245, 119] on div at bounding box center [254, 135] width 611 height 372
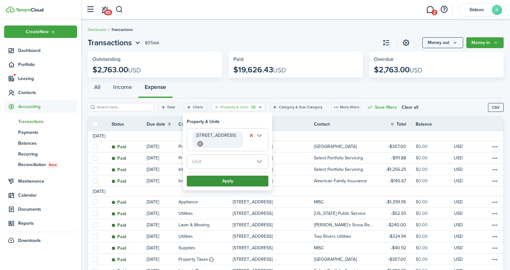
click at [225, 175] on button "Apply" at bounding box center [228, 180] width 82 height 11
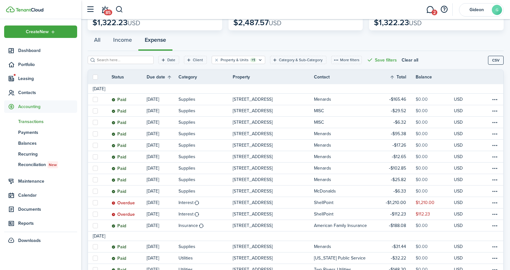
scroll to position [61, 0]
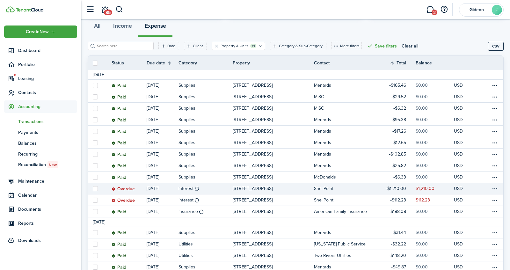
click at [96, 188] on label at bounding box center [95, 188] width 5 height 5
click at [93, 188] on input "checkbox" at bounding box center [92, 188] width 0 height 0
checkbox input "true"
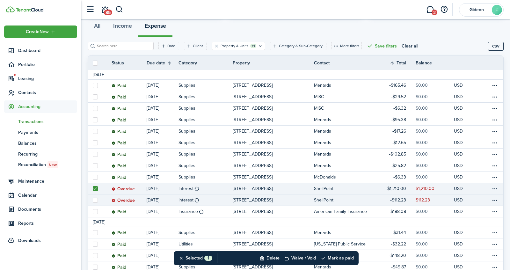
click at [96, 203] on link at bounding box center [95, 199] width 14 height 11
click at [96, 201] on label at bounding box center [95, 199] width 5 height 5
click at [93, 200] on input "checkbox" at bounding box center [92, 200] width 0 height 0
checkbox input "true"
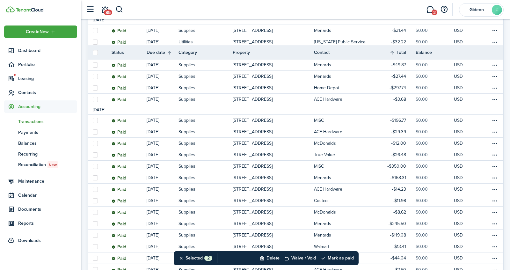
scroll to position [289, 0]
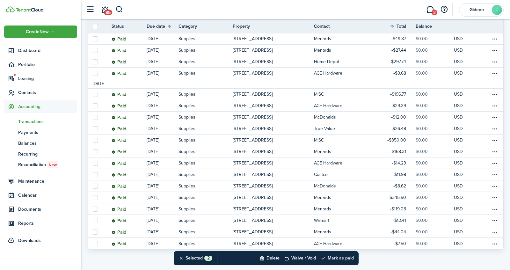
click at [350, 261] on button "Mark as paid" at bounding box center [336, 258] width 33 height 14
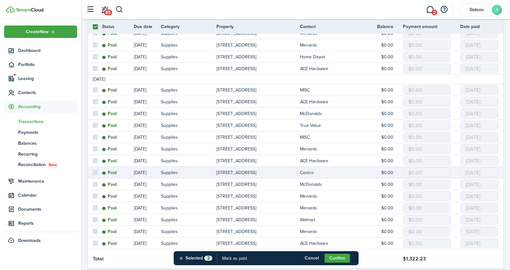
scroll to position [315, 0]
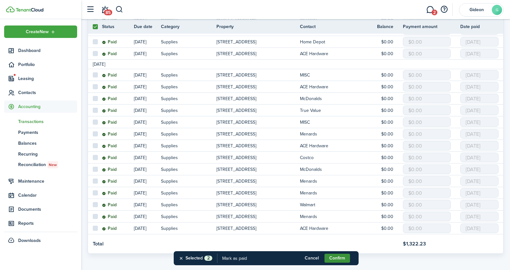
click at [344, 255] on button "Confirm" at bounding box center [336, 257] width 25 height 9
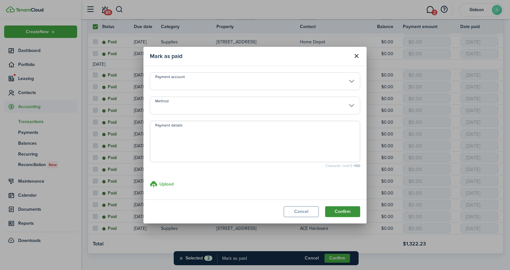
click at [341, 209] on button "Confirm" at bounding box center [342, 211] width 35 height 11
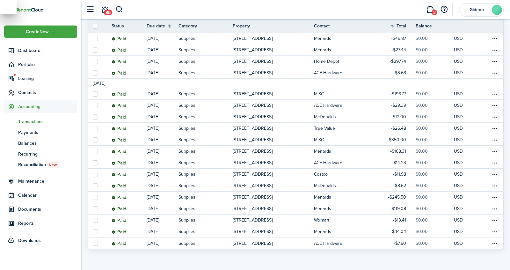
scroll to position [289, 0]
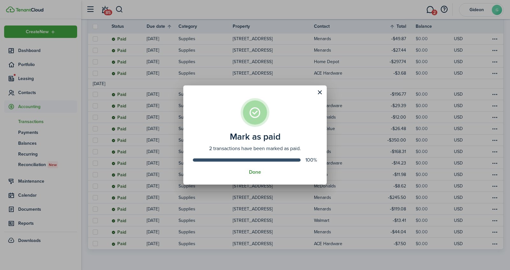
click at [257, 174] on button "Done" at bounding box center [255, 172] width 12 height 6
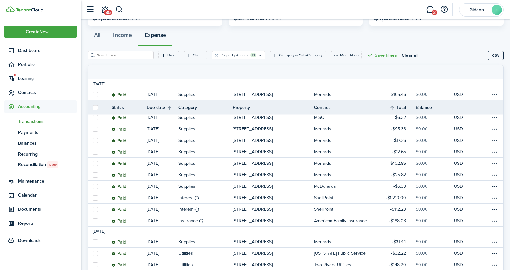
scroll to position [0, 0]
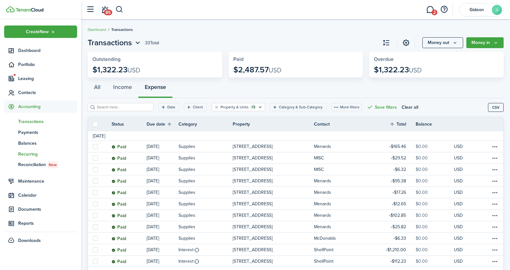
click at [32, 153] on span "Recurring" at bounding box center [47, 154] width 59 height 7
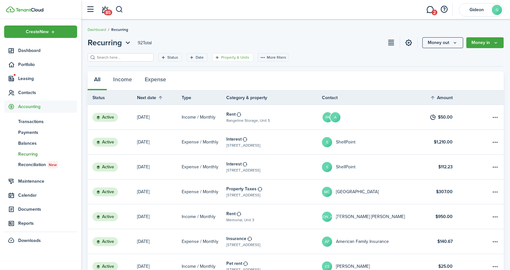
click at [221, 55] on filter-tag-label "Property & Units" at bounding box center [235, 57] width 28 height 6
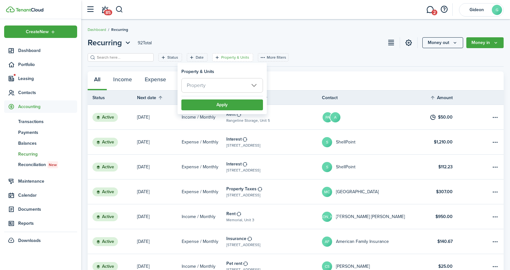
click at [215, 87] on span "Property" at bounding box center [222, 85] width 81 height 14
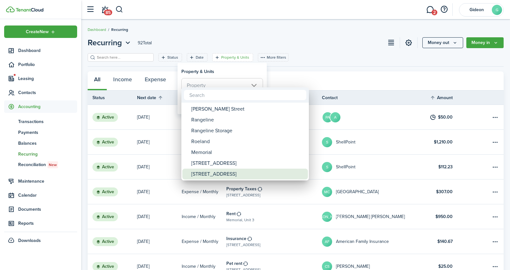
click at [214, 169] on div "[STREET_ADDRESS]" at bounding box center [247, 173] width 113 height 11
type input "[STREET_ADDRESS]"
click at [347, 53] on div at bounding box center [254, 135] width 611 height 372
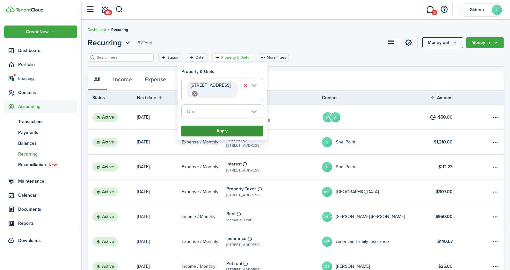
click at [224, 125] on button "Apply" at bounding box center [222, 130] width 82 height 11
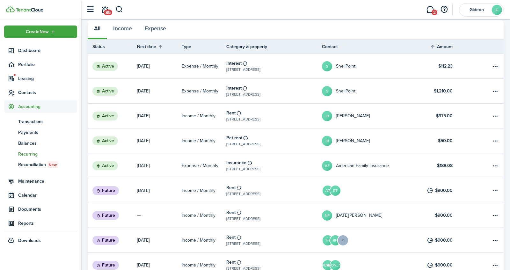
scroll to position [51, 0]
click at [159, 27] on button "Expense" at bounding box center [155, 29] width 34 height 19
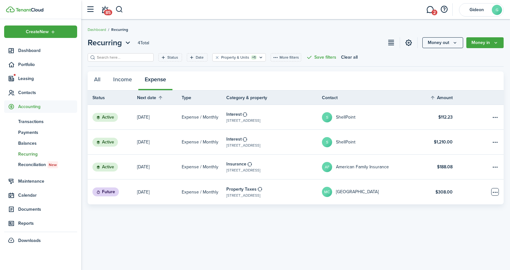
click at [494, 189] on table-menu-btn-icon "Open menu" at bounding box center [495, 192] width 8 height 8
click at [15, 49] on sidebar-link-icon at bounding box center [11, 50] width 14 height 7
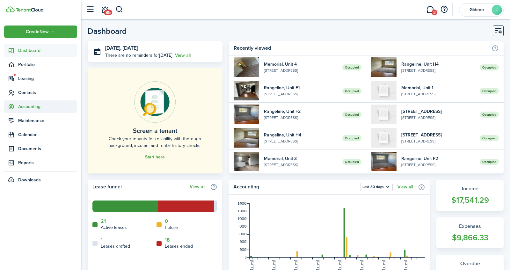
click at [29, 104] on span "Accounting" at bounding box center [47, 106] width 59 height 7
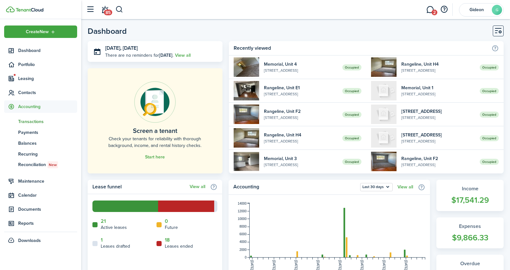
click at [35, 120] on span "Transactions" at bounding box center [47, 121] width 59 height 7
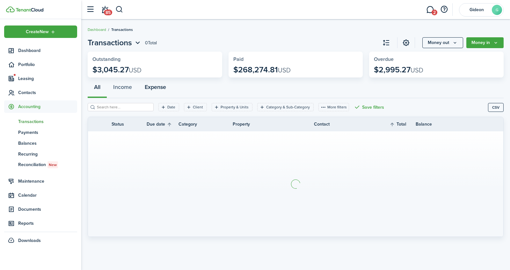
click at [155, 86] on button "Expense" at bounding box center [155, 88] width 34 height 19
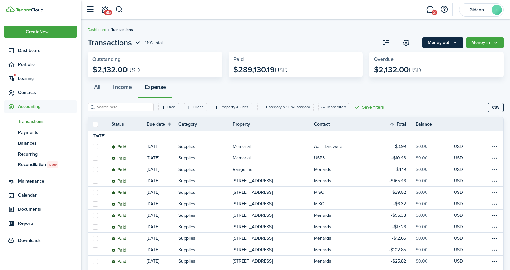
click at [428, 43] on button "Money out" at bounding box center [442, 42] width 41 height 11
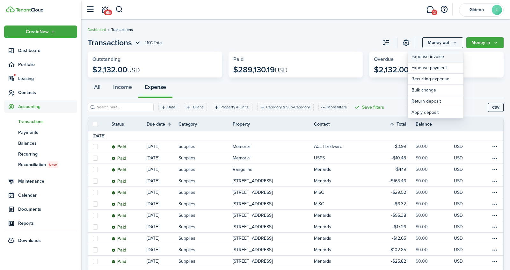
click at [424, 60] on link "Expense invoice" at bounding box center [435, 56] width 56 height 11
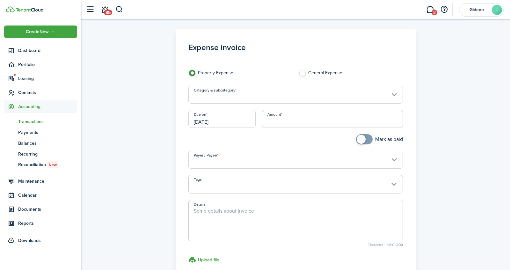
click at [350, 94] on input "Category & subcategory" at bounding box center [295, 95] width 214 height 18
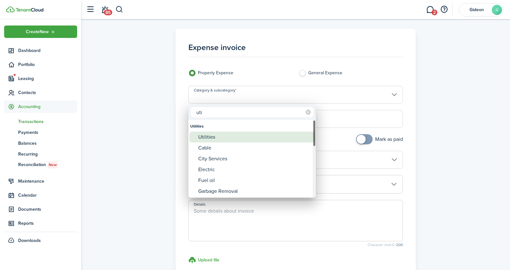
type input "uti"
click at [245, 136] on div "Utilities" at bounding box center [254, 137] width 113 height 11
type input "Utilities"
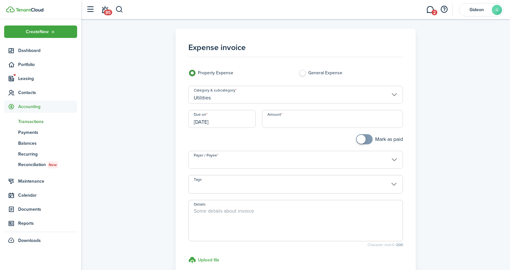
click at [326, 119] on input "Amount" at bounding box center [332, 119] width 141 height 18
type input "$288.28"
checkbox input "true"
click at [359, 136] on span at bounding box center [360, 139] width 9 height 9
click at [312, 155] on input "Payer / Payee" at bounding box center [295, 160] width 214 height 18
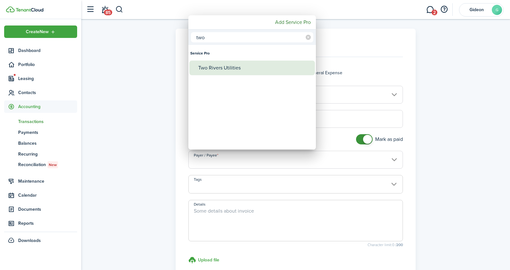
type input "two"
click at [229, 70] on div "Two Rivers Utilities" at bounding box center [254, 68] width 113 height 15
type input "Two Rivers Utilities"
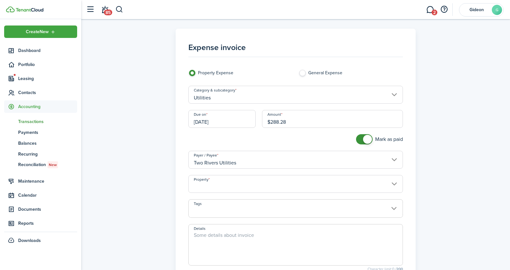
click at [230, 181] on input "Property" at bounding box center [295, 184] width 214 height 18
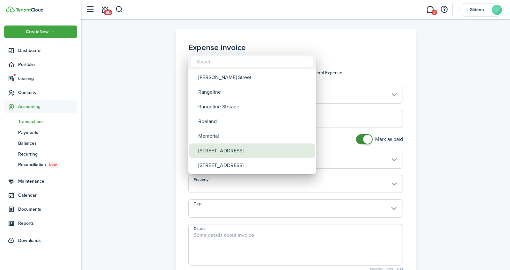
click at [236, 150] on div "[STREET_ADDRESS]" at bounding box center [254, 150] width 113 height 15
type input "[STREET_ADDRESS]"
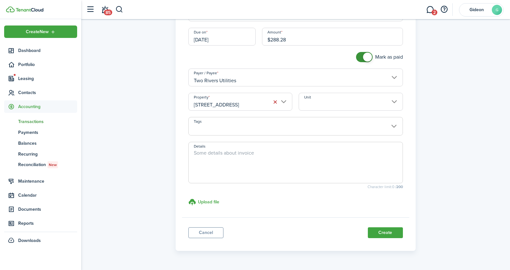
scroll to position [99, 0]
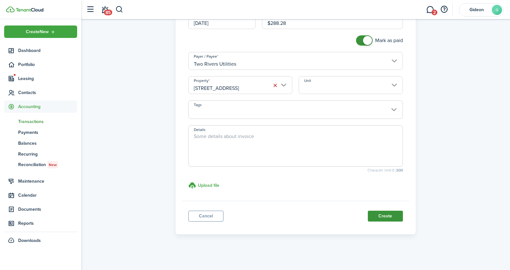
click at [376, 213] on button "Create" at bounding box center [384, 215] width 35 height 11
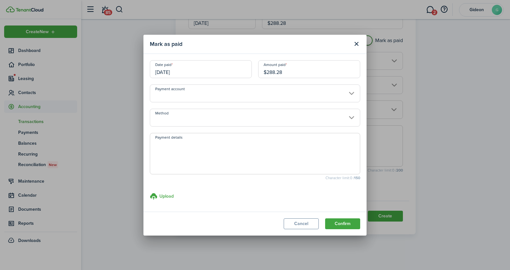
click at [178, 95] on input "Payment account" at bounding box center [255, 93] width 210 height 18
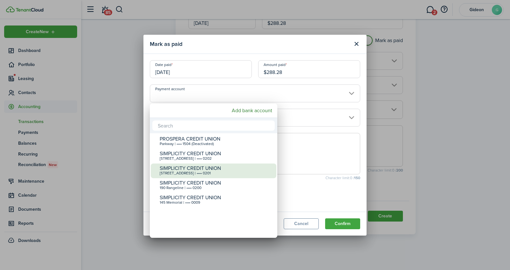
click at [192, 174] on div "[STREET_ADDRESS] | •••• 0201" at bounding box center [216, 173] width 113 height 4
type input "•••• •••• •••• 0201"
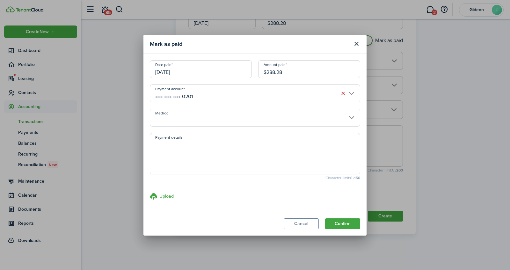
click at [214, 122] on input "Method" at bounding box center [255, 118] width 210 height 18
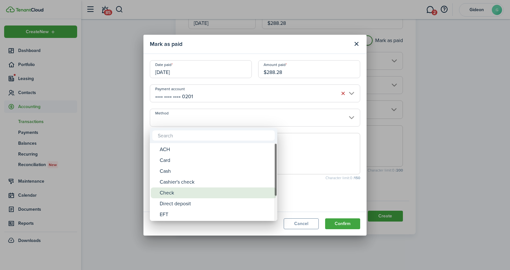
click at [177, 196] on div "Check" at bounding box center [216, 192] width 113 height 11
type input "Check"
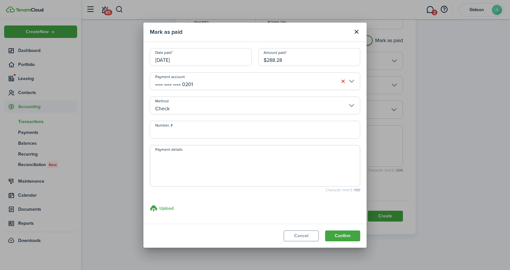
click at [211, 129] on input "Number, #" at bounding box center [255, 130] width 210 height 18
type input "1025"
click at [345, 235] on button "Confirm" at bounding box center [342, 235] width 35 height 11
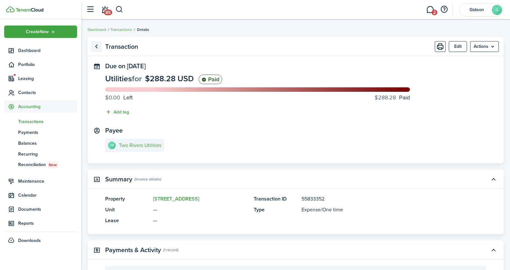
click at [96, 45] on link "Go back" at bounding box center [96, 46] width 11 height 11
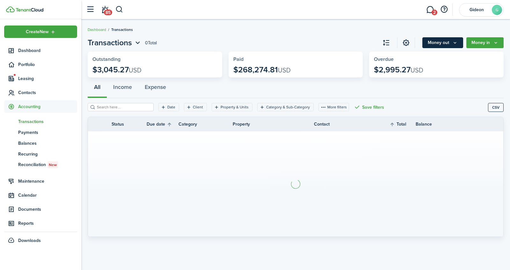
click at [429, 45] on button "Money out" at bounding box center [442, 42] width 41 height 11
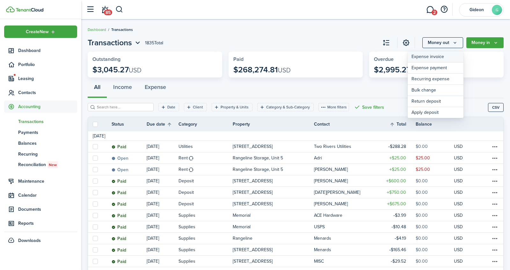
click at [433, 61] on link "Expense invoice" at bounding box center [435, 56] width 56 height 11
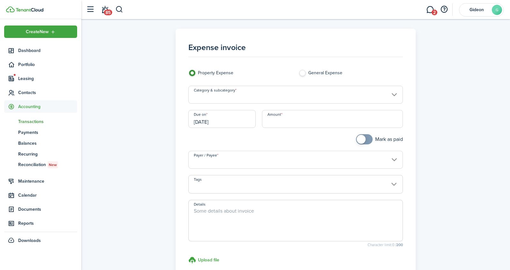
click at [248, 88] on input "Category & subcategory" at bounding box center [295, 95] width 214 height 18
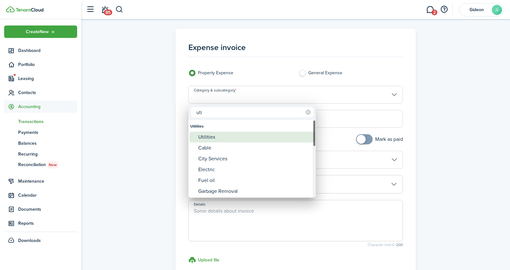
type input "uti"
click at [199, 139] on div "Utilities" at bounding box center [254, 137] width 113 height 11
type input "Utilities"
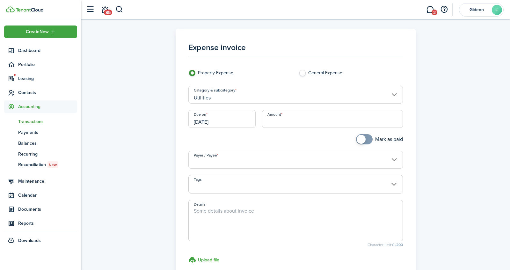
click at [287, 115] on input "Amount" at bounding box center [332, 119] width 141 height 18
type input "$584.36"
checkbox input "true"
click at [363, 142] on span at bounding box center [364, 139] width 6 height 10
click at [339, 158] on input "Payer / Payee" at bounding box center [295, 160] width 214 height 18
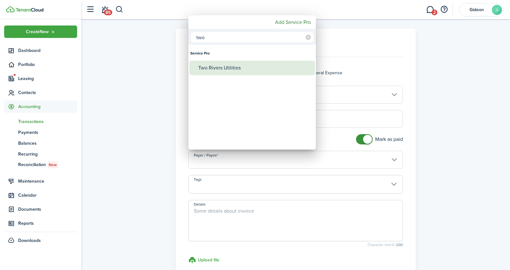
type input "two"
click at [273, 62] on div "Two Rivers Utilities" at bounding box center [254, 68] width 113 height 15
type input "Two Rivers Utilities"
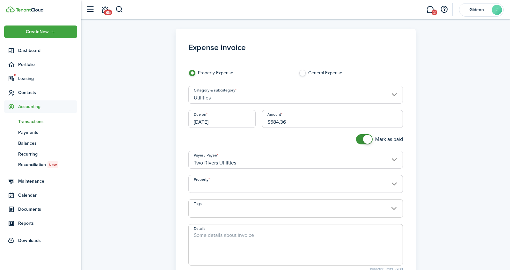
click at [231, 186] on input "Property" at bounding box center [295, 184] width 214 height 18
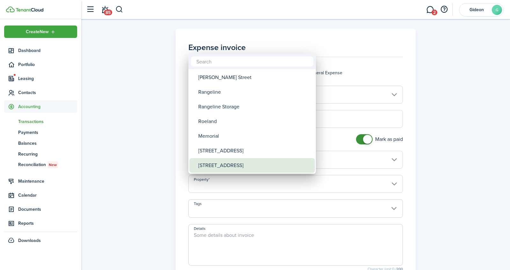
click at [232, 167] on div "[STREET_ADDRESS]" at bounding box center [254, 165] width 113 height 15
type input "[STREET_ADDRESS]"
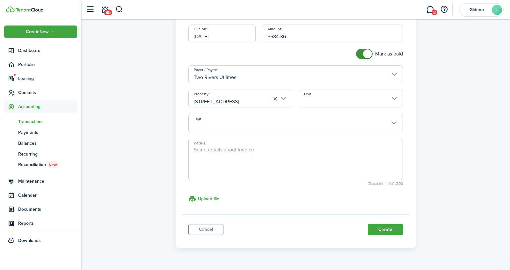
scroll to position [99, 0]
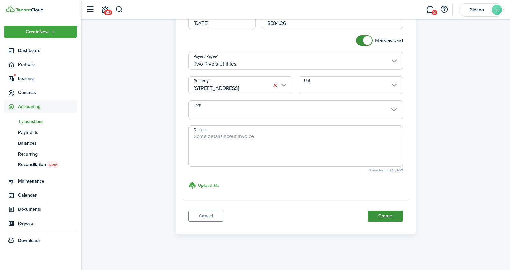
click at [395, 216] on button "Create" at bounding box center [384, 215] width 35 height 11
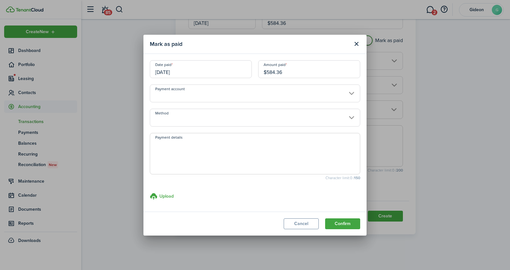
click at [336, 96] on input "Payment account" at bounding box center [255, 93] width 210 height 18
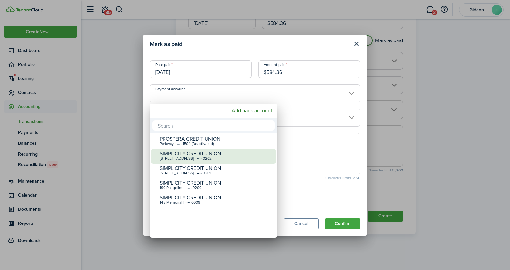
click at [194, 158] on div "[STREET_ADDRESS] | •••• 0202" at bounding box center [216, 158] width 113 height 4
type input "•••• •••• •••• 0202"
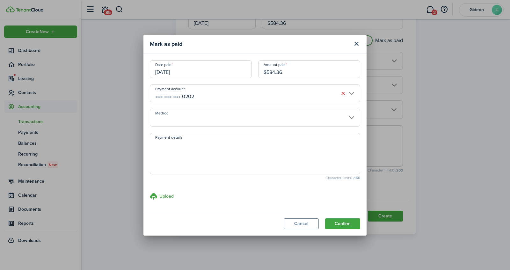
click at [206, 128] on modal-body "Date paid [DATE] Amount paid $584.36 Payment account •••• •••• •••• 0202 Method…" at bounding box center [254, 133] width 223 height 158
click at [207, 123] on input "Method" at bounding box center [255, 118] width 210 height 18
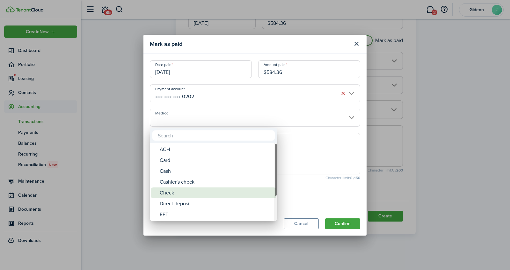
click at [176, 193] on div "Check" at bounding box center [216, 192] width 113 height 11
type input "Check"
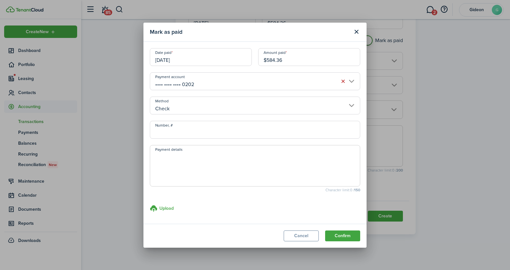
click at [215, 134] on input "Number, #" at bounding box center [255, 130] width 210 height 18
type input "0105"
click at [340, 234] on button "Confirm" at bounding box center [342, 235] width 35 height 11
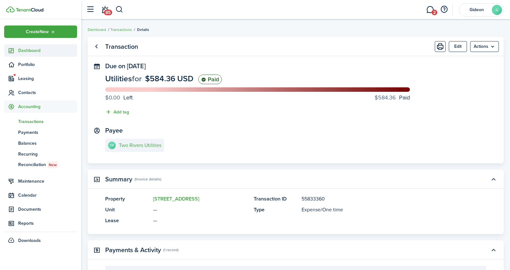
click at [25, 51] on span "Dashboard" at bounding box center [47, 50] width 59 height 7
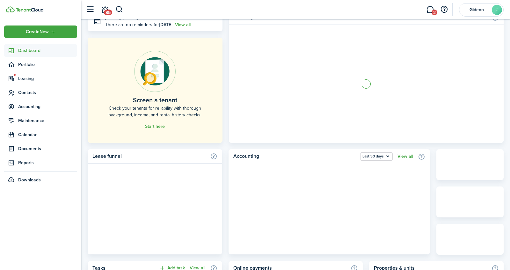
scroll to position [31, 0]
click at [381, 159] on button "Last 30 days" at bounding box center [376, 156] width 32 height 8
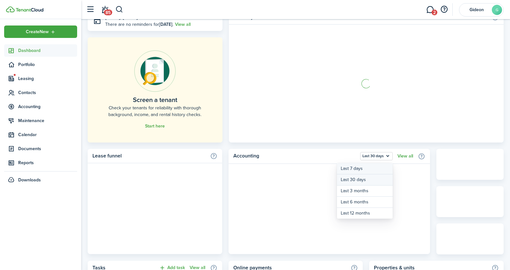
click at [367, 167] on button "Last 7 days" at bounding box center [365, 168] width 56 height 11
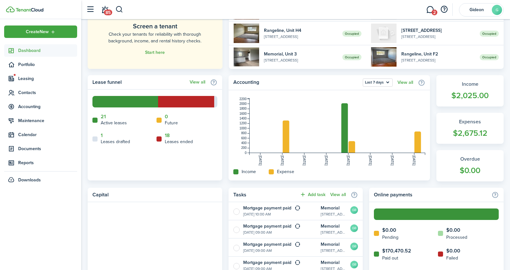
scroll to position [102, 0]
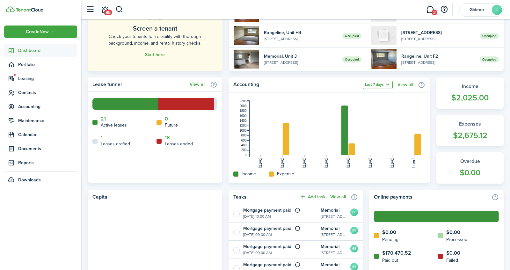
click at [380, 82] on button "Last 7 days" at bounding box center [377, 85] width 30 height 8
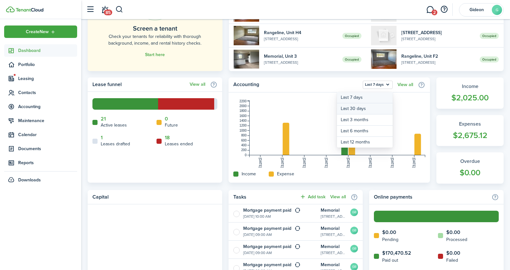
click at [364, 111] on button "Last 30 days" at bounding box center [365, 108] width 56 height 11
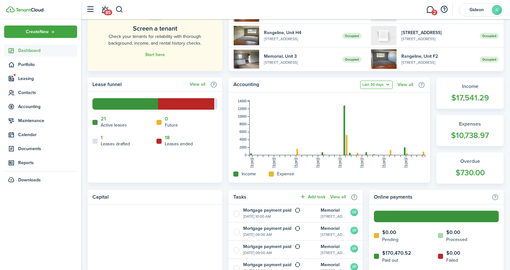
click at [389, 83] on button "Last 30 days" at bounding box center [376, 85] width 32 height 8
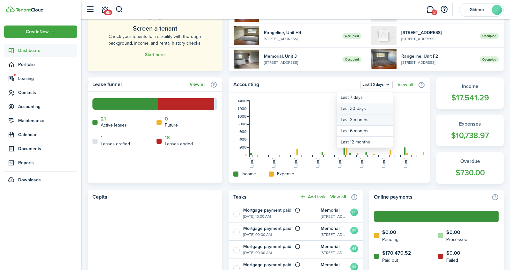
click at [358, 121] on button "Last 3 months" at bounding box center [365, 119] width 56 height 11
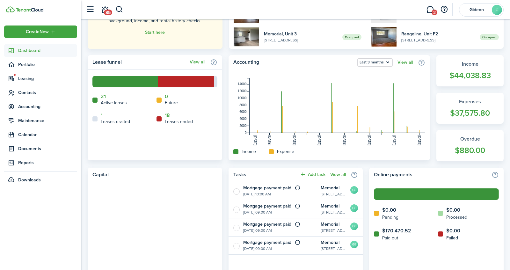
scroll to position [120, 0]
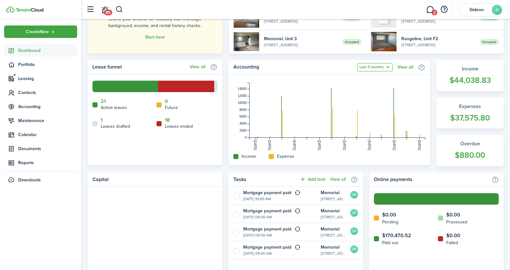
click at [382, 65] on button "Last 3 months" at bounding box center [374, 67] width 35 height 8
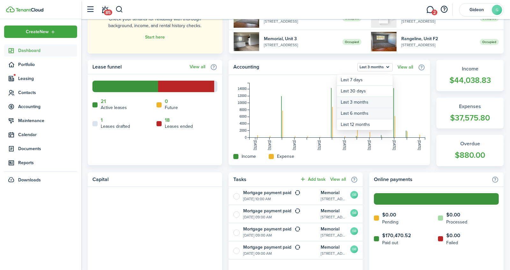
click at [358, 113] on button "Last 6 months" at bounding box center [365, 113] width 56 height 11
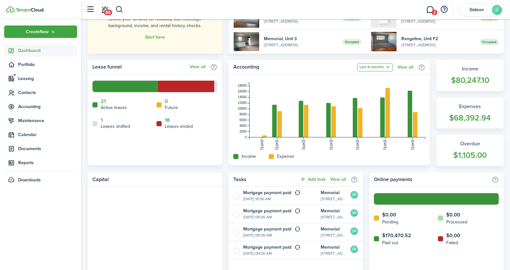
click at [386, 66] on button "Last 6 months" at bounding box center [374, 67] width 35 height 8
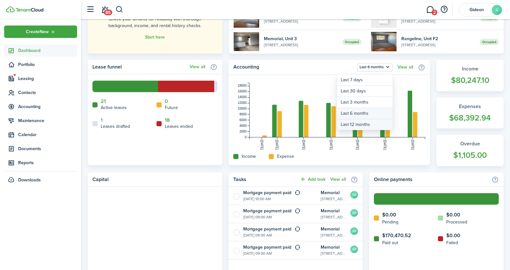
click at [347, 122] on button "Last 12 months" at bounding box center [365, 124] width 56 height 11
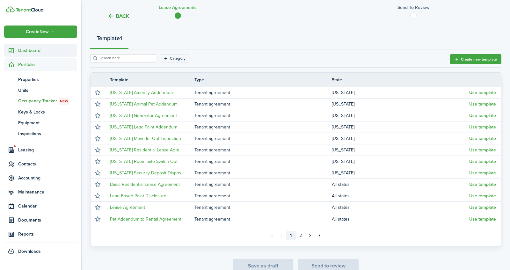
click at [29, 52] on span "Dashboard" at bounding box center [47, 50] width 59 height 7
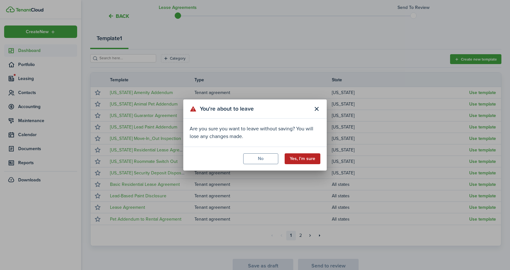
click at [296, 159] on button "Yes, I'm sure" at bounding box center [302, 158] width 36 height 11
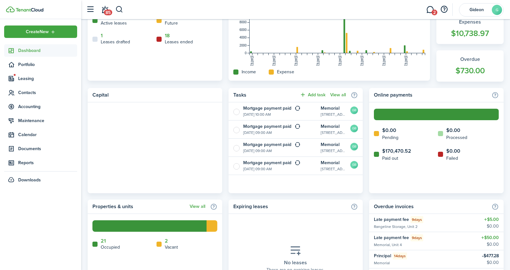
scroll to position [242, 0]
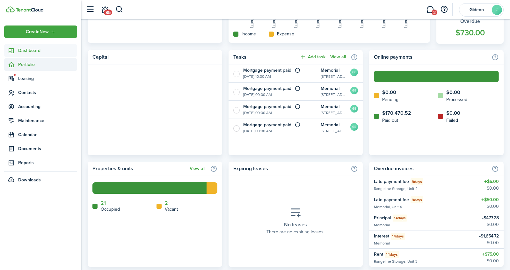
click at [37, 68] on span "Portfolio" at bounding box center [47, 64] width 59 height 7
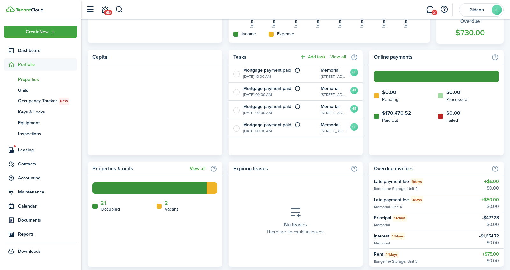
click at [28, 83] on link "pt Properties" at bounding box center [40, 79] width 73 height 11
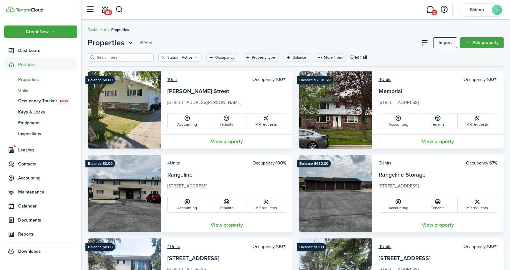
click at [33, 93] on span "Units" at bounding box center [47, 90] width 59 height 7
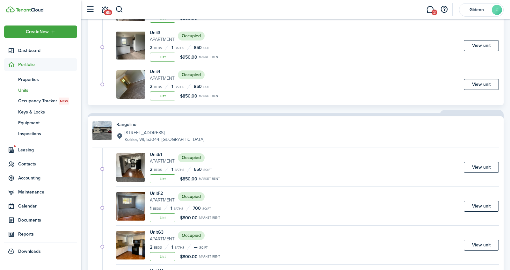
scroll to position [248, 0]
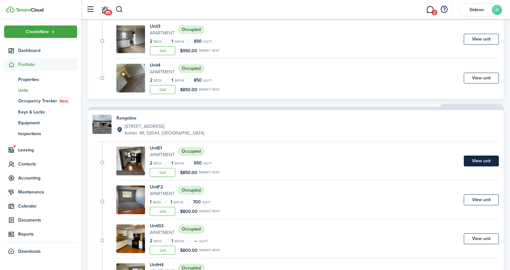
click at [473, 159] on link "View unit" at bounding box center [480, 160] width 35 height 11
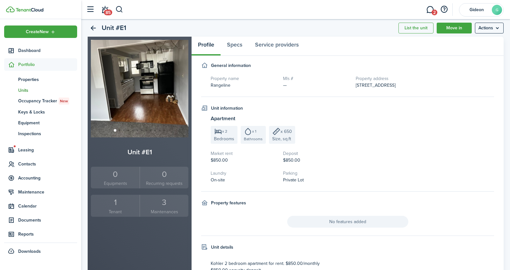
scroll to position [21, 0]
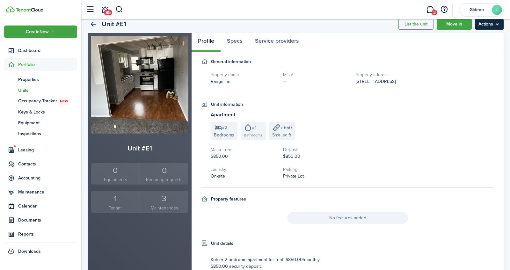
click at [491, 27] on menu-btn "Actions" at bounding box center [488, 24] width 29 height 11
click at [462, 39] on link "Edit unit" at bounding box center [475, 37] width 56 height 11
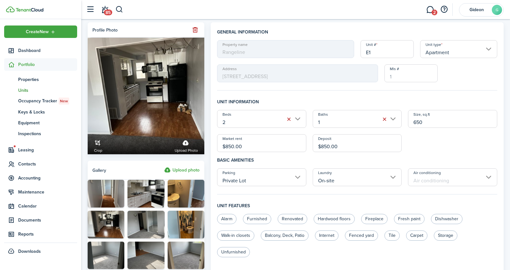
click at [268, 145] on input "$850.00" at bounding box center [261, 143] width 89 height 18
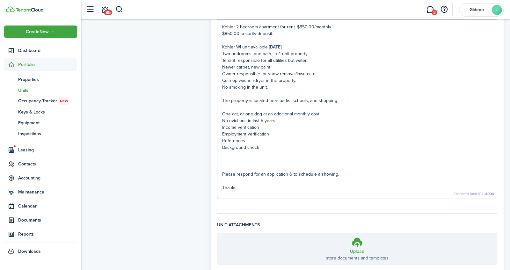
scroll to position [396, 0]
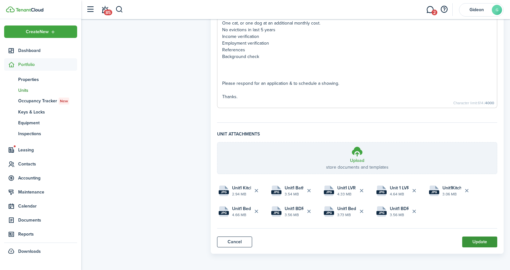
type input "$900.00"
click at [472, 237] on button "Update" at bounding box center [479, 241] width 35 height 11
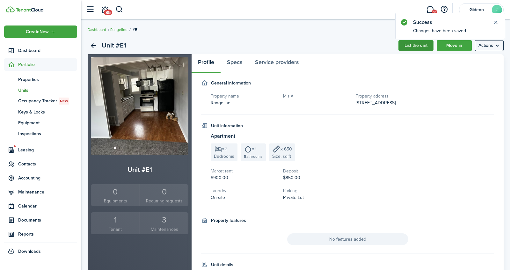
click at [420, 46] on link "List the unit" at bounding box center [415, 45] width 35 height 11
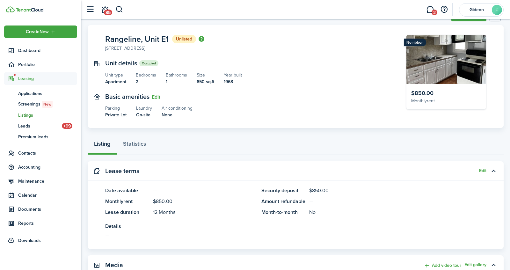
scroll to position [27, 0]
click at [484, 172] on button "Edit" at bounding box center [482, 170] width 7 height 5
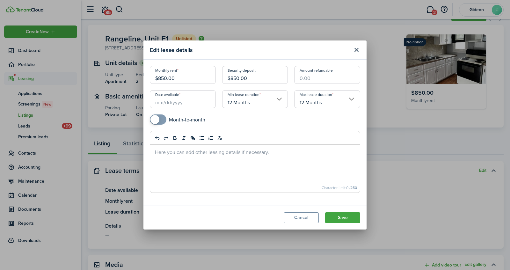
click at [180, 78] on input "$850.00" at bounding box center [183, 75] width 66 height 18
click at [166, 103] on input "Date available" at bounding box center [183, 99] width 66 height 18
type input "$900.00"
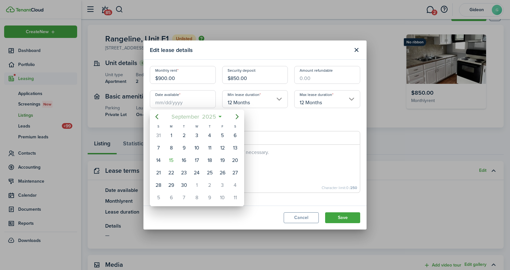
click at [215, 115] on span "2025" at bounding box center [208, 116] width 17 height 11
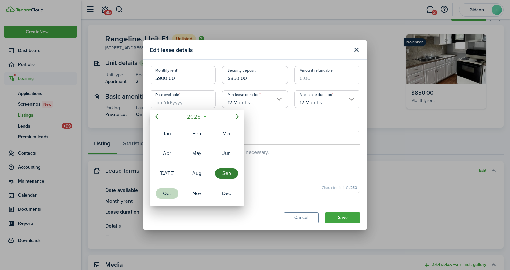
click at [156, 196] on div "Oct" at bounding box center [166, 193] width 25 height 19
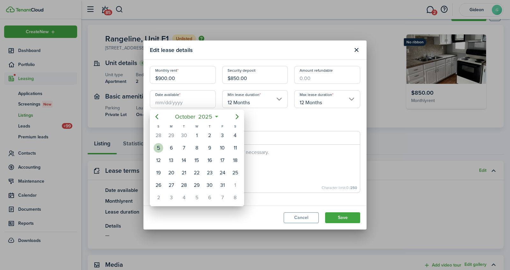
click at [161, 149] on div "5" at bounding box center [158, 148] width 10 height 10
type input "10/05/2025"
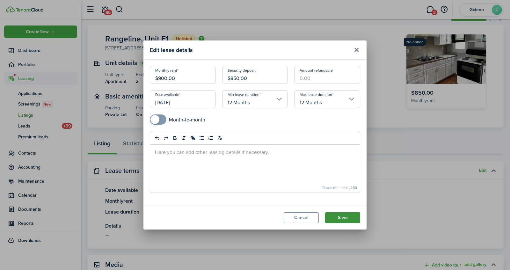
click at [337, 214] on button "Save" at bounding box center [342, 217] width 35 height 11
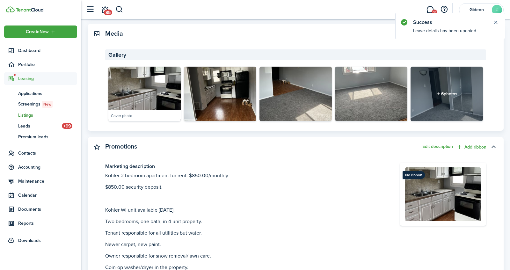
scroll to position [259, 0]
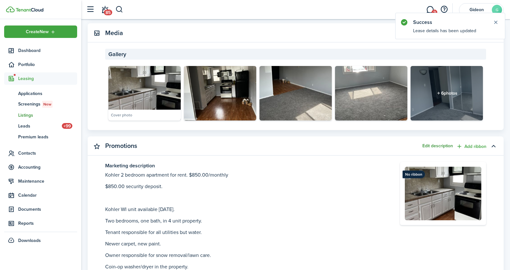
click at [435, 147] on button "Edit description" at bounding box center [437, 145] width 31 height 5
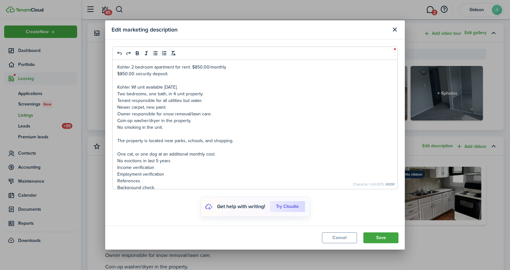
click at [199, 68] on p "Kohler 2 bedroom apartment for rent. $850.00/monthly" at bounding box center [254, 67] width 275 height 7
click at [183, 88] on p "Kohler WI unit available October 1st." at bounding box center [254, 87] width 275 height 7
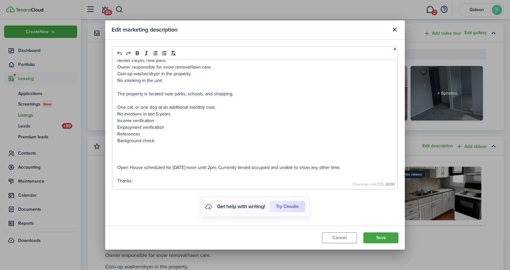
scroll to position [49, 0]
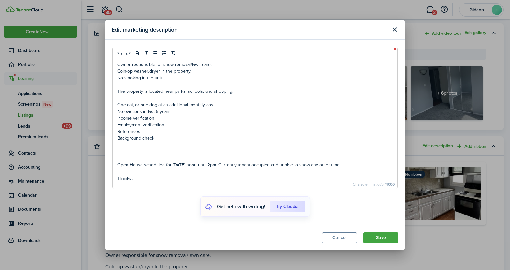
drag, startPoint x: 365, startPoint y: 166, endPoint x: 165, endPoint y: 167, distance: 200.3
click at [165, 166] on p "Open House scheduled for September 24th from noon until 2pm. Currently tenant o…" at bounding box center [254, 164] width 275 height 7
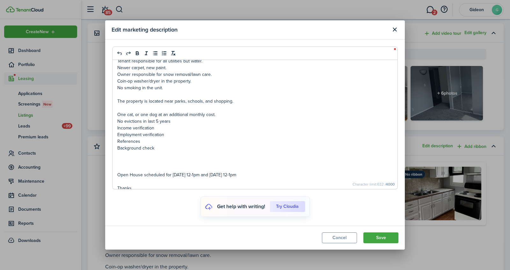
scroll to position [0, 0]
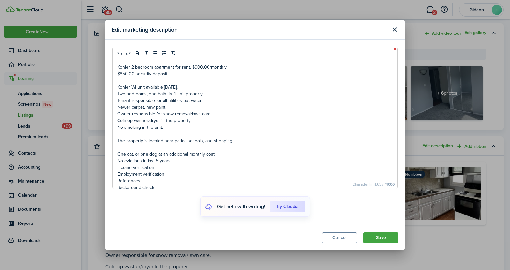
click at [181, 88] on p "Kohler WI unit available October 5th." at bounding box center [254, 87] width 275 height 7
click at [386, 237] on button "Save" at bounding box center [380, 237] width 35 height 11
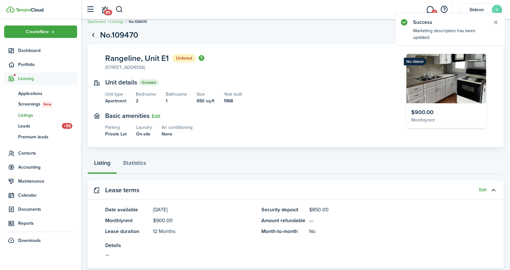
scroll to position [7, 0]
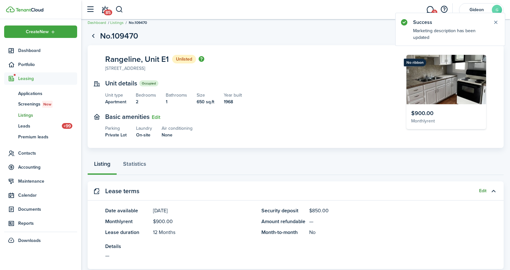
click at [480, 190] on button "Edit" at bounding box center [482, 190] width 7 height 5
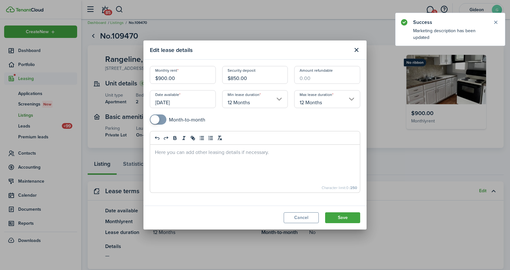
click at [183, 101] on input "10/05/2025" at bounding box center [183, 99] width 66 height 18
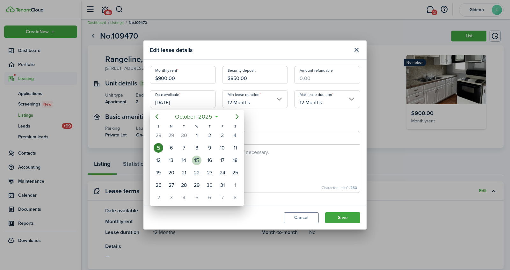
click at [199, 159] on div "15" at bounding box center [197, 160] width 10 height 10
type input "10/15/2025"
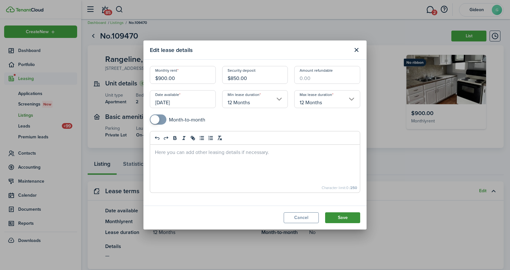
click at [341, 214] on button "Save" at bounding box center [342, 217] width 35 height 11
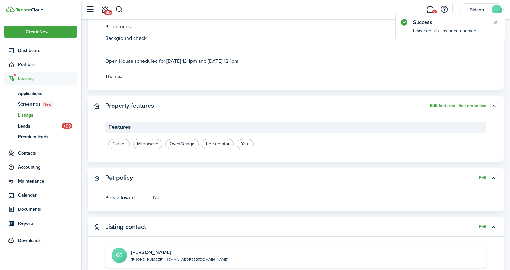
scroll to position [573, 0]
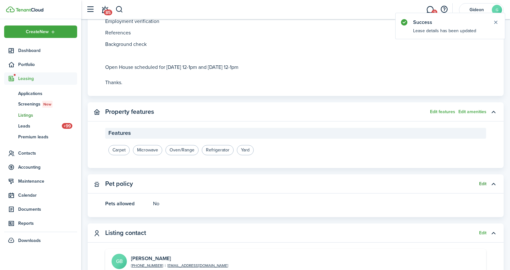
click at [484, 184] on button "Edit" at bounding box center [482, 183] width 7 height 5
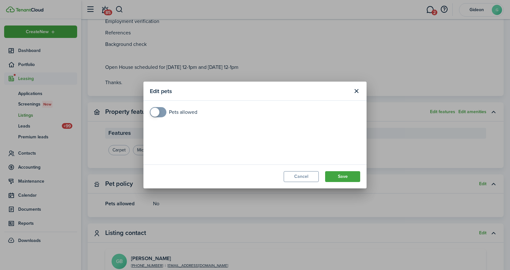
checkbox input "true"
click at [156, 112] on span at bounding box center [154, 112] width 9 height 9
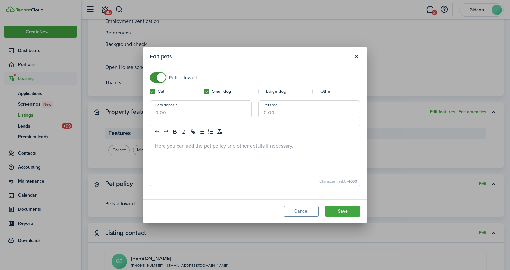
click at [277, 112] on input "Pets fee" at bounding box center [309, 109] width 102 height 18
type input "$50.00"
click at [280, 153] on div at bounding box center [255, 162] width 210 height 48
click at [334, 212] on button "Save" at bounding box center [342, 211] width 35 height 11
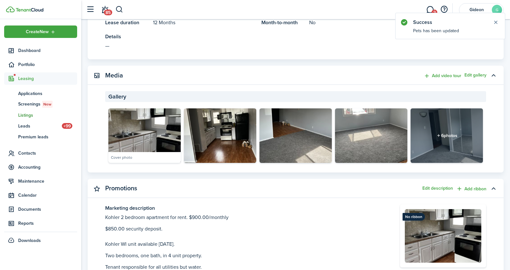
scroll to position [216, 0]
click at [475, 189] on button "Add ribbon" at bounding box center [471, 188] width 30 height 7
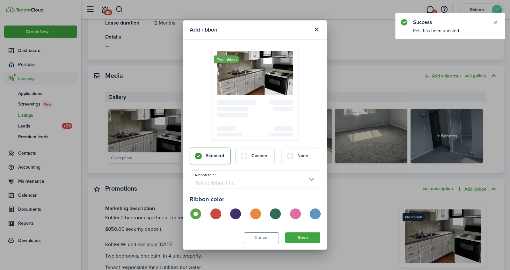
click at [314, 216] on label at bounding box center [314, 213] width 11 height 11
radio input "false"
radio input "true"
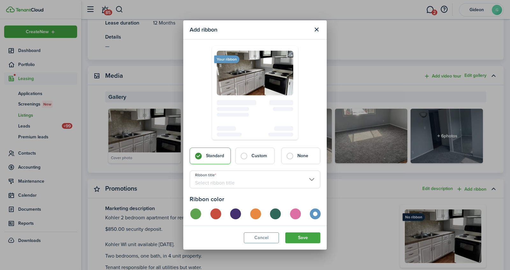
click at [268, 173] on input "Ribbon title" at bounding box center [254, 179] width 131 height 18
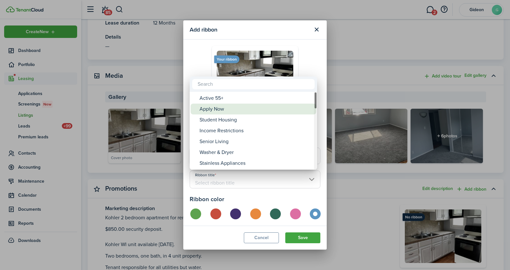
click at [238, 107] on div "Apply Now" at bounding box center [255, 108] width 113 height 11
type input "Apply Now"
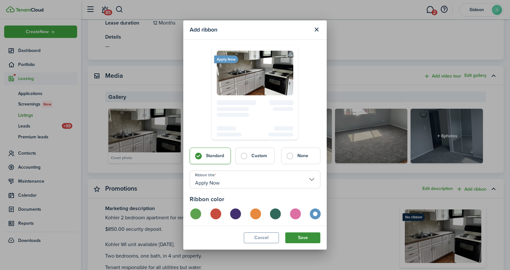
click at [298, 235] on button "Save" at bounding box center [302, 237] width 35 height 11
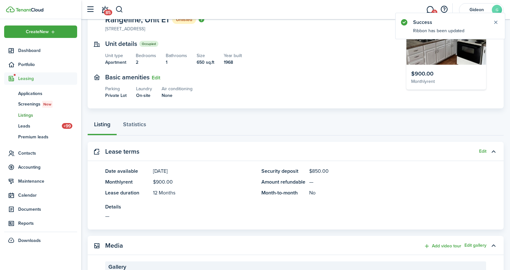
scroll to position [0, 0]
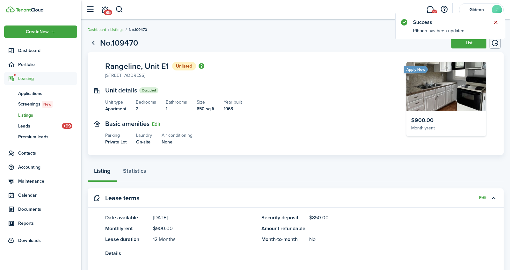
click at [496, 20] on button "Close notify" at bounding box center [495, 22] width 9 height 9
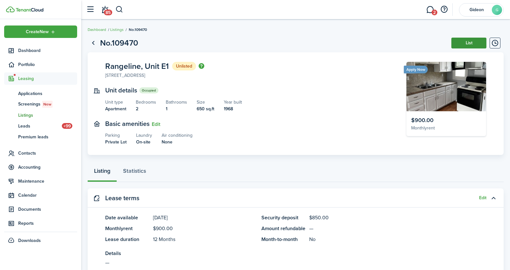
click at [473, 42] on button "List" at bounding box center [468, 43] width 35 height 11
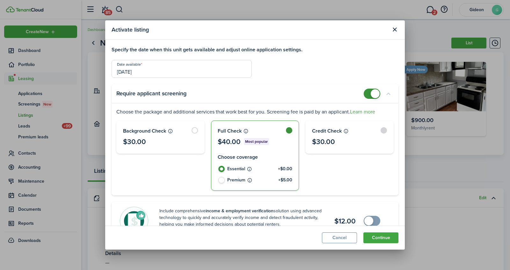
click at [324, 147] on label at bounding box center [349, 137] width 88 height 32
radio input "false"
radio input "true"
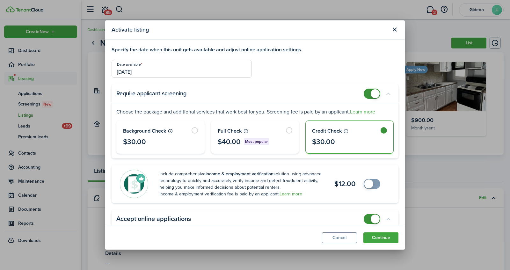
scroll to position [28, 0]
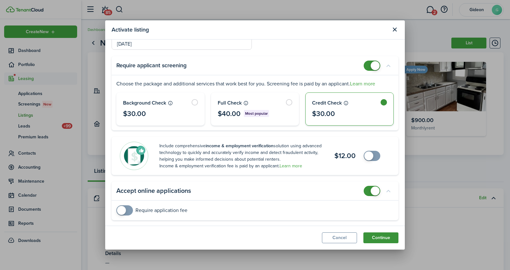
click at [387, 238] on button "Continue" at bounding box center [380, 237] width 35 height 11
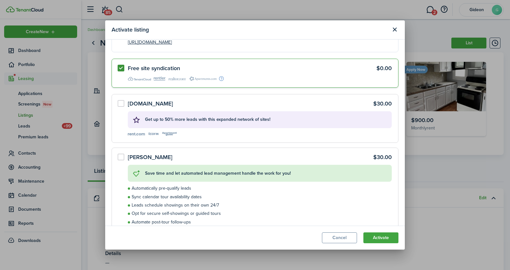
scroll to position [0, 0]
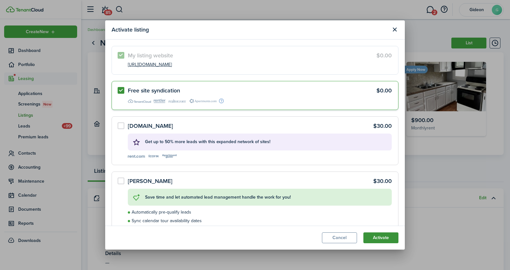
click at [389, 237] on button "Activate" at bounding box center [380, 237] width 35 height 11
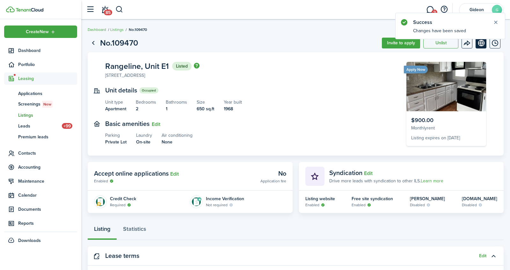
click at [477, 46] on link "View on website" at bounding box center [480, 43] width 11 height 11
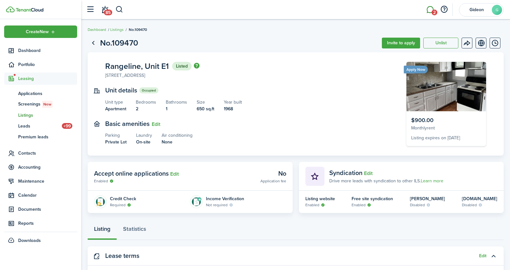
click at [434, 11] on span "2" at bounding box center [434, 13] width 6 height 6
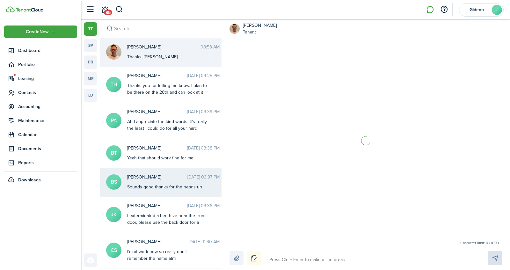
click at [152, 180] on div "BriAnn Sabel Sep 08, 2025 03:37 PM Sounds good thanks for the heads up" at bounding box center [173, 182] width 102 height 17
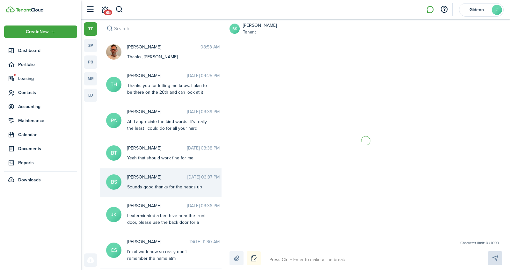
click at [298, 261] on textarea at bounding box center [371, 259] width 208 height 11
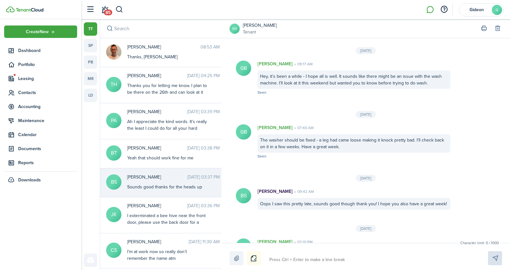
scroll to position [953, 0]
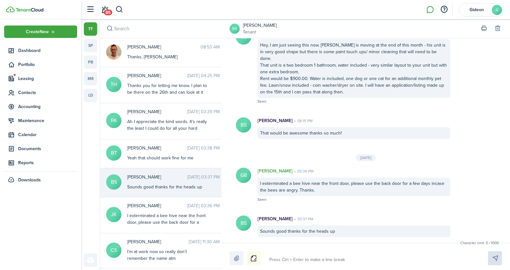
paste textarea "https://listings692461.tenantcloud.com/listings/109470?_gl=1*s1xjz3*_gcl_au*MTU…"
type textarea "https://listings692461.tenantcloud.com/listings/109470?_gl=1*s1xjz3*_gcl_au*MTU…"
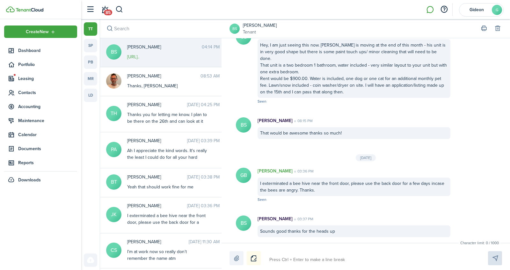
scroll to position [1010, 0]
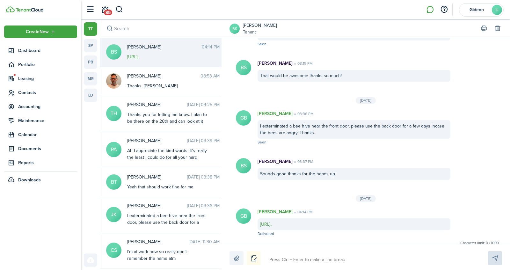
type textarea "L"
type textarea "Le"
type textarea "Let"
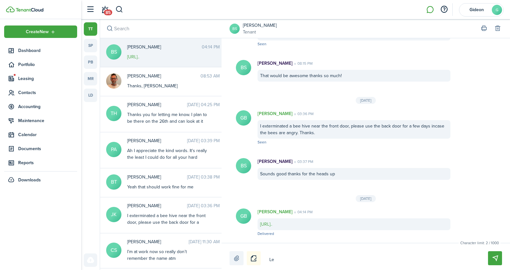
type textarea "Let"
type textarea "Let m"
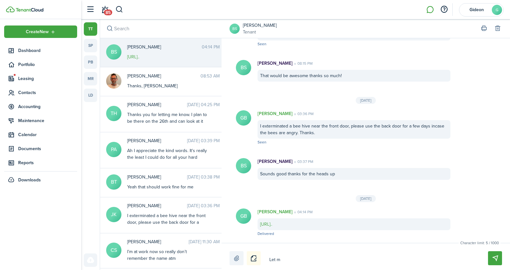
type textarea "Let me"
type textarea "Let me k"
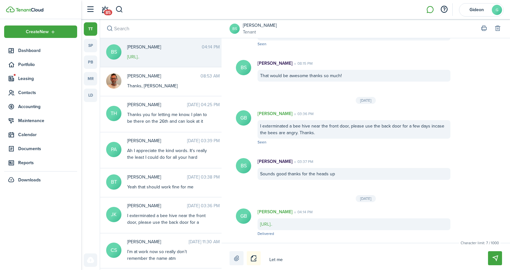
type textarea "Let me k"
type textarea "Let me kn"
type textarea "Let me kno"
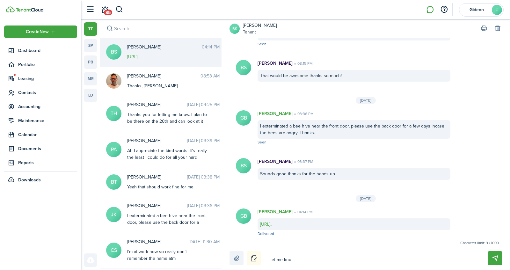
type textarea "Let me know"
type textarea "Let me know i"
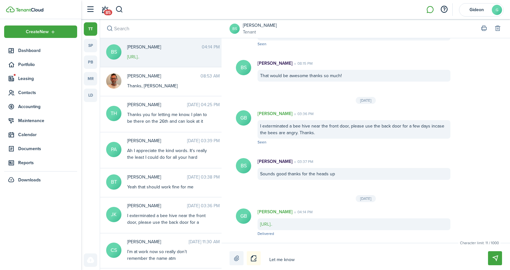
type textarea "Let me know i"
type textarea "Let me know if"
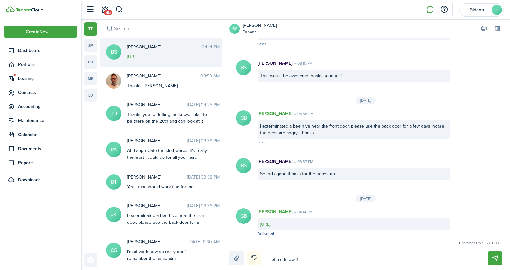
type textarea "Let me know if t"
type textarea "Let me know if th"
type textarea "Let me know if thi"
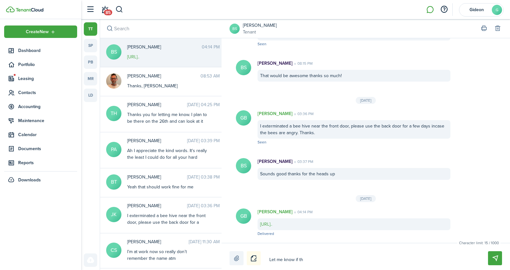
type textarea "Let me know if thi"
type textarea "Let me know if this"
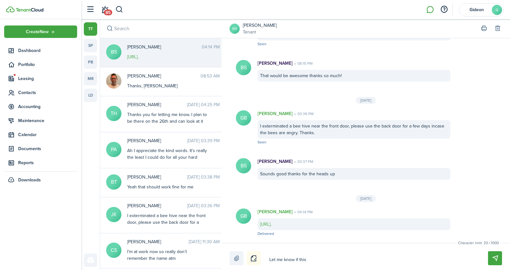
type textarea "Let me know if this l"
type textarea "Let me know if this li"
type textarea "Let me know if this lin"
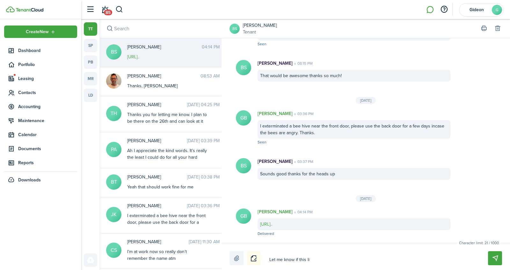
type textarea "Let me know if this lin"
type textarea "Let me know if this link"
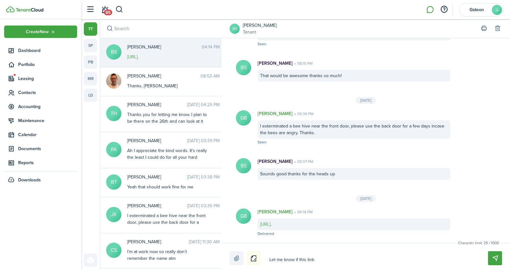
type textarea "Let me know if this link f"
type textarea "Let me know if this link fo"
type textarea "Let me know if this link for"
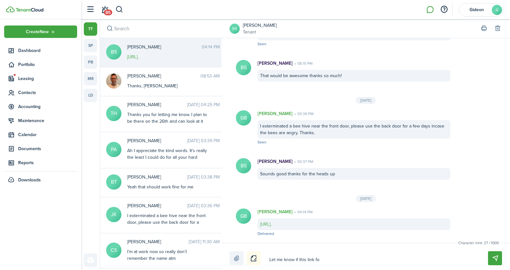
type textarea "Let me know if this link for"
type textarea "Let me know if this link for t"
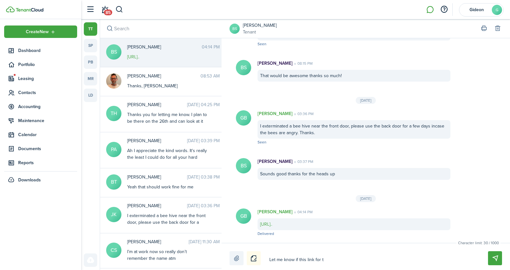
type textarea "Let me know if this link for th"
type textarea "Let me know if this link for the"
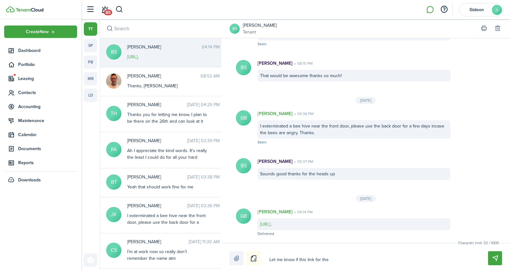
type textarea "Let me know if this link for the"
type textarea "Let me know if this link for the a"
type textarea "Let me know if this link for the ap"
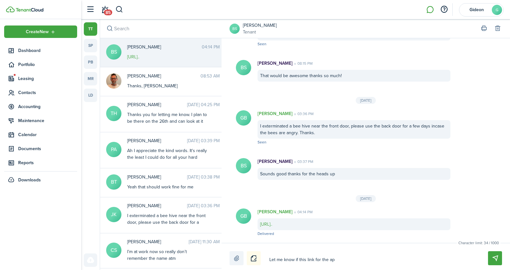
type textarea "Let me know if this link for the app"
type textarea "Let me know if this link for the appl"
type textarea "Let me know if this link for the appli"
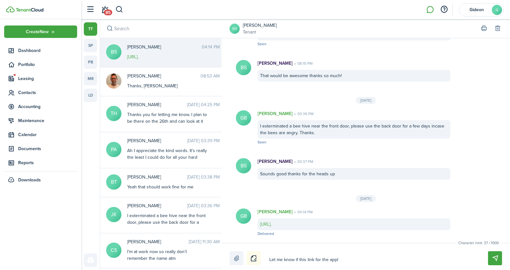
type textarea "Let me know if this link for the appli"
type textarea "Let me know if this link for the applic"
type textarea "Let me know if this link for the applica"
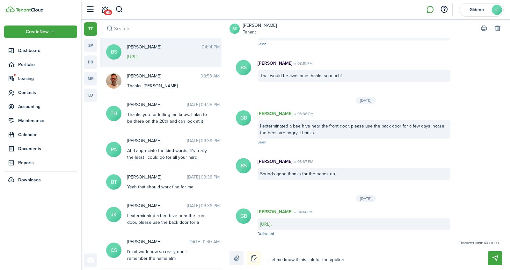
type textarea "Let me know if this link for the applicat"
type textarea "Let me know if this link for the applicati"
type textarea "Let me know if this link for the applicatio"
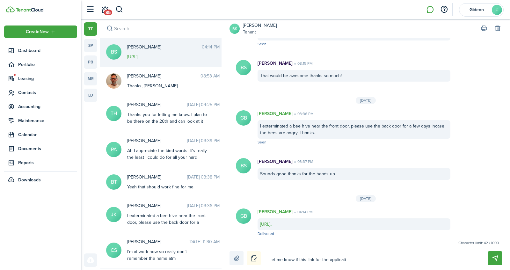
type textarea "Let me know if this link for the applicatio"
type textarea "Let me know if this link for the application"
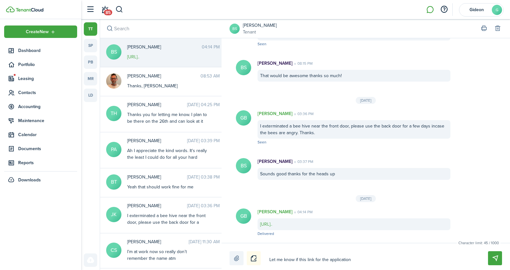
type textarea "Let me know if this link for the application w"
type textarea "Let me know if this link for the application wo"
type textarea "Let me know if this link for the application wor"
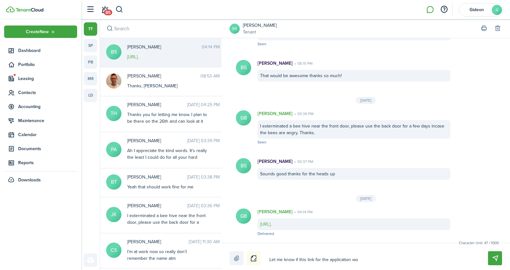
type textarea "Let me know if this link for the application wor"
type textarea "Let me know if this link for the application work"
type textarea "Let me know if this link for the application works"
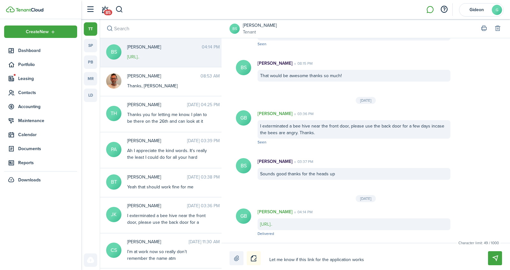
type textarea "Let me know if this link for the application works"
type textarea "Let me know if this link for the application works f"
type textarea "Let me know if this link for the application works fo"
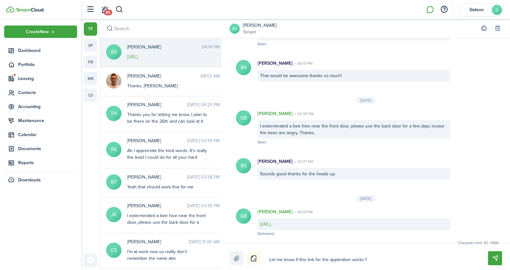
type textarea "Let me know if this link for the application works fo"
type textarea "Let me know if this link for the application works for"
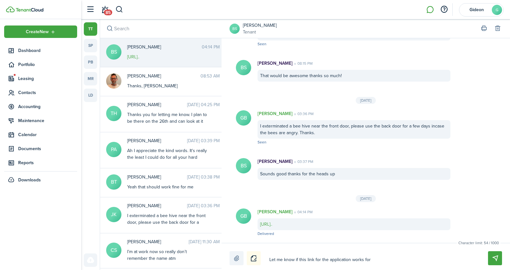
type textarea "Let me know if this link for the application works for y"
type textarea "Let me know if this link for the application works for yo"
type textarea "Let me know if this link for the application works for you"
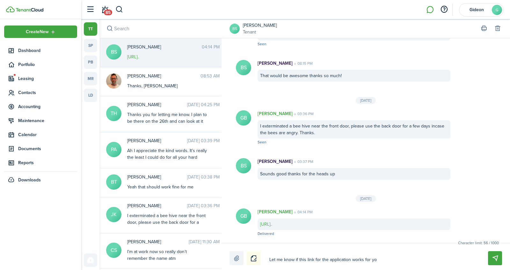
type textarea "Let me know if this link for the application works for you"
type textarea "Let me know if this link for the application works for your"
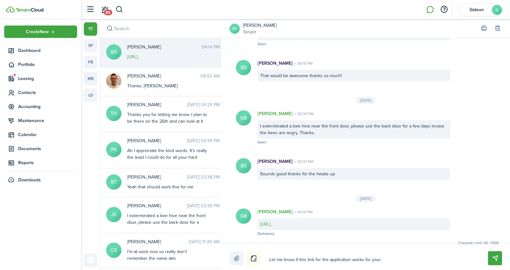
type textarea "Let me know if this link for the application works for your f"
type textarea "Let me know if this link for the application works for your fr"
type textarea "Let me know if this link for the application works for your fri"
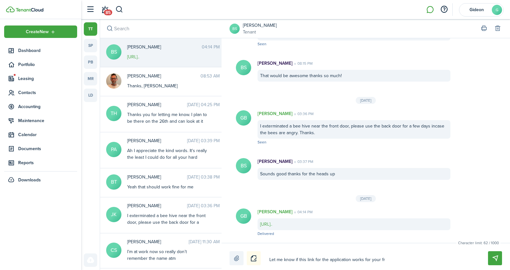
type textarea "Let me know if this link for the application works for your fri"
type textarea "Let me know if this link for the application works for your frie"
type textarea "Let me know if this link for the application works for your frien"
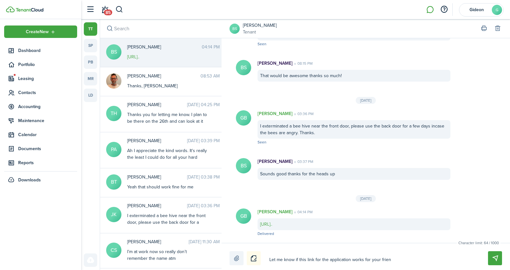
type textarea "Let me know if this link for the application works for your friend"
type textarea "Let me know if this link for the application works for your friend."
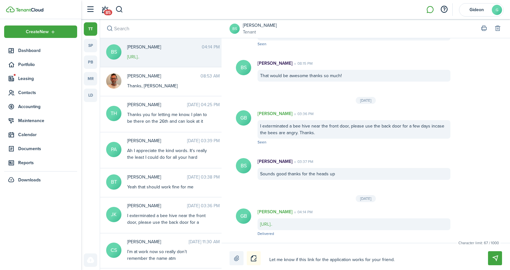
type textarea "Let me know if this link for the application works for your friend."
type textarea "Let me know if this link for the application works for your friend. T"
type textarea "Let me know if this link for the application works for your friend. TH"
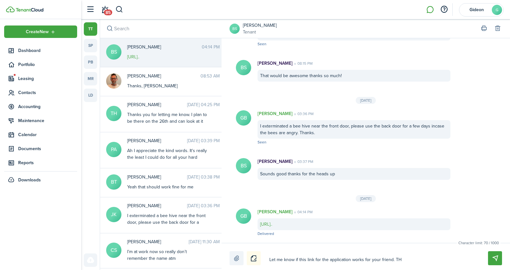
type textarea "Let me know if this link for the application works for your friend. THa"
type textarea "Let me know if this link for the application works for your friend. THan"
type textarea "Let me know if this link for the application works for your friend. THank"
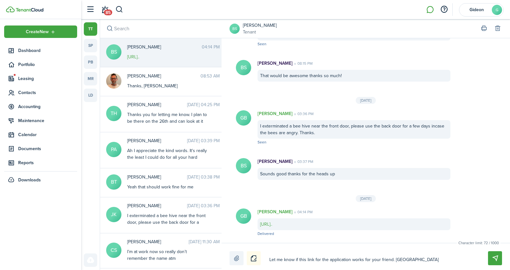
type textarea "Let me know if this link for the application works for your friend. THank"
type textarea "Let me know if this link for the application works for your friend. THanks"
type textarea "Let me know if this link for the application works for your friend. THanks."
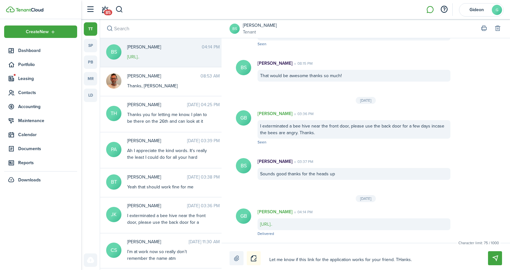
type textarea "Let me know if this link for the application works for your friend. THanks"
type textarea "Let me know if this link for the application works for your friend. THank"
type textarea "Let me know if this link for the application works for your friend. THan"
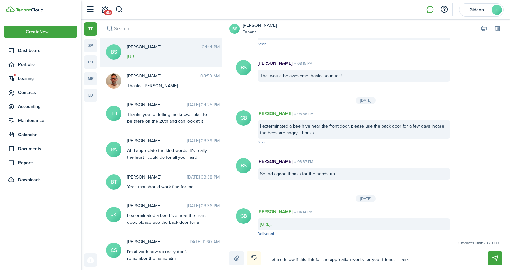
type textarea "Let me know if this link for the application works for your friend. THan"
type textarea "Let me know if this link for the application works for your friend. THa"
type textarea "Let me know if this link for the application works for your friend. TH"
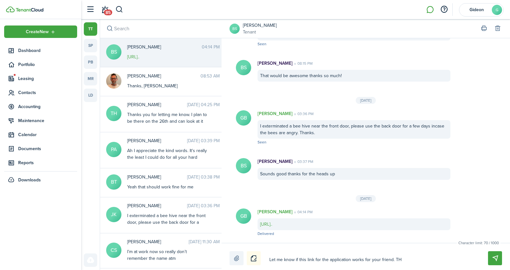
type textarea "Let me know if this link for the application works for your friend. T"
type textarea "Let me know if this link for the application works for your friend. Th"
type textarea "Let me know if this link for the application works for your friend. Tha"
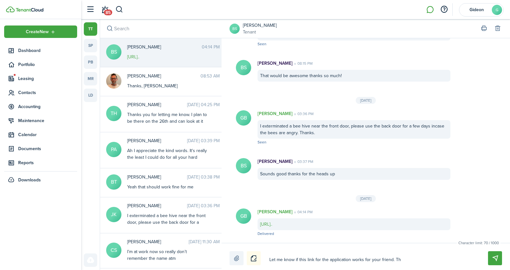
type textarea "Let me know if this link for the application works for your friend. Tha"
type textarea "Let me know if this link for the application works for your friend. Than"
type textarea "Let me know if this link for the application works for your friend. Thank"
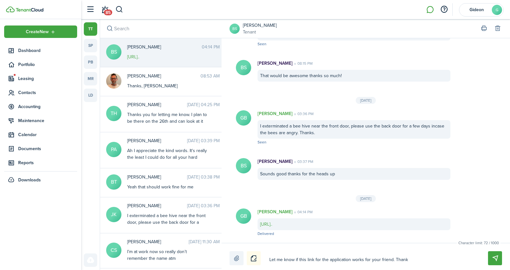
type textarea "Let me know if this link for the application works for your friend. Thanks"
type textarea "Let me know if this link for the application works for your friend. Thanks."
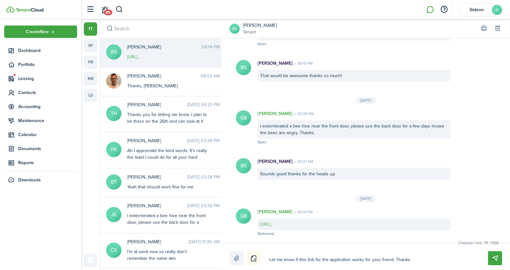
type textarea "Let me know if this link for the application works for your friend. Thanks."
type textarea "Let me know if this link for the application works for your friend. Thanks. A"
type textarea "Let me know if this link for the application works for your friend. Thanks. Al"
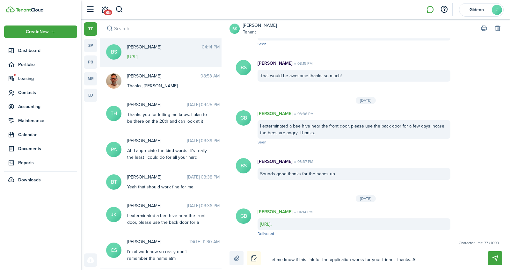
type textarea "Let me know if this link for the application works for your friend. Thanks. Als"
type textarea "Let me know if this link for the application works for your friend. Thanks. Also"
click at [497, 255] on button "Send" at bounding box center [495, 258] width 14 height 14
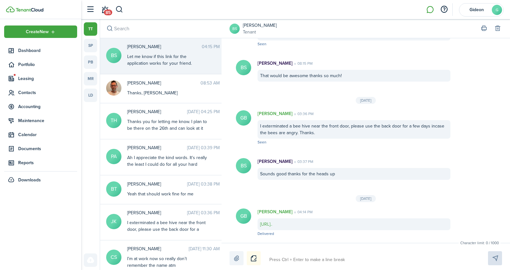
scroll to position [1051, 0]
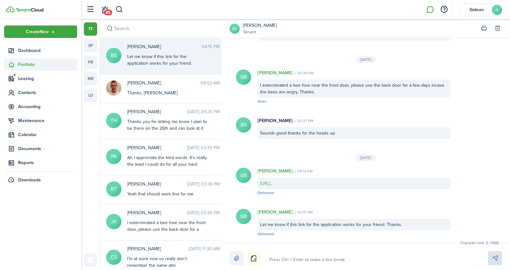
click at [41, 68] on span "Portfolio" at bounding box center [47, 64] width 59 height 7
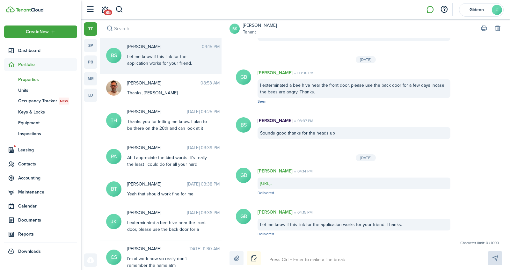
click at [31, 78] on span "Properties" at bounding box center [47, 79] width 59 height 7
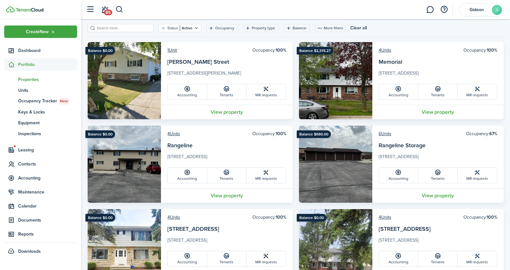
scroll to position [32, 0]
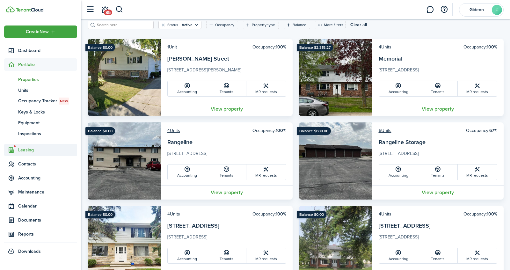
click at [27, 152] on span "Leasing" at bounding box center [47, 149] width 59 height 7
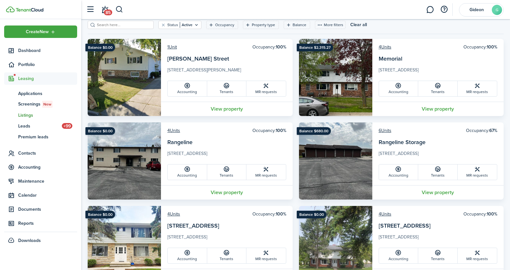
click at [30, 115] on span "Listings" at bounding box center [47, 115] width 59 height 7
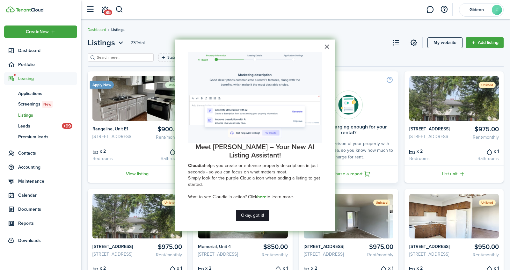
click at [263, 218] on button "Okay, got it!" at bounding box center [252, 215] width 33 height 11
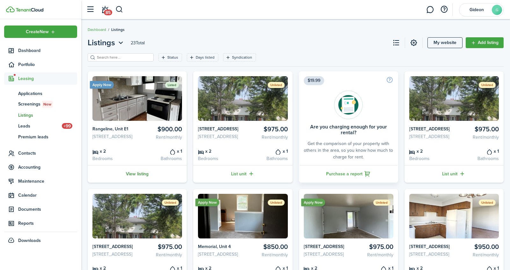
click at [148, 182] on link "View listing" at bounding box center [137, 174] width 99 height 18
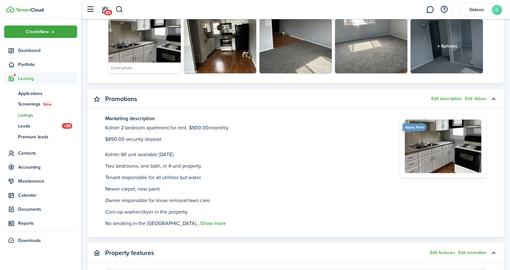
scroll to position [367, 0]
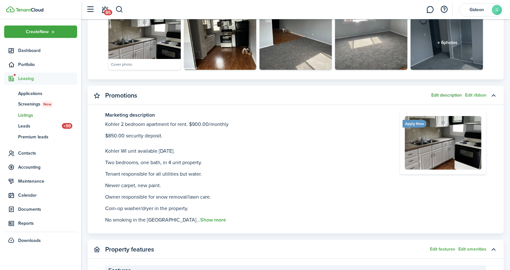
click at [446, 94] on button "Edit description" at bounding box center [446, 95] width 31 height 5
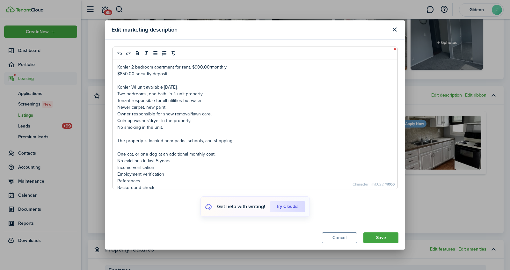
click at [163, 82] on p at bounding box center [254, 80] width 275 height 7
click at [158, 82] on p "$1.75 Transaction fee or 3%" at bounding box center [254, 80] width 275 height 7
click at [175, 80] on p "$1.75 Transaction fee or 3%" at bounding box center [254, 80] width 275 height 7
click at [158, 81] on p "$1.75 Transaction fee or 3% card fee" at bounding box center [254, 80] width 275 height 7
click at [186, 81] on p "$1.75 Transaction fee for ach or 3% card fee" at bounding box center [254, 80] width 275 height 7
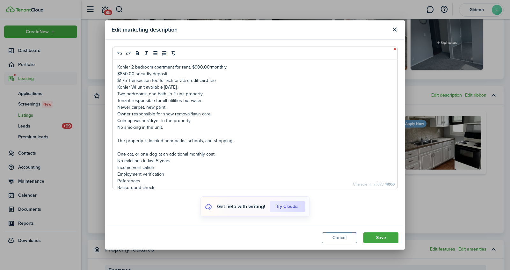
click at [223, 79] on p "$1.75 Transaction fee for ach or 3% credit card fee" at bounding box center [254, 80] width 275 height 7
click at [385, 237] on button "Save" at bounding box center [380, 237] width 35 height 11
